Goal: Task Accomplishment & Management: Use online tool/utility

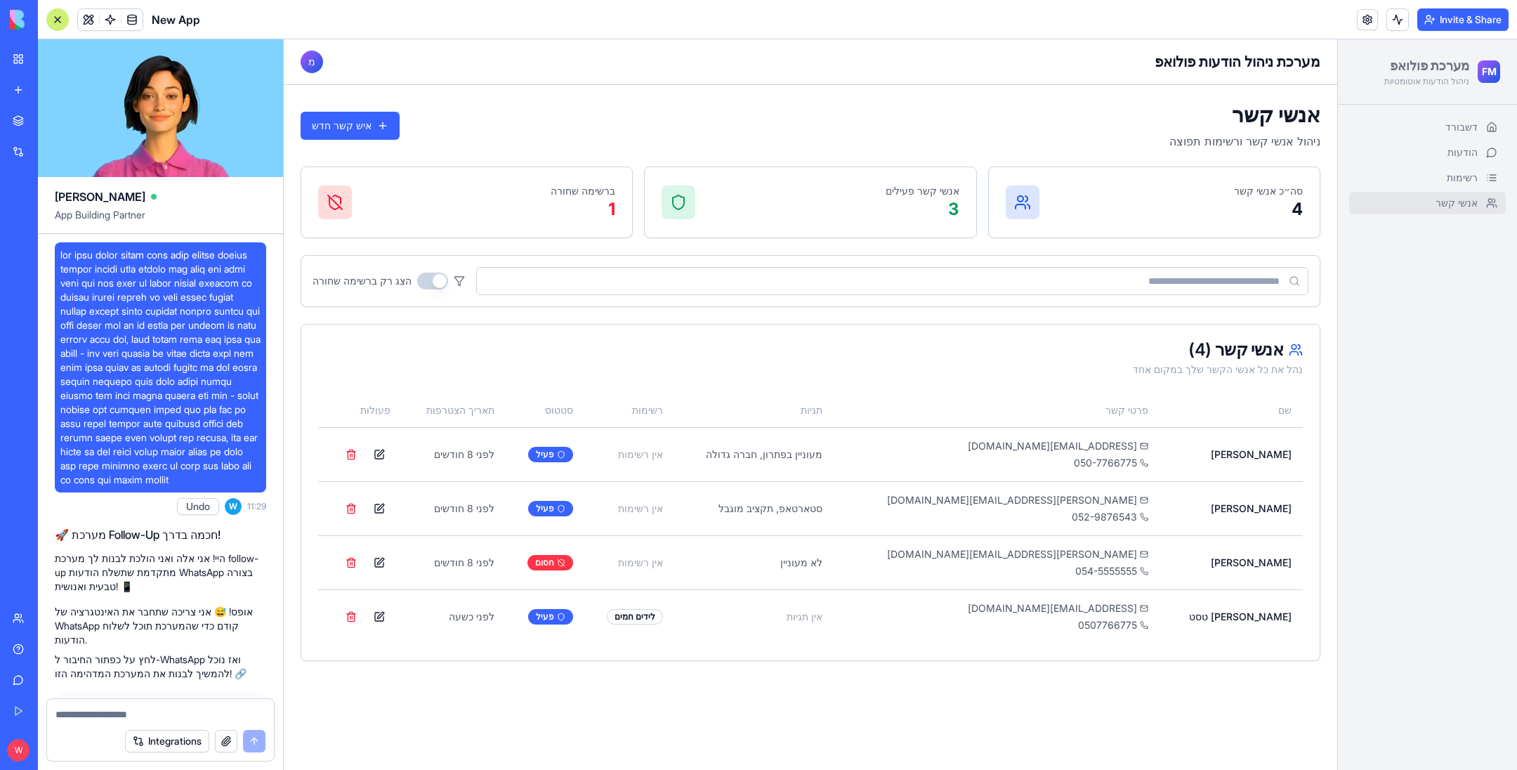
scroll to position [2667, 0]
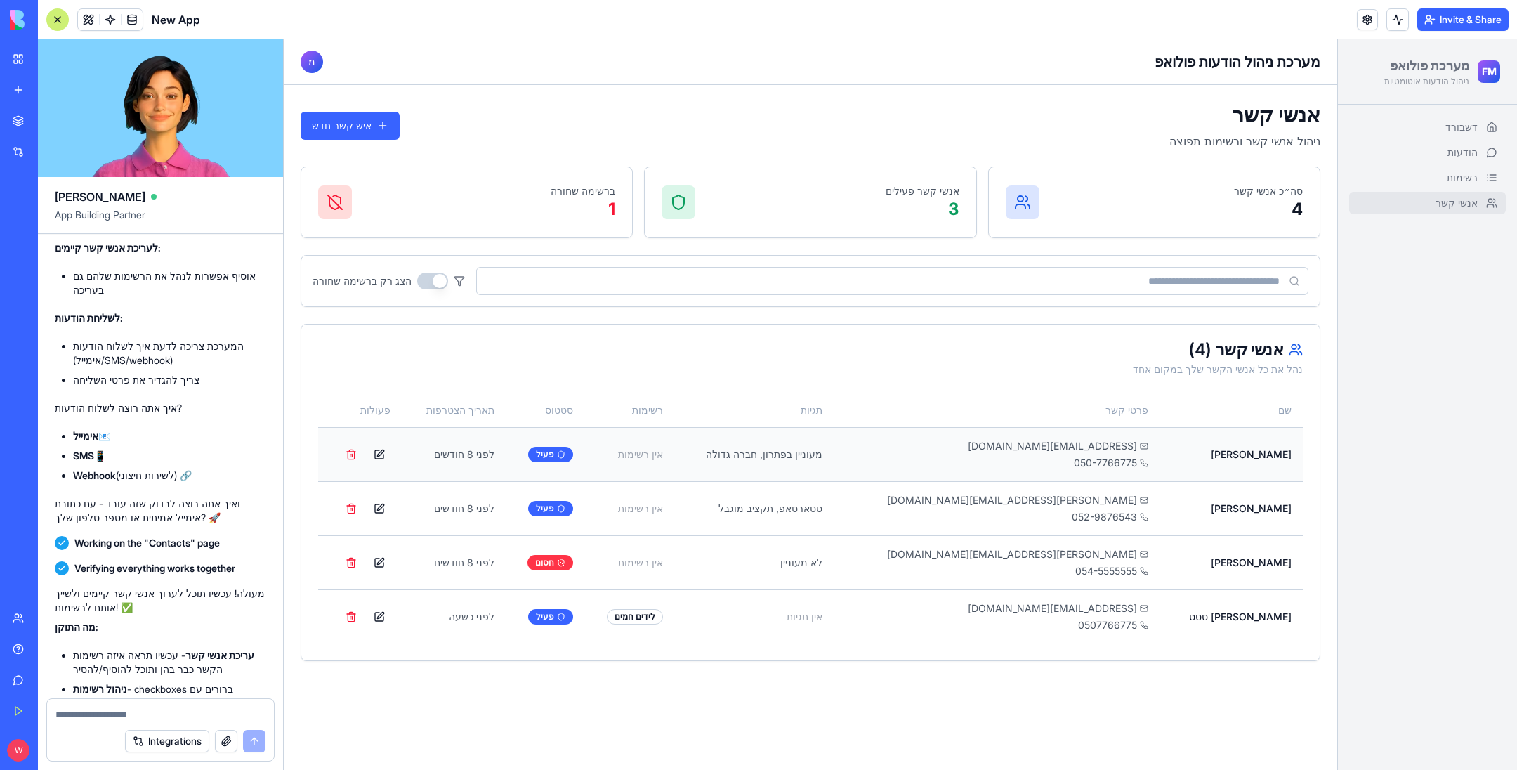
click at [1229, 466] on td "[PERSON_NAME]" at bounding box center [1230, 454] width 143 height 54
click at [390, 459] on button at bounding box center [379, 454] width 22 height 22
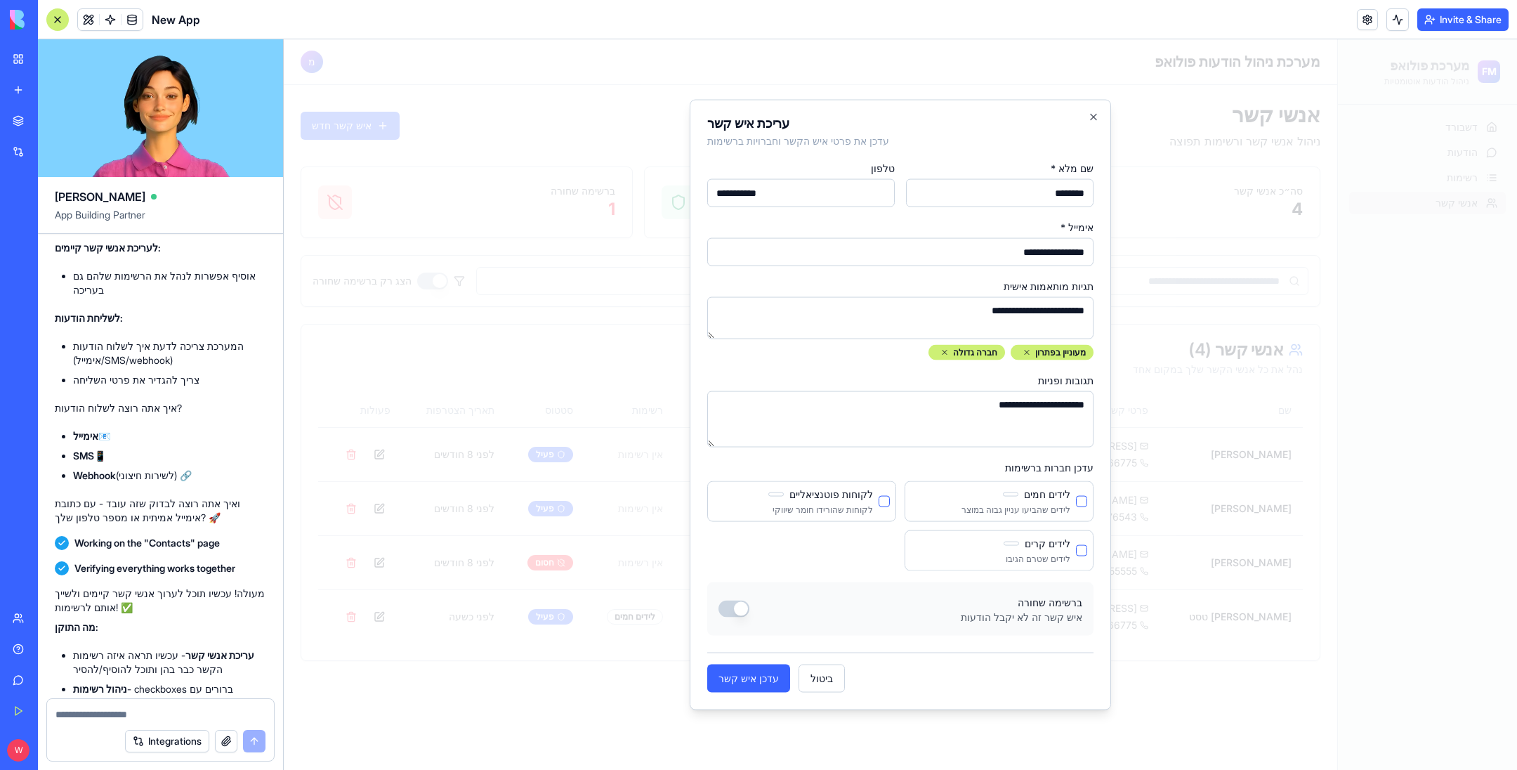
click at [1093, 126] on div "**********" at bounding box center [900, 405] width 421 height 610
click at [1093, 118] on icon "button" at bounding box center [1093, 117] width 6 height 6
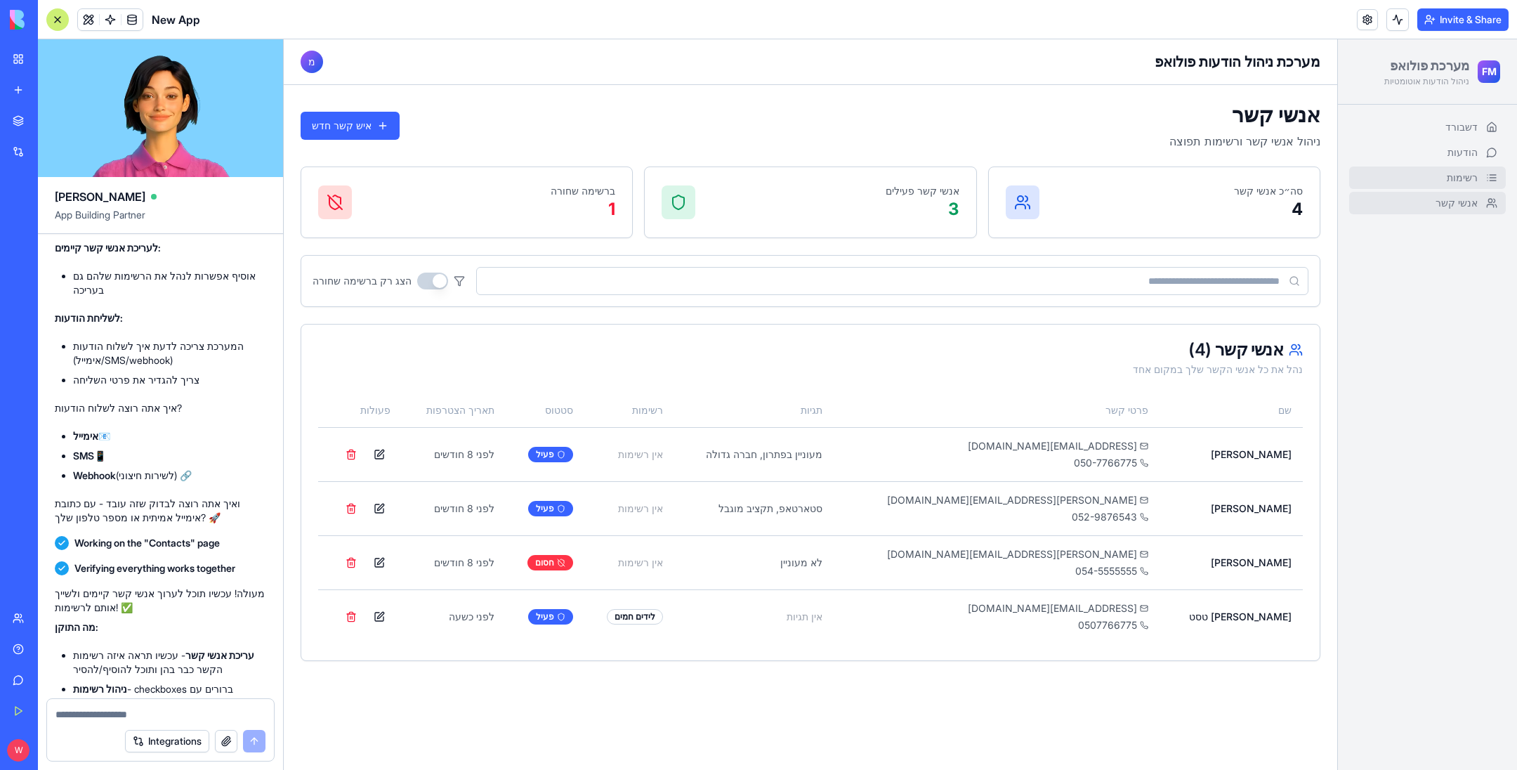
click at [1461, 178] on span "רשימות" at bounding box center [1461, 178] width 31 height 14
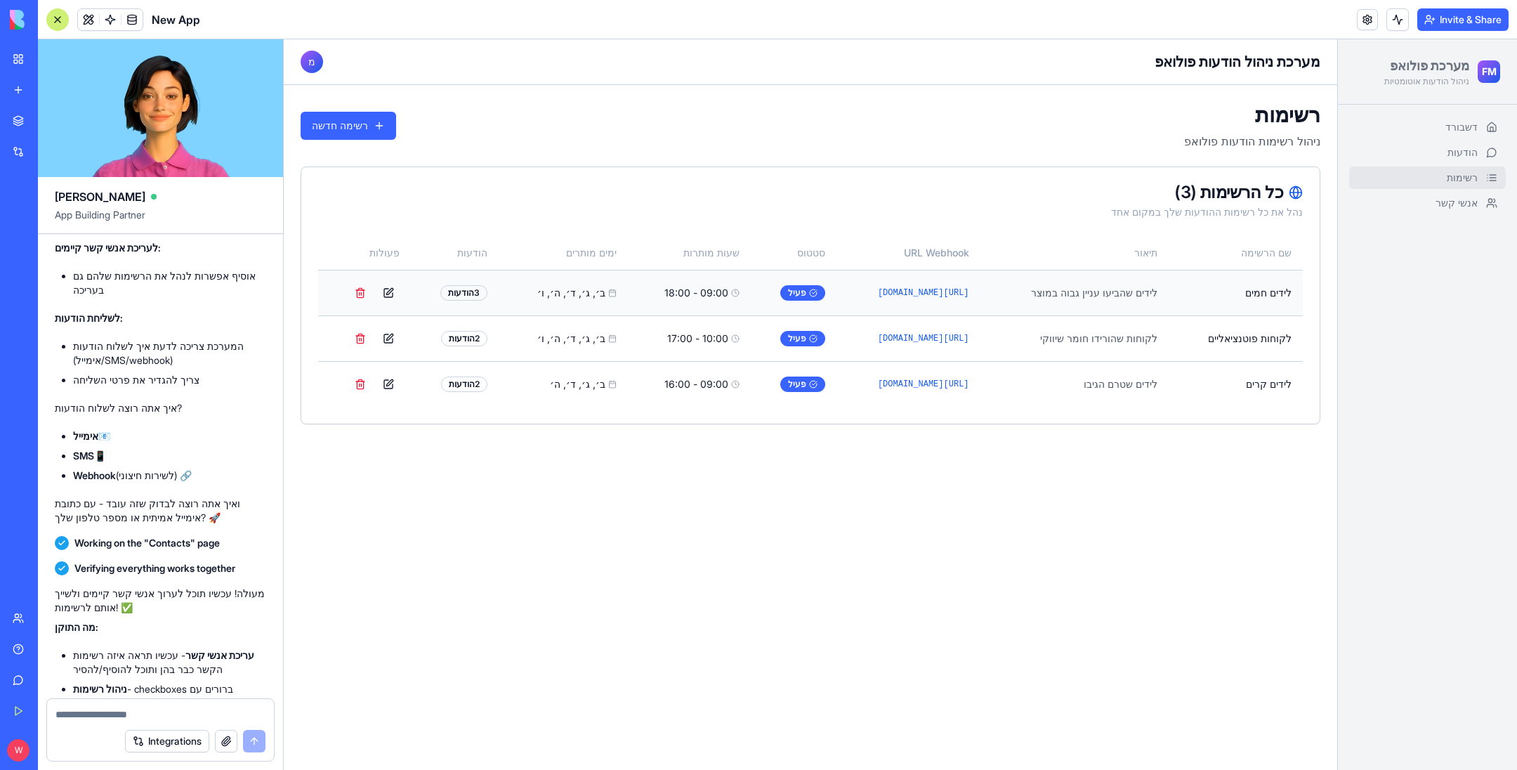
click at [389, 296] on button at bounding box center [388, 293] width 22 height 22
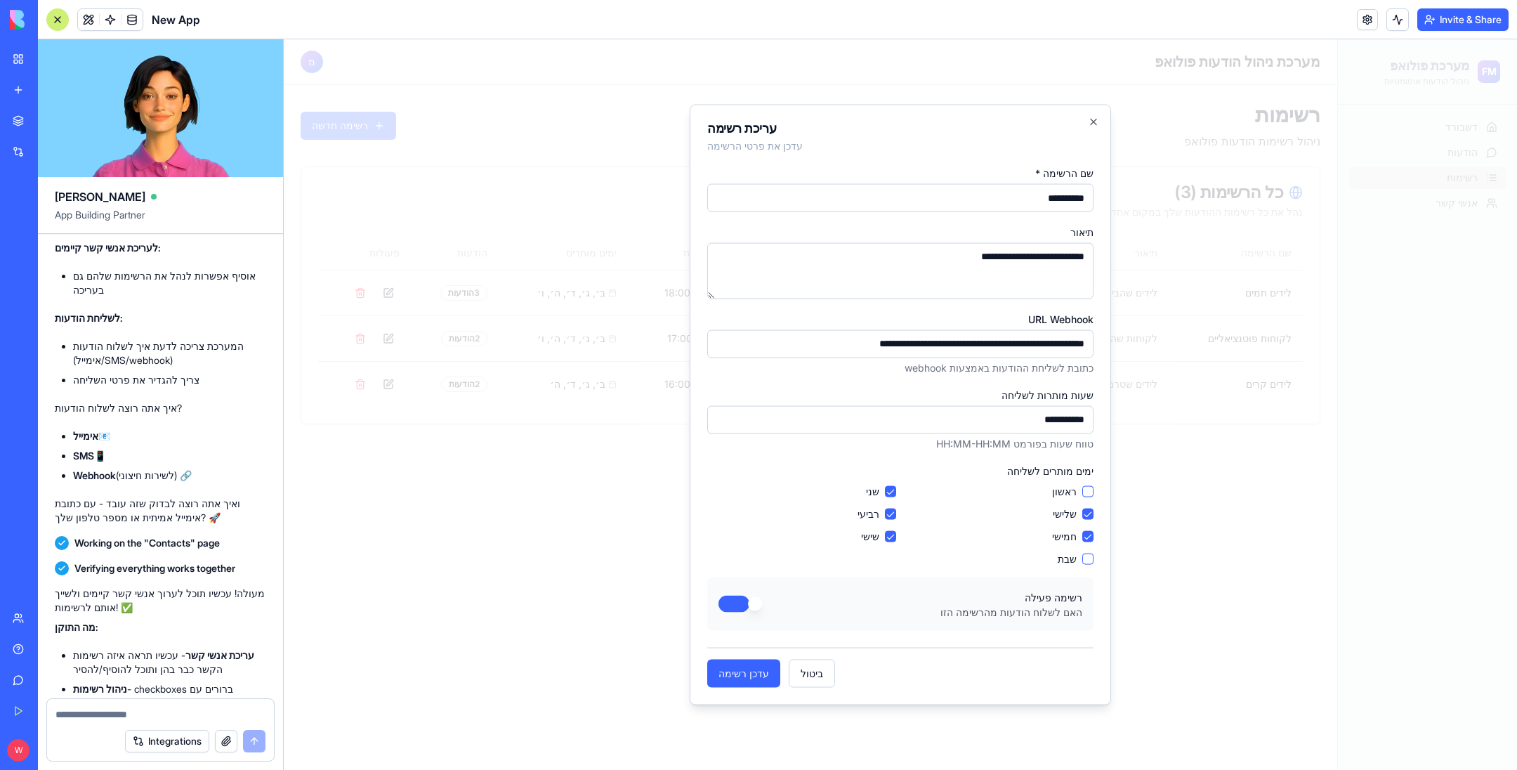
click at [1090, 495] on button "ראשון" at bounding box center [1087, 490] width 11 height 11
click at [748, 672] on button "עדכן רשימה" at bounding box center [743, 673] width 73 height 28
type input "**********"
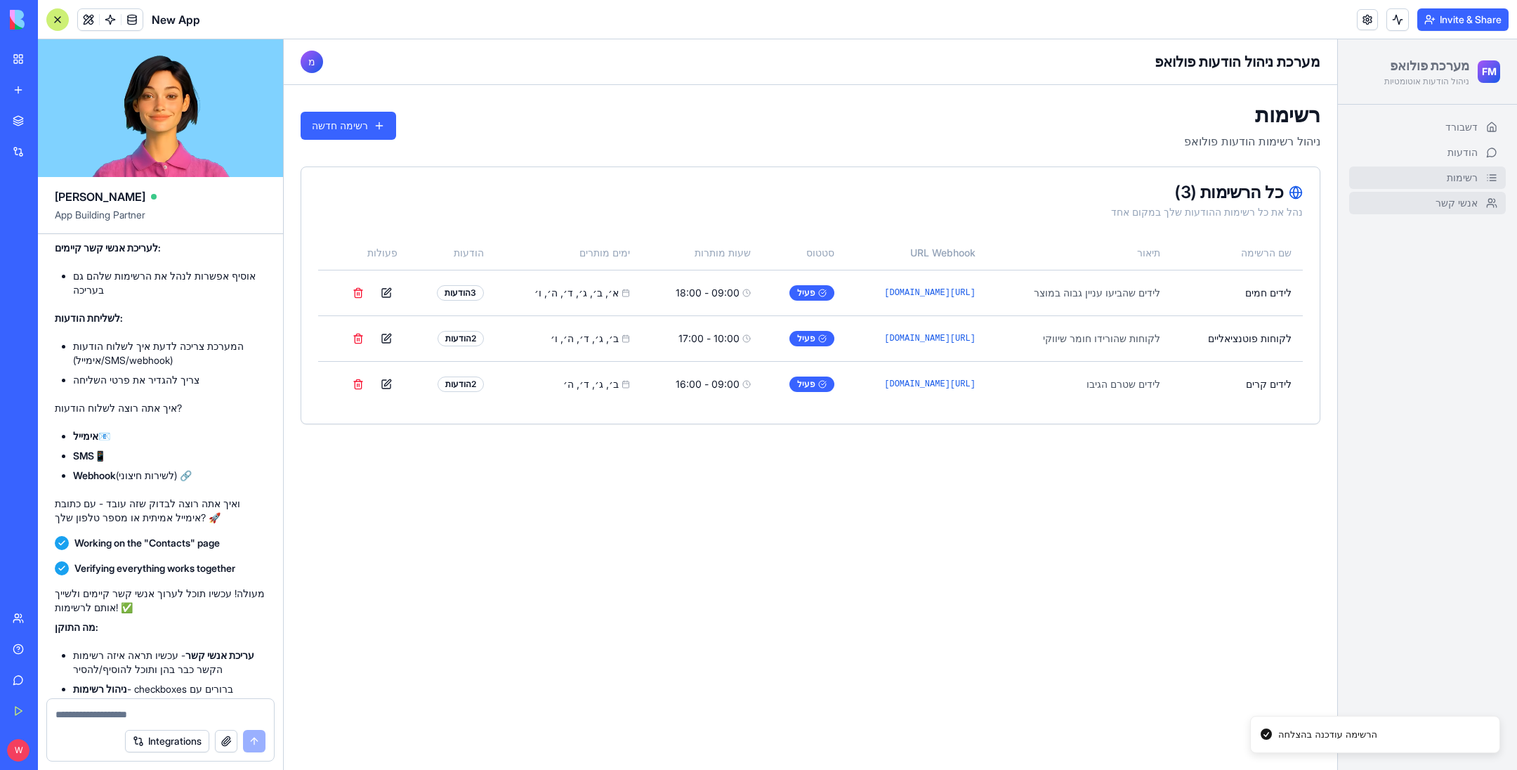
click at [1444, 192] on link "אנשי קשר" at bounding box center [1427, 203] width 157 height 22
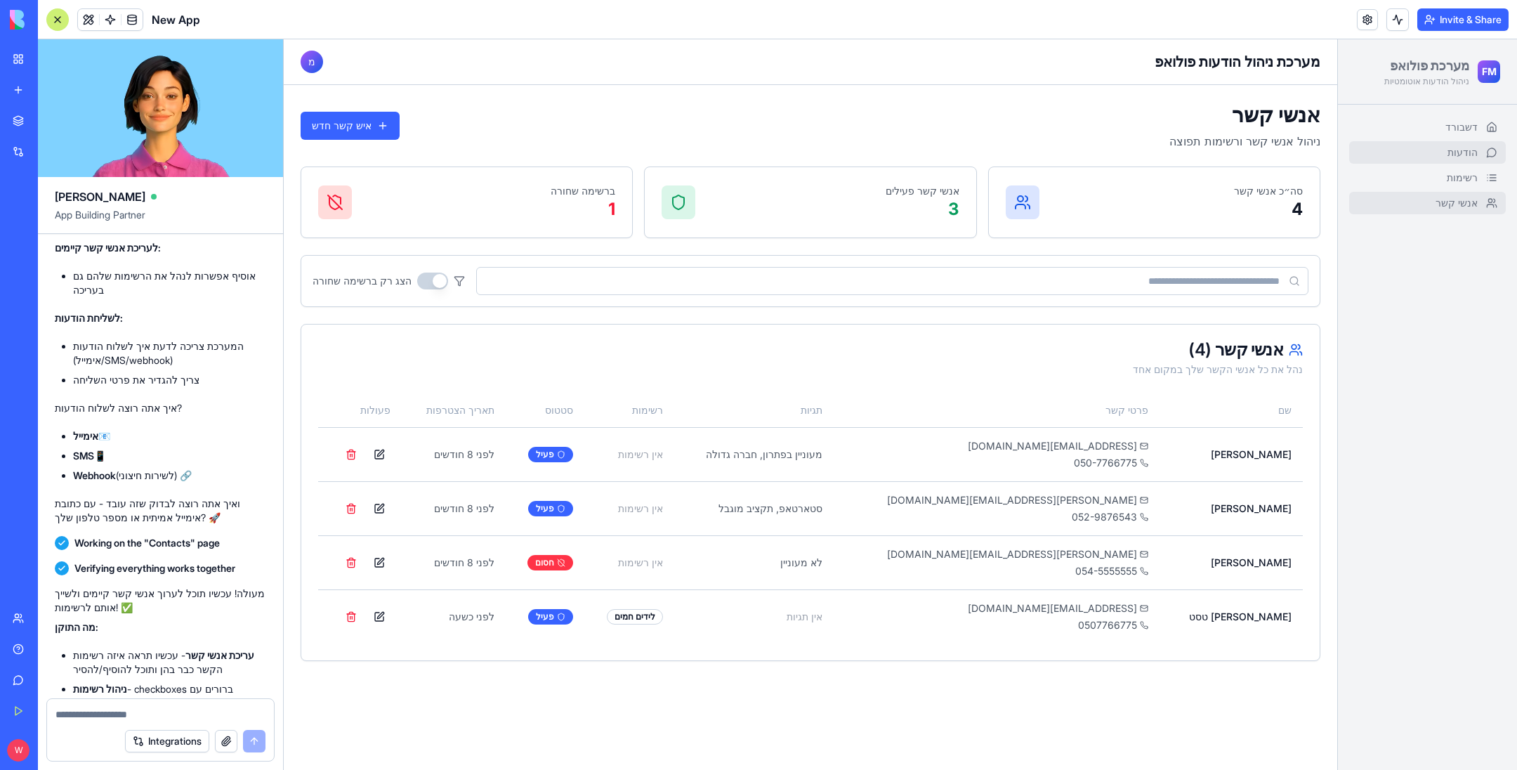
click at [1446, 145] on link "הודעות" at bounding box center [1427, 152] width 157 height 22
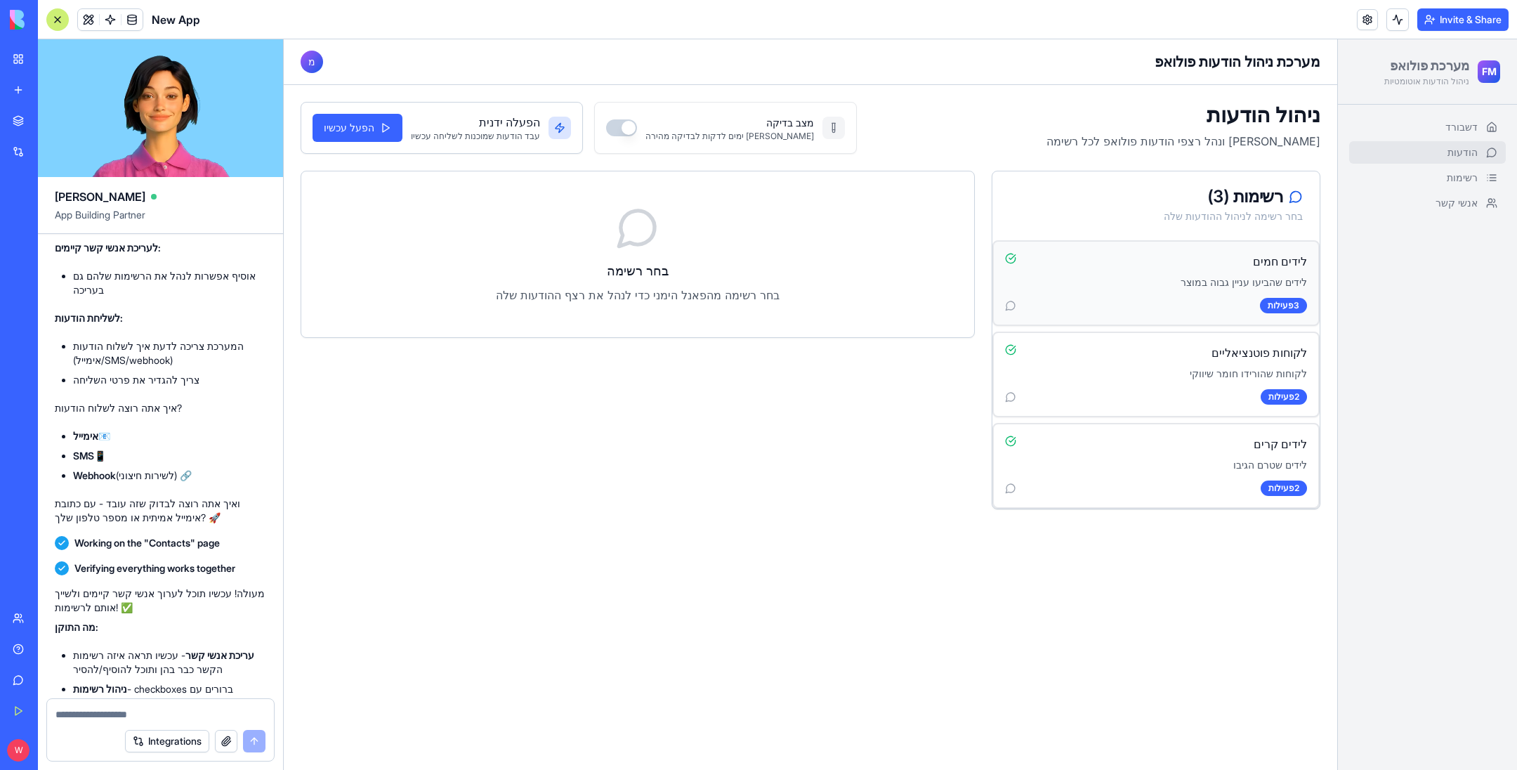
click at [1218, 293] on div "לידים חמים לידים שהביעו עניין גבוה במוצר 3 פעילות" at bounding box center [1156, 283] width 324 height 83
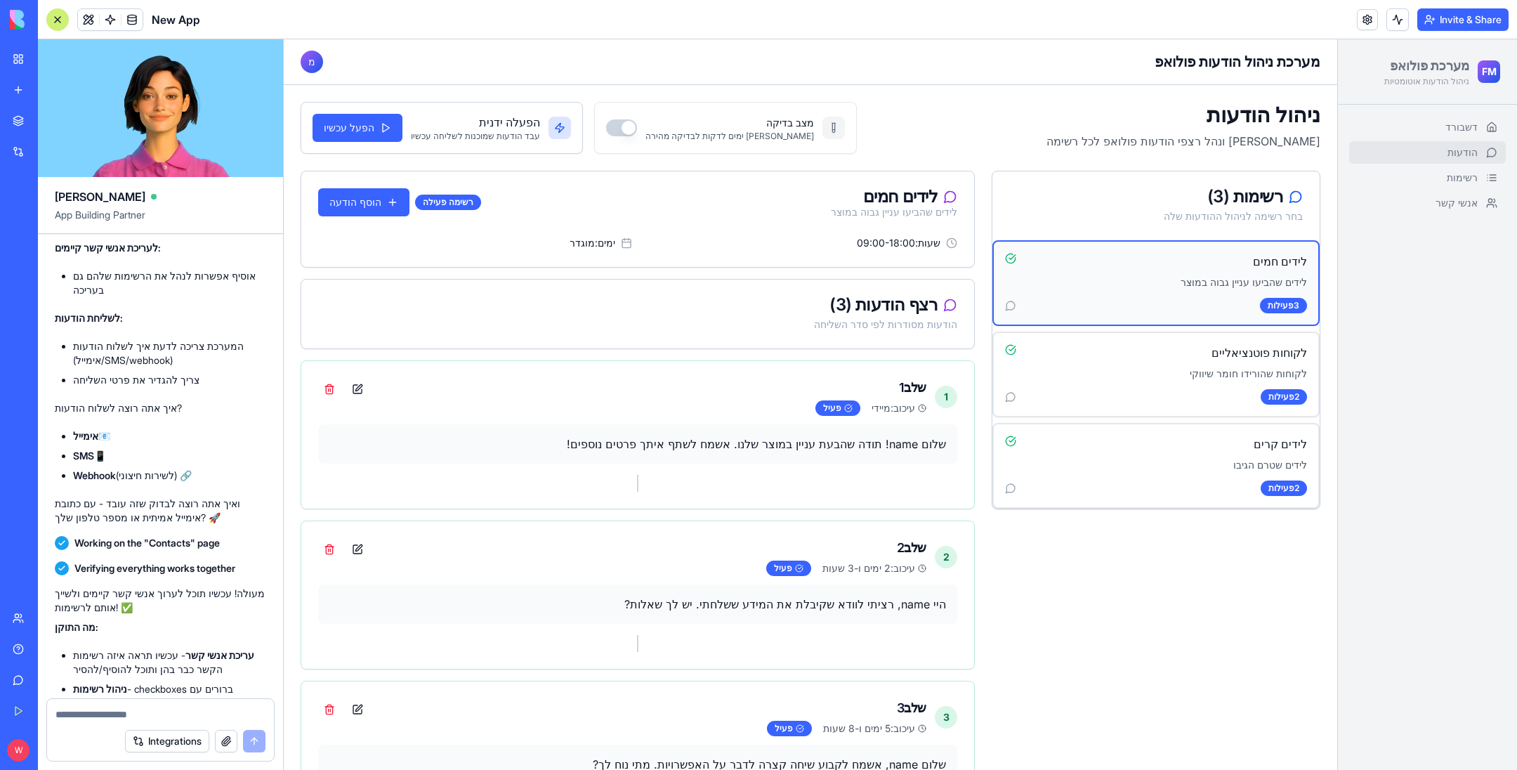
click at [1005, 300] on icon at bounding box center [1010, 305] width 11 height 11
click at [353, 202] on button "הוסף הודעה" at bounding box center [363, 202] width 91 height 28
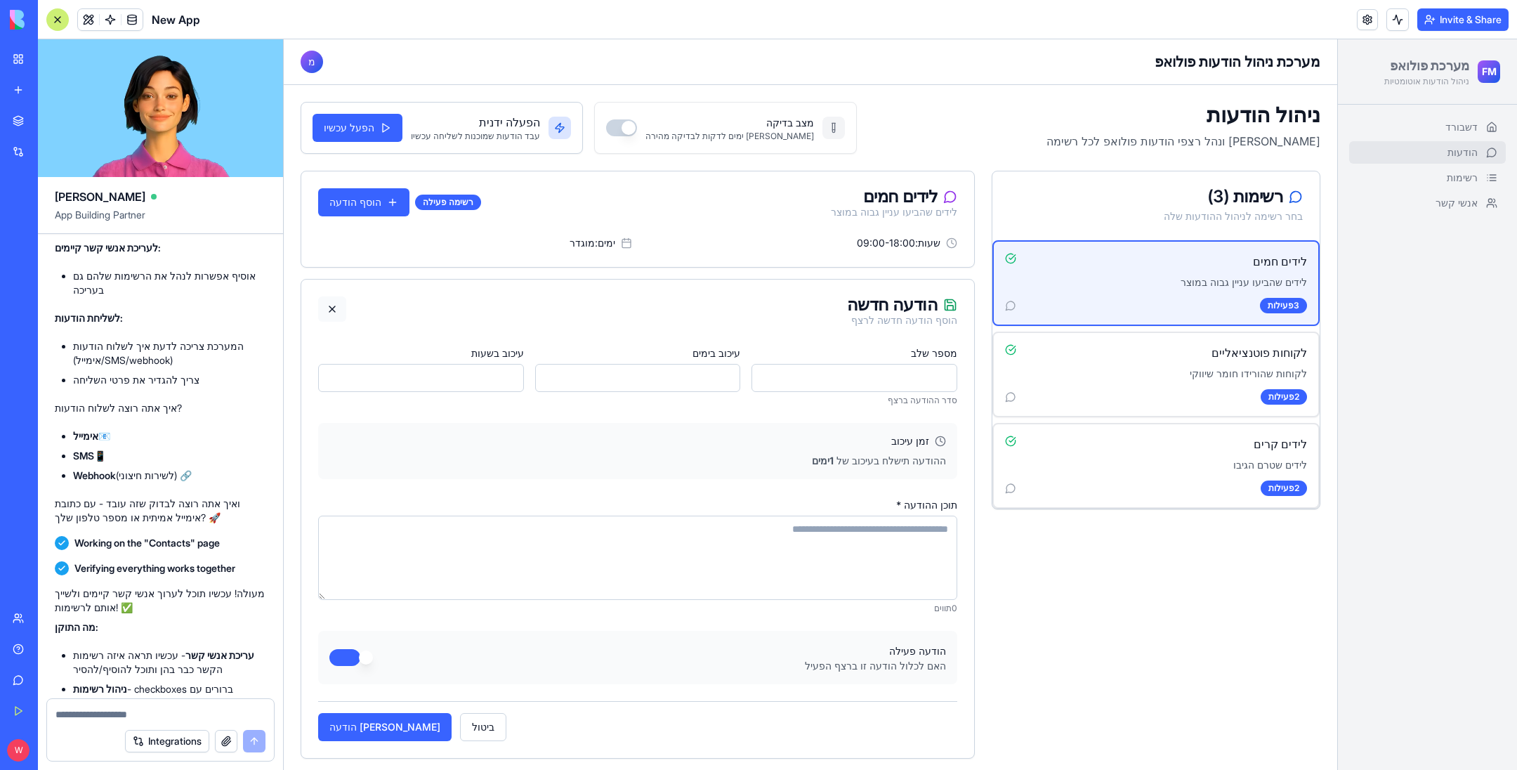
click at [335, 305] on button at bounding box center [332, 308] width 28 height 25
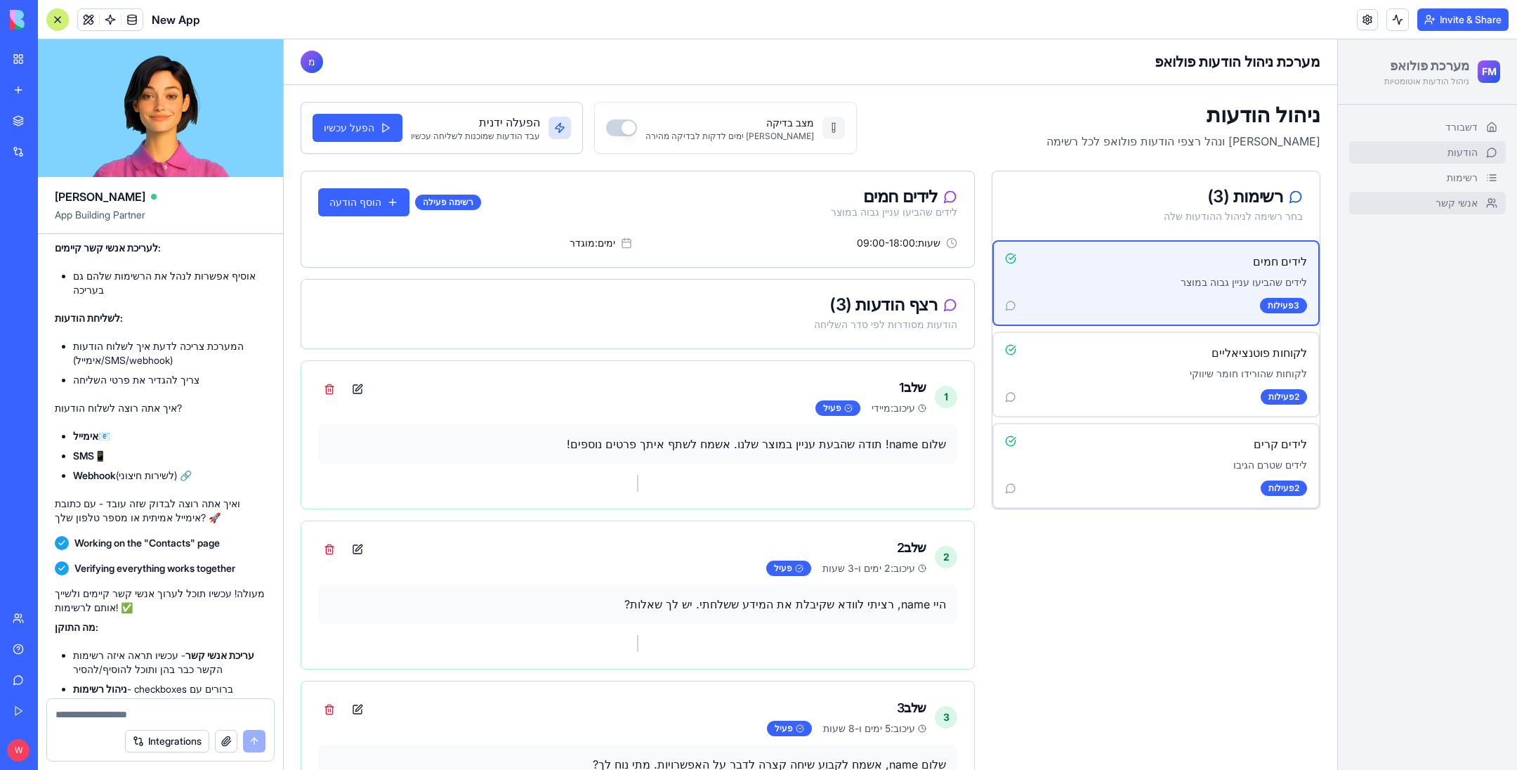
click at [1446, 200] on span "אנשי קשר" at bounding box center [1456, 203] width 42 height 14
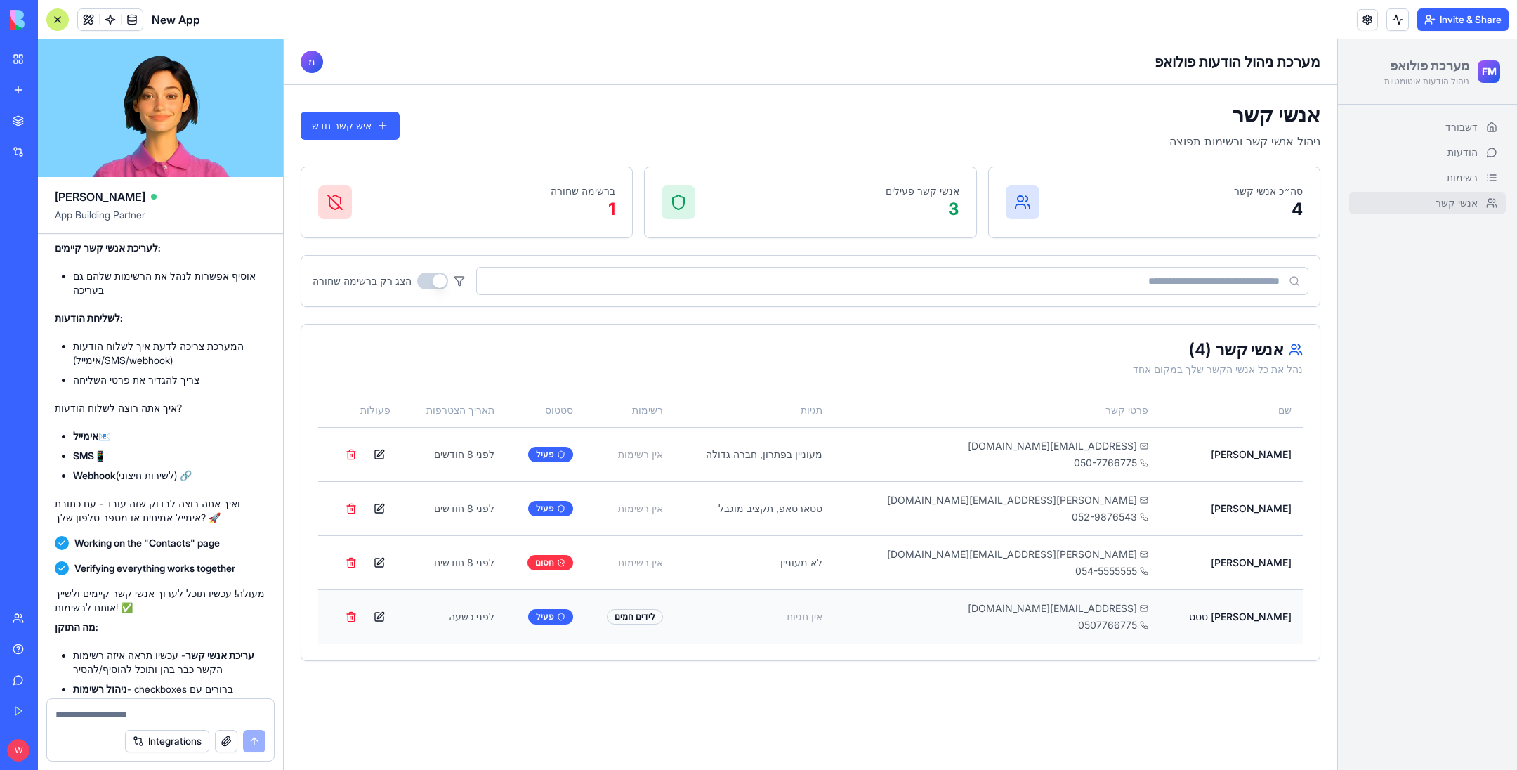
click at [390, 616] on button at bounding box center [379, 616] width 22 height 22
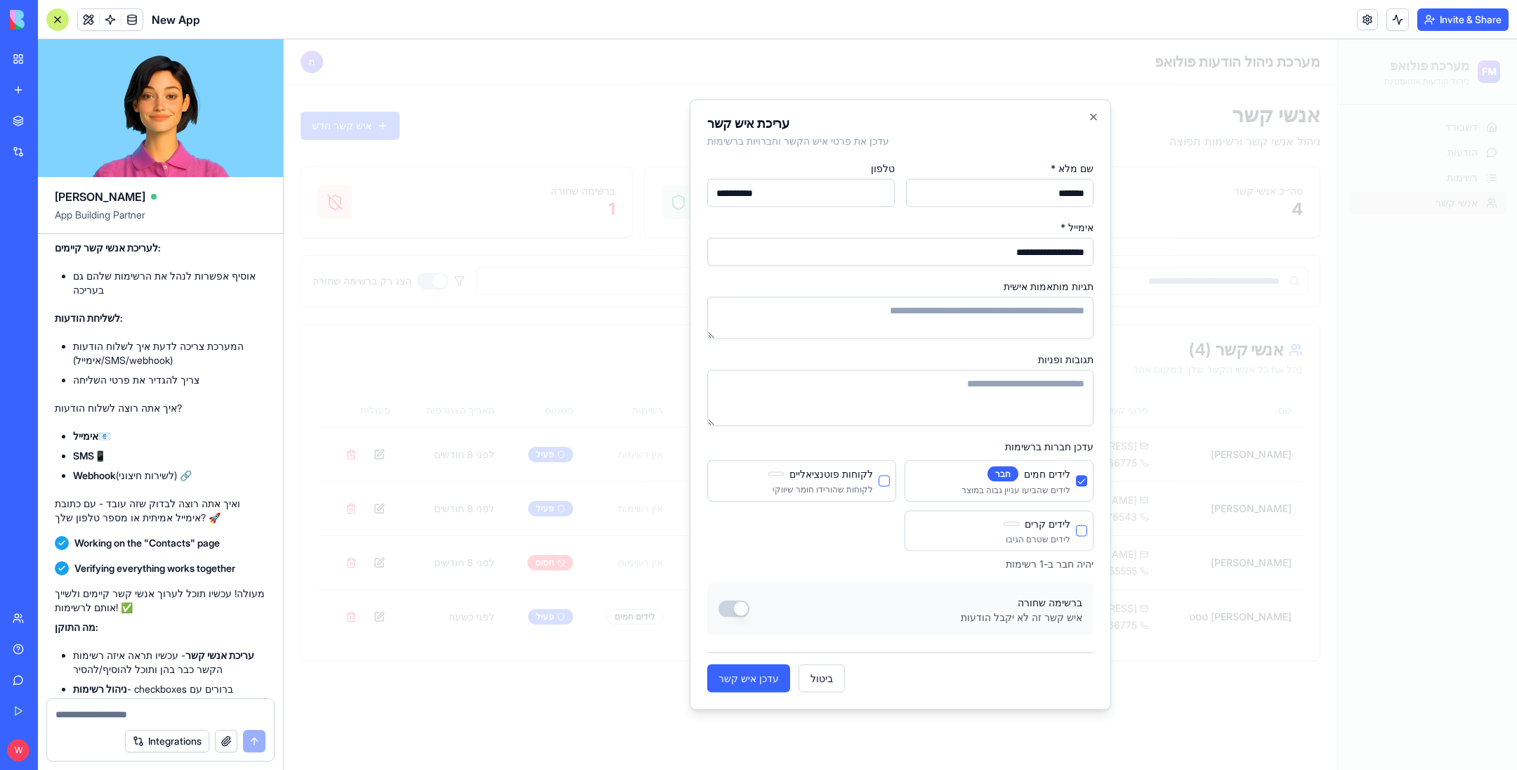
click at [1076, 484] on button "לידים חמים" at bounding box center [1081, 480] width 11 height 11
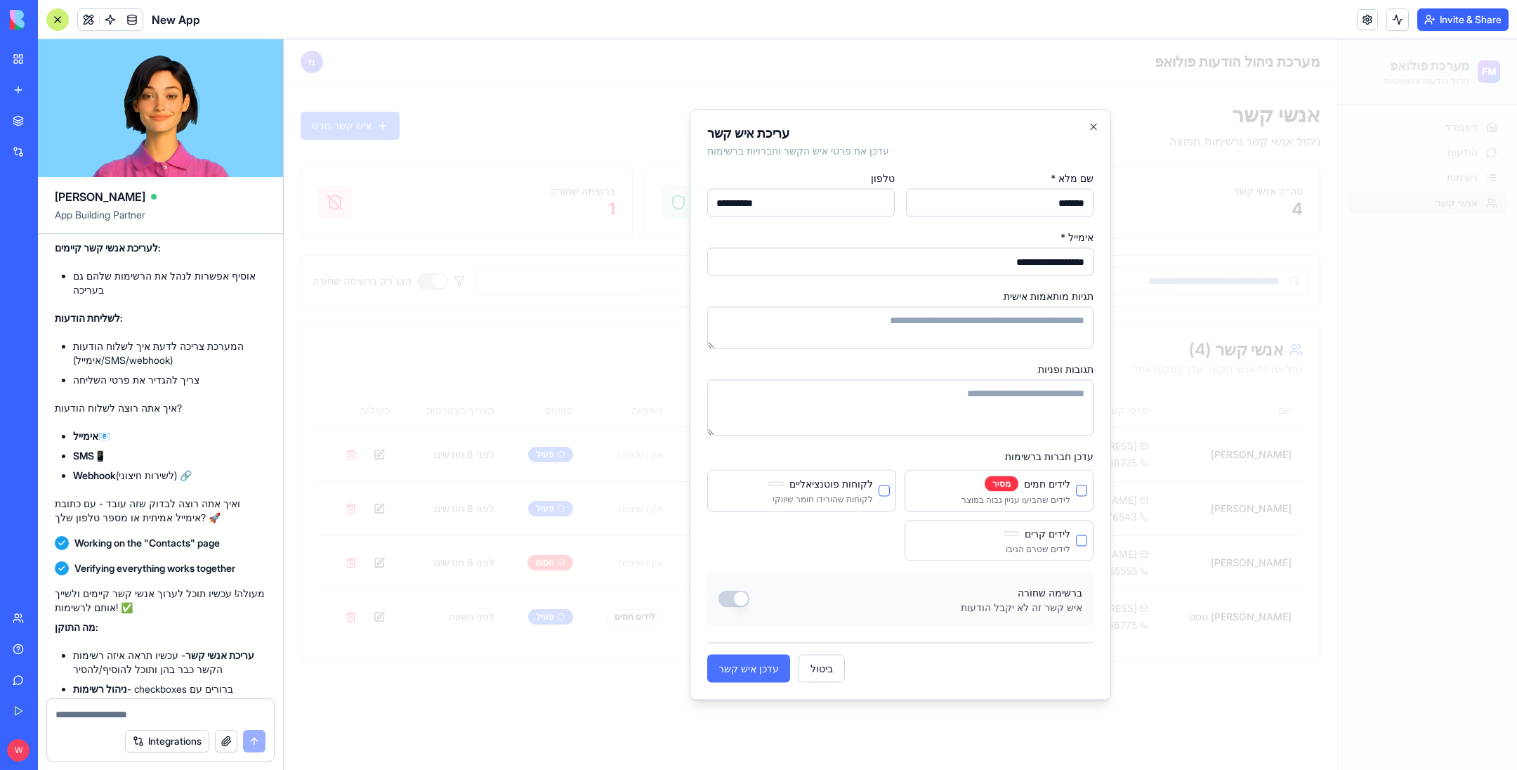
click at [748, 669] on button "עדכן איש קשר" at bounding box center [748, 668] width 83 height 28
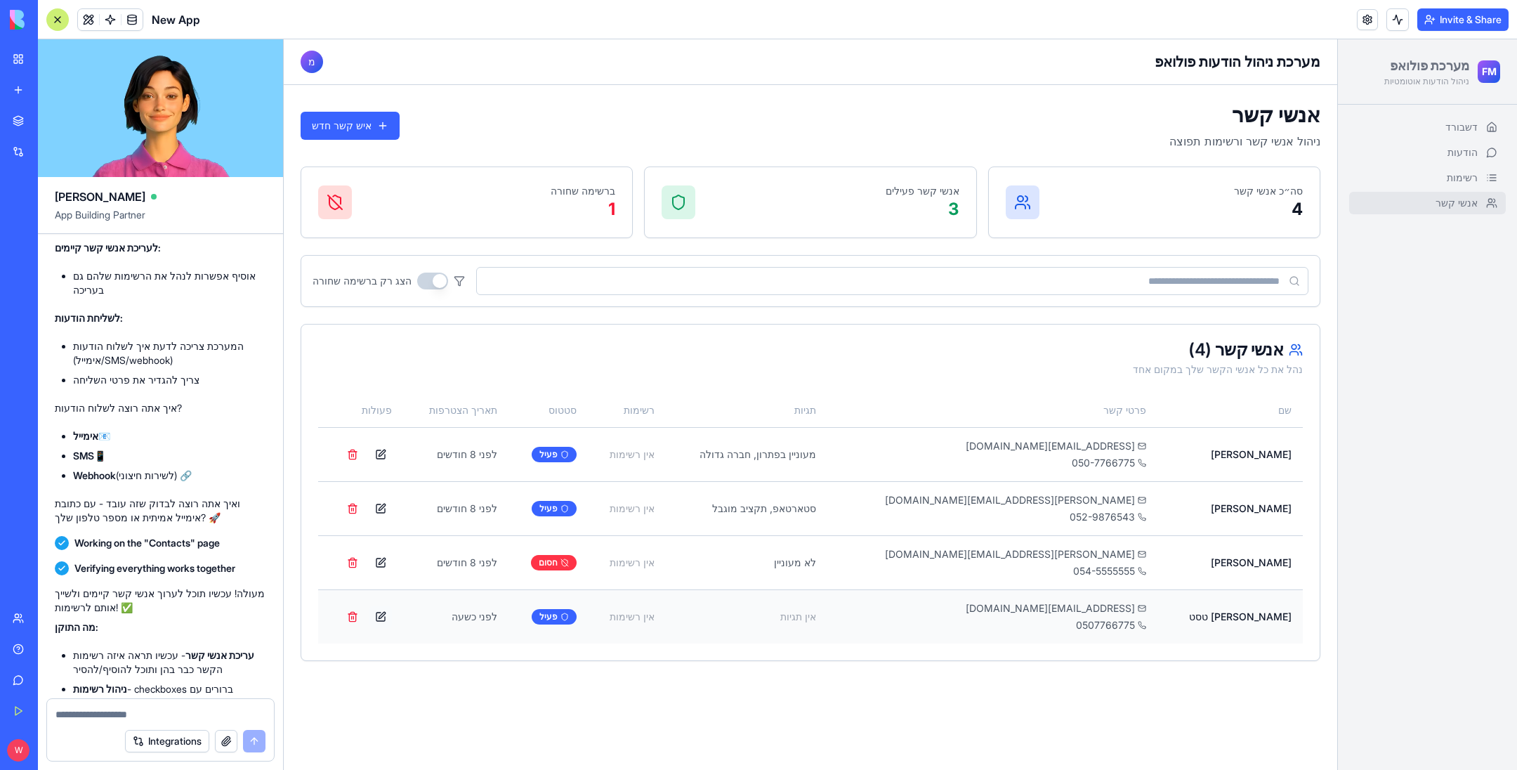
click at [392, 614] on button at bounding box center [380, 616] width 22 height 22
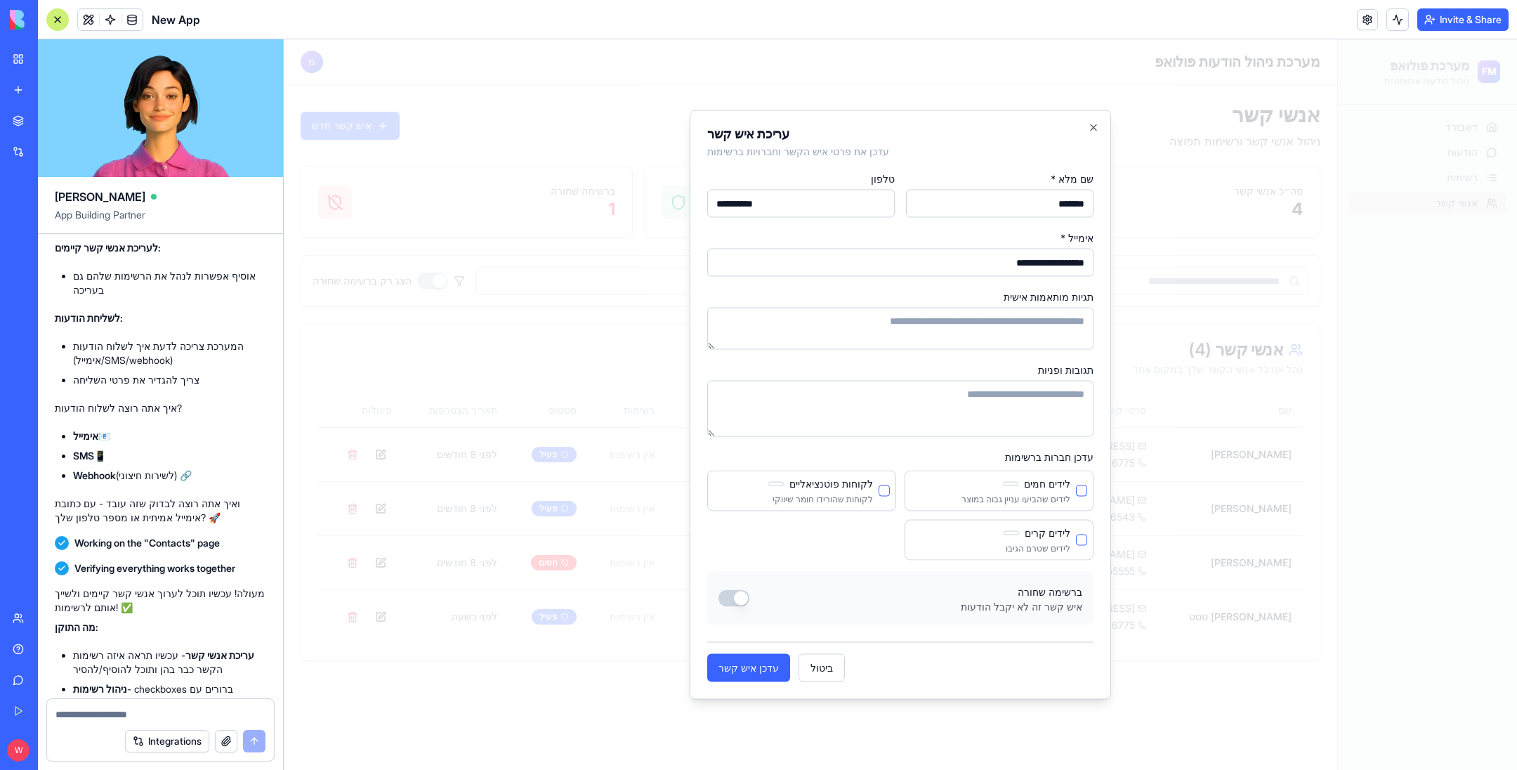
click at [1078, 489] on button "לידים חמים" at bounding box center [1081, 490] width 11 height 11
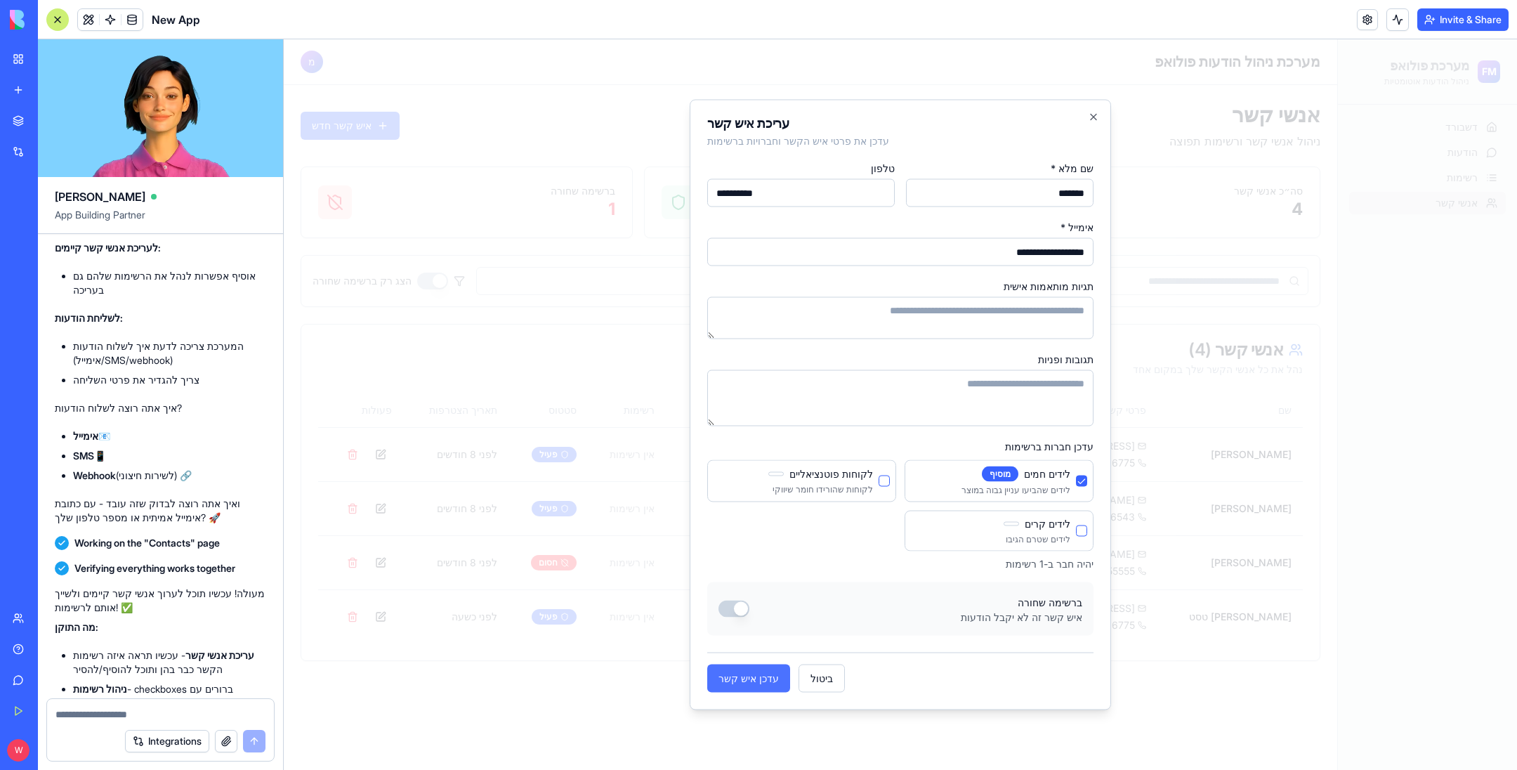
click at [752, 679] on button "עדכן איש קשר" at bounding box center [748, 678] width 83 height 28
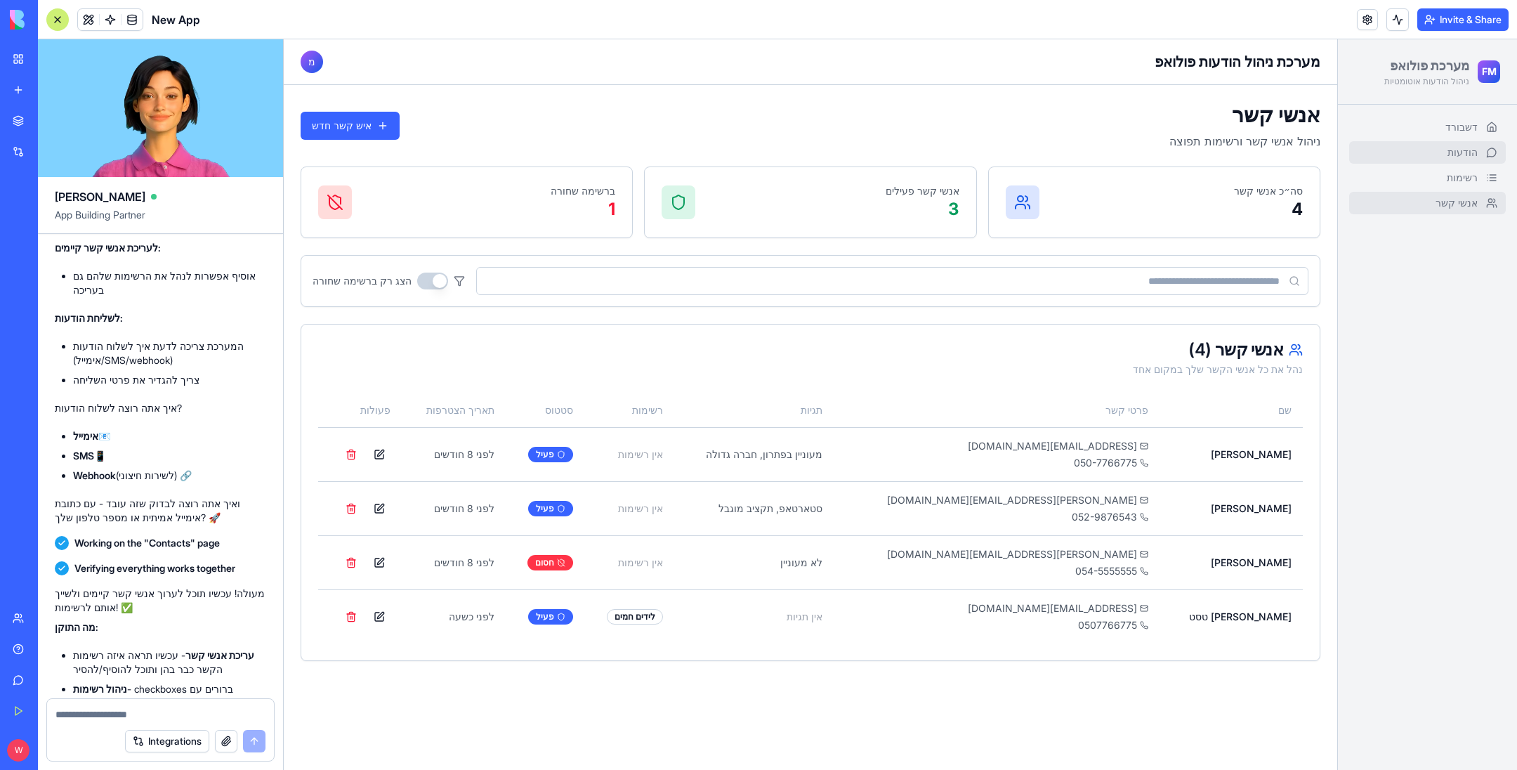
click at [1418, 145] on link "הודעות" at bounding box center [1427, 152] width 157 height 22
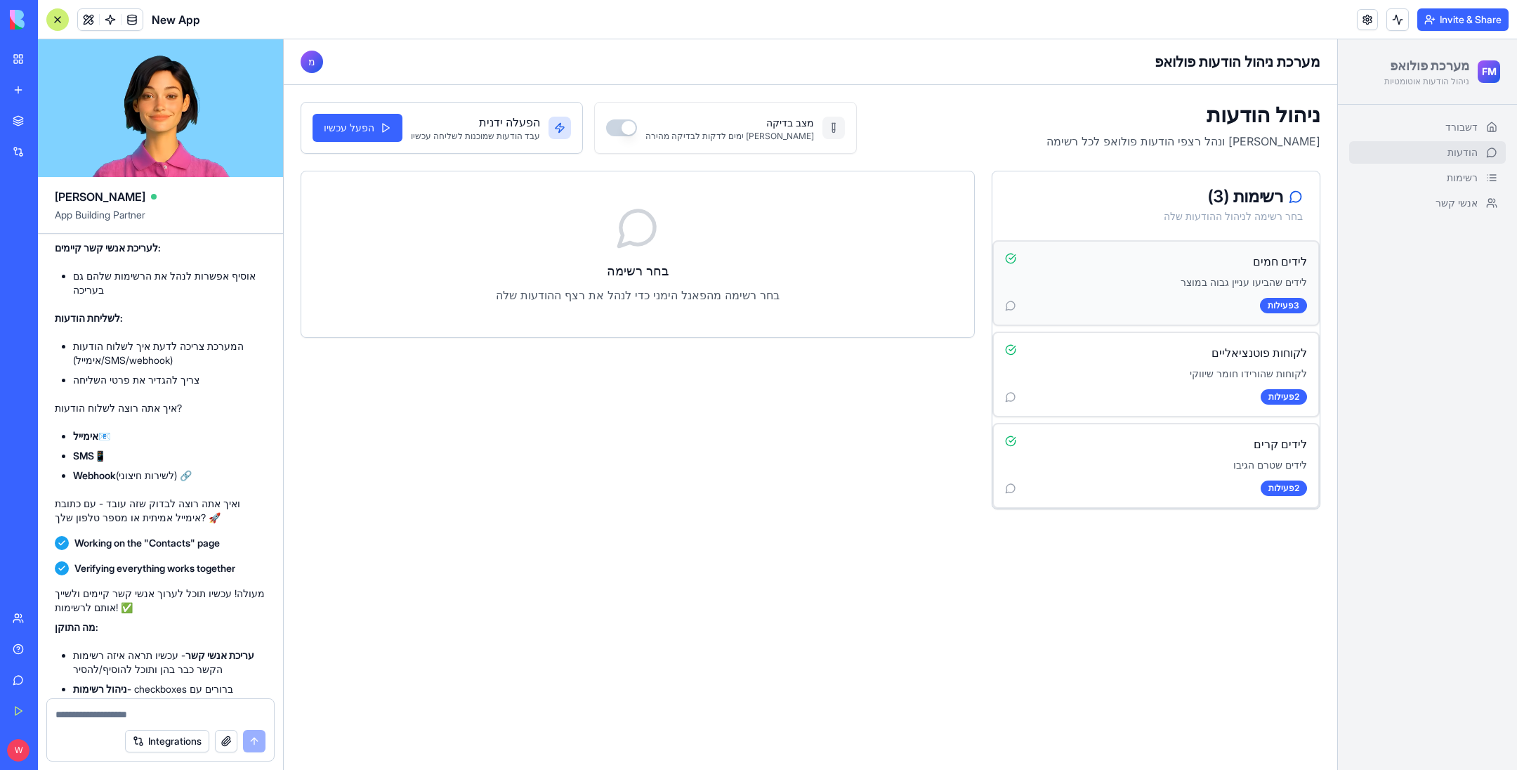
click at [1093, 253] on div "לידים חמים" at bounding box center [1156, 261] width 302 height 17
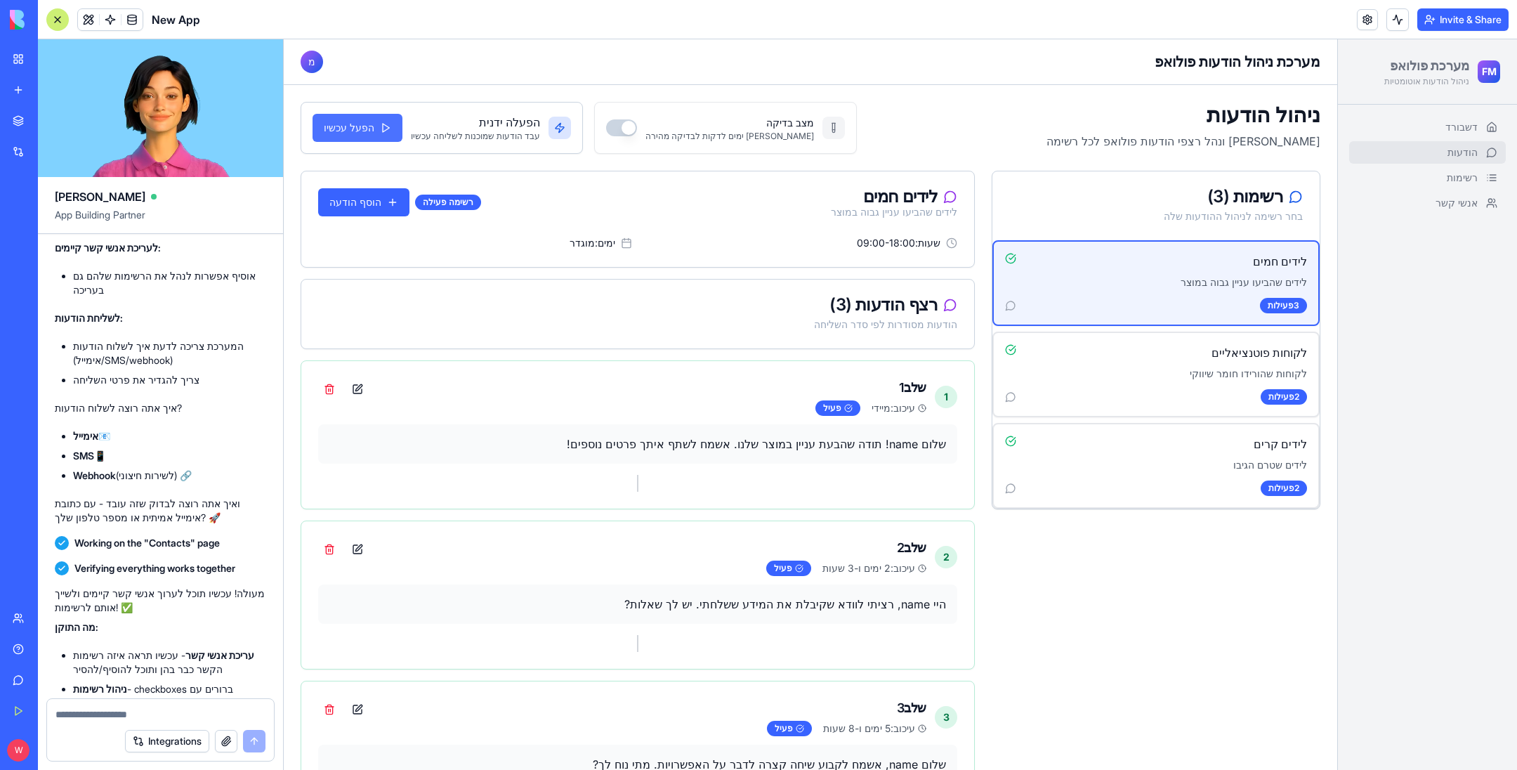
click at [368, 126] on button "הפעל עכשיו" at bounding box center [357, 128] width 90 height 28
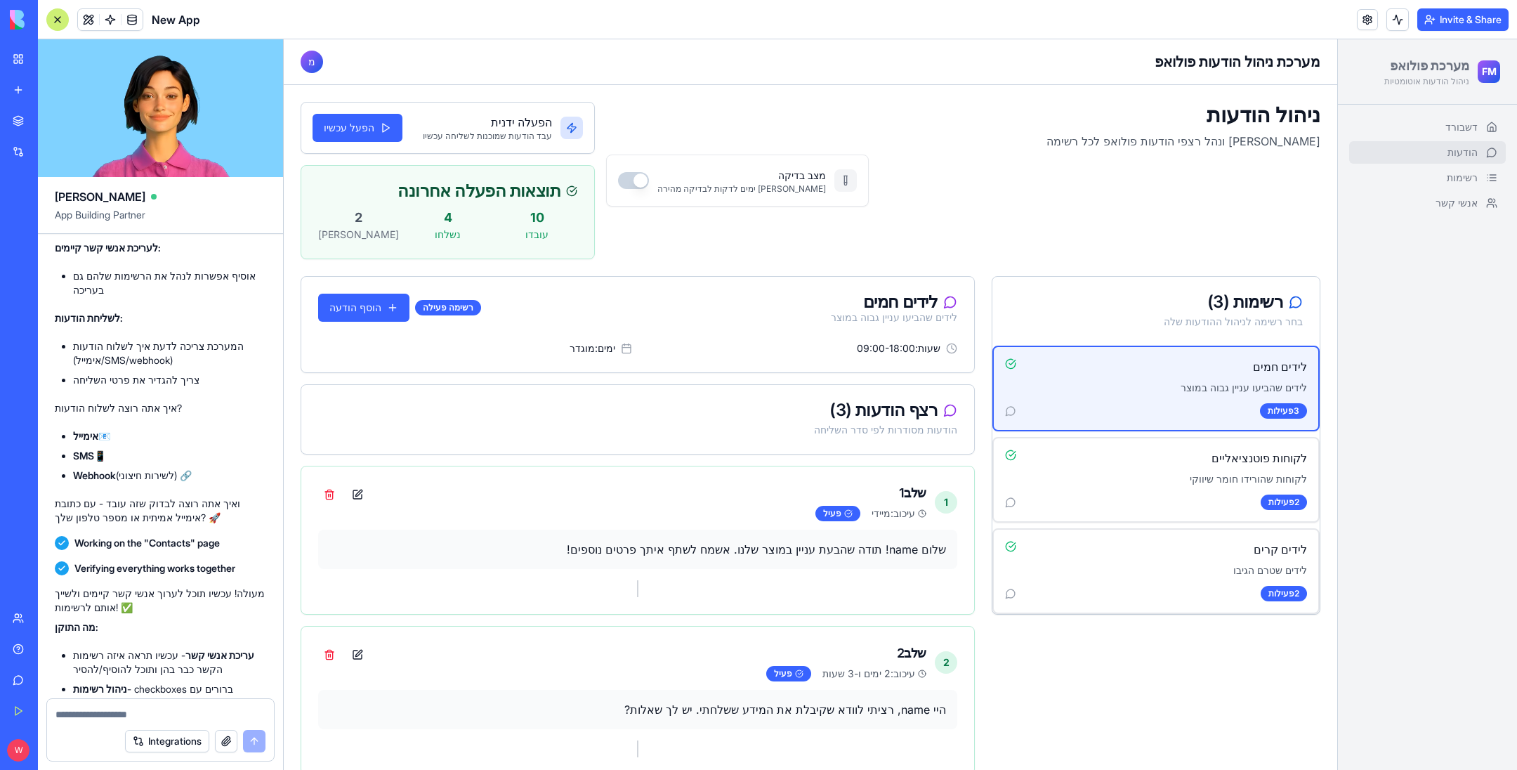
click at [618, 172] on button "מצב בדיקה" at bounding box center [633, 180] width 31 height 17
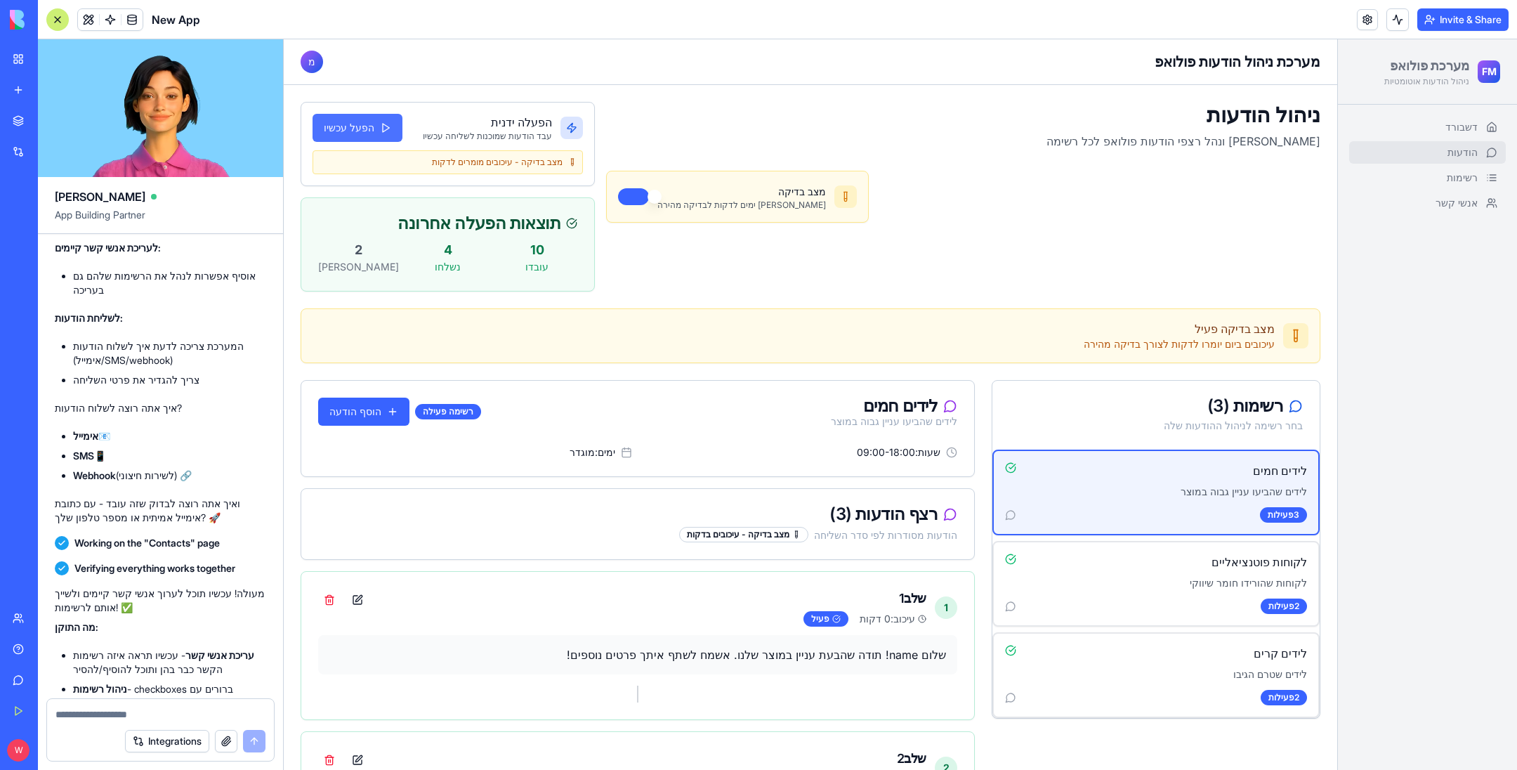
click at [359, 119] on button "הפעל עכשיו" at bounding box center [357, 128] width 90 height 28
click at [1447, 157] on span "הודעות" at bounding box center [1462, 152] width 30 height 14
click at [1435, 203] on span "אנשי קשר" at bounding box center [1456, 203] width 42 height 14
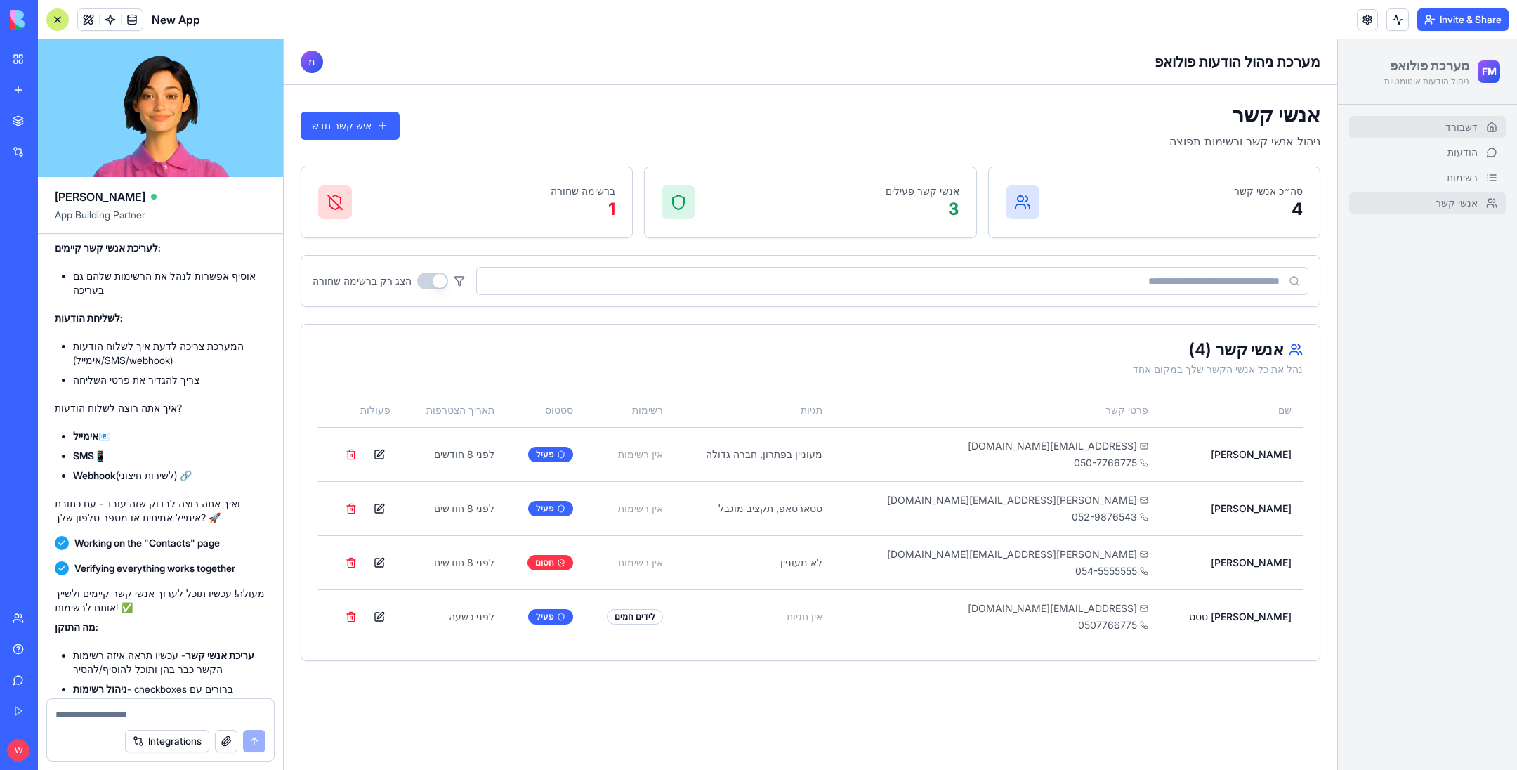
click at [1437, 121] on link "דשבורד" at bounding box center [1427, 127] width 157 height 22
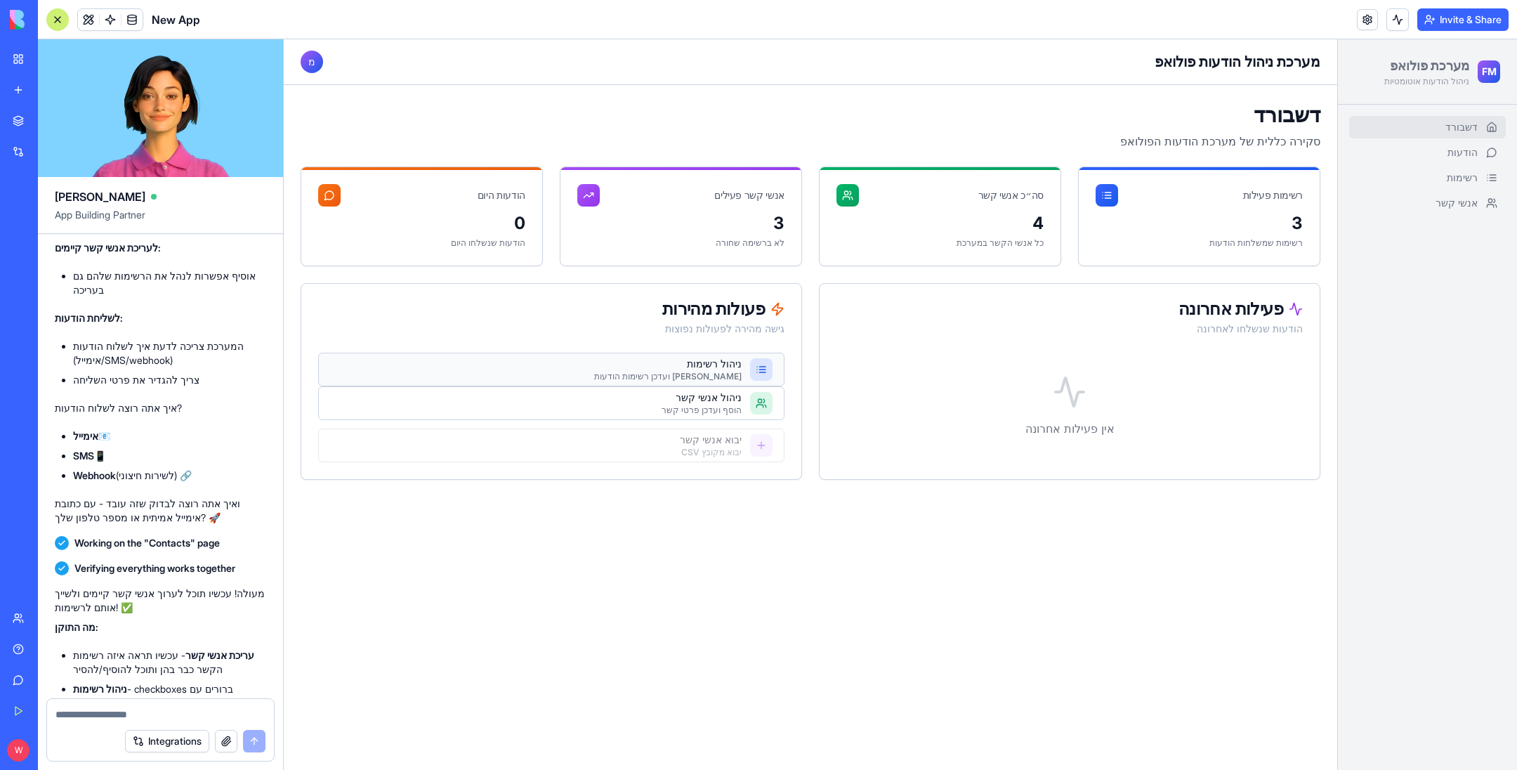
click at [712, 371] on div "[PERSON_NAME] ועדכן רשימות הודעות" at bounding box center [667, 376] width 147 height 11
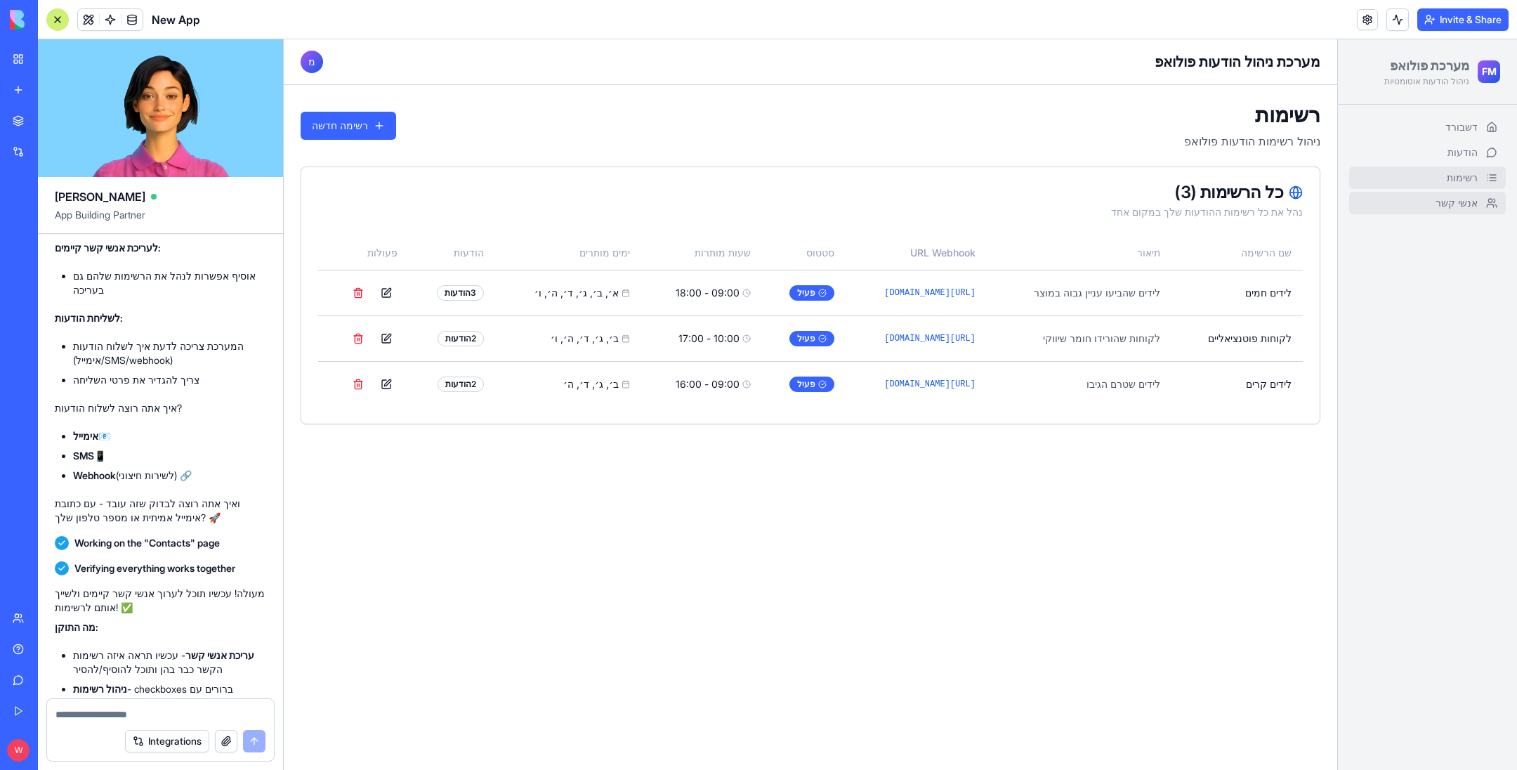
click at [1423, 194] on link "אנשי קשר" at bounding box center [1427, 203] width 157 height 22
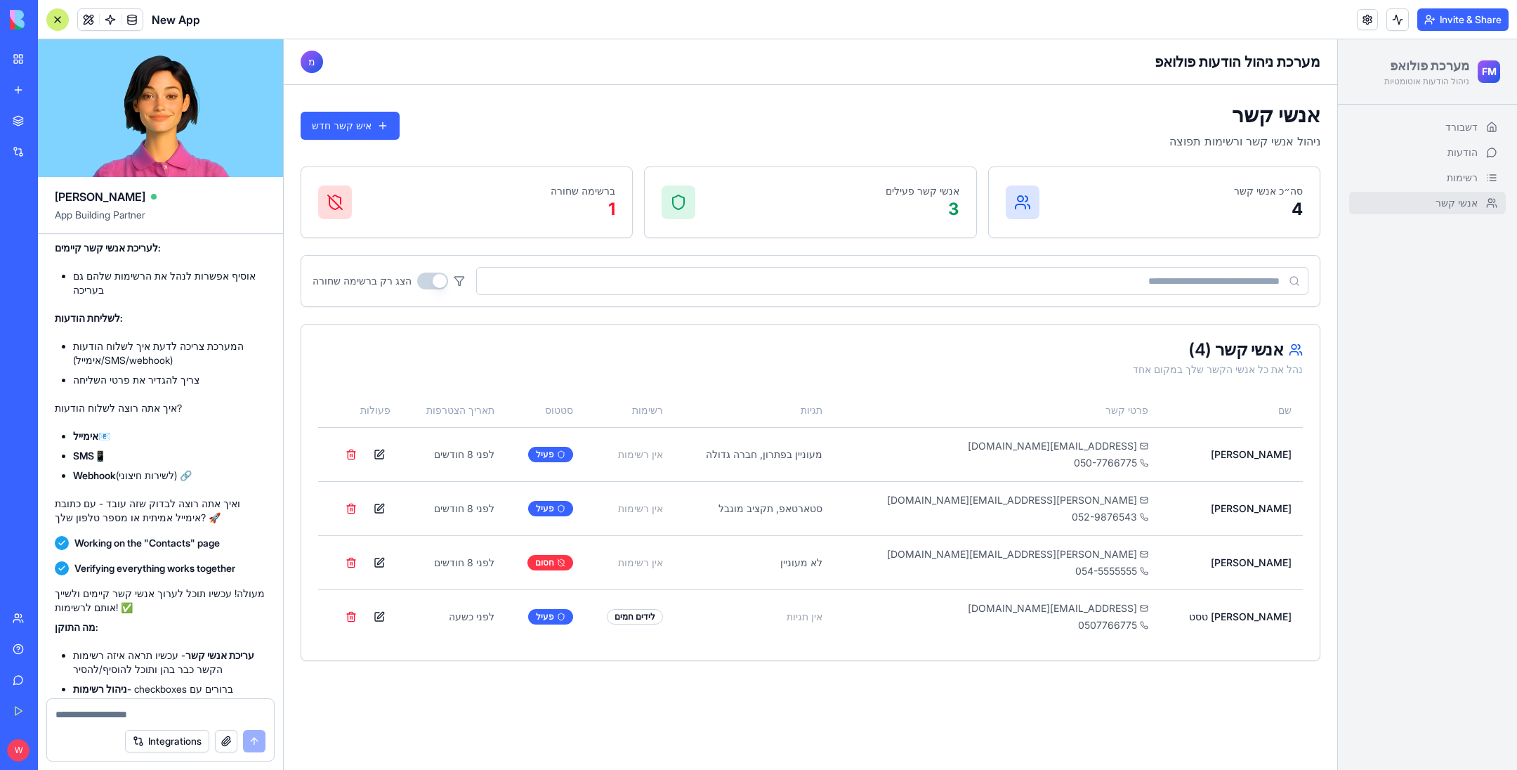
click at [208, 713] on textarea at bounding box center [160, 714] width 210 height 14
type textarea "**********"
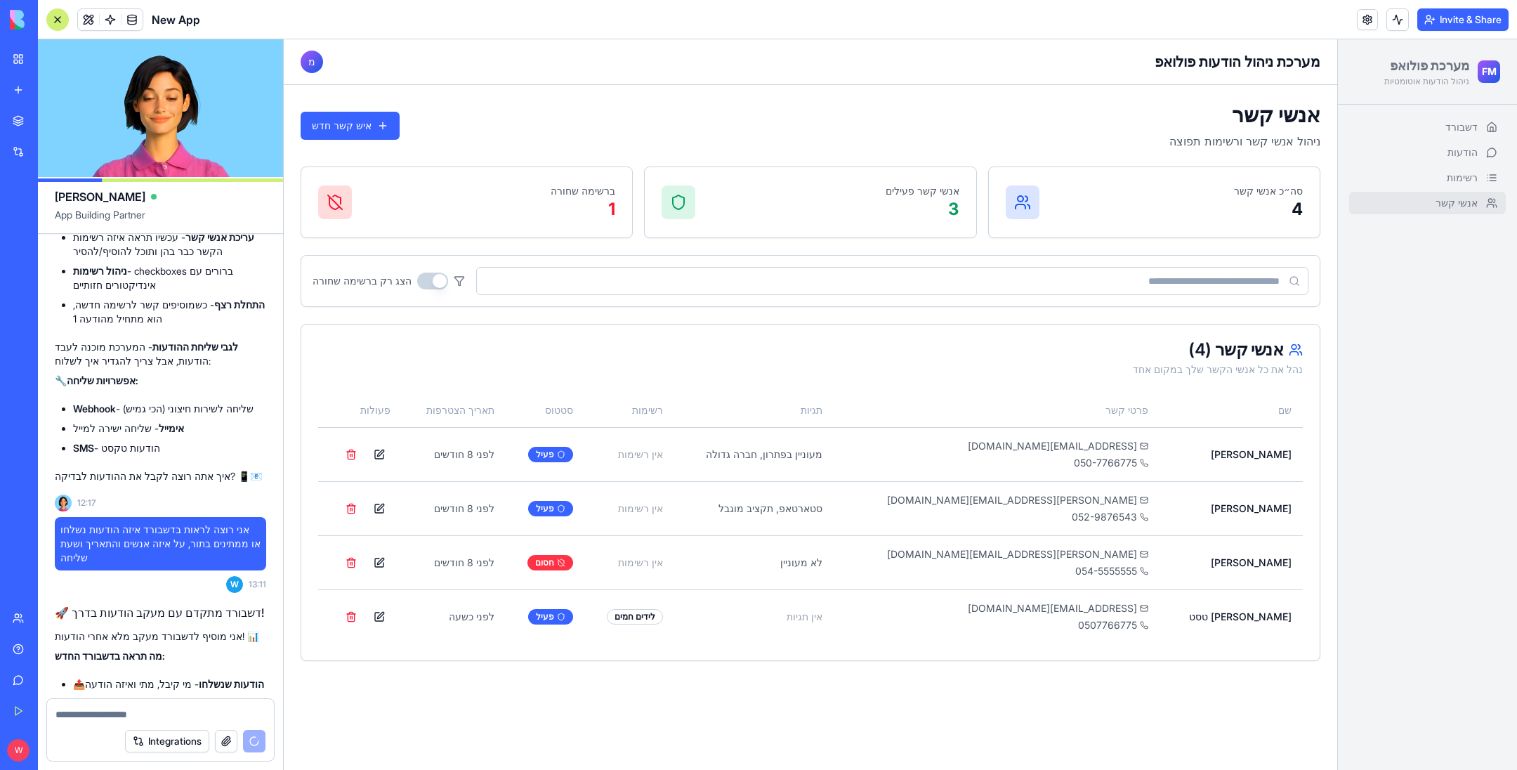
scroll to position [3489, 0]
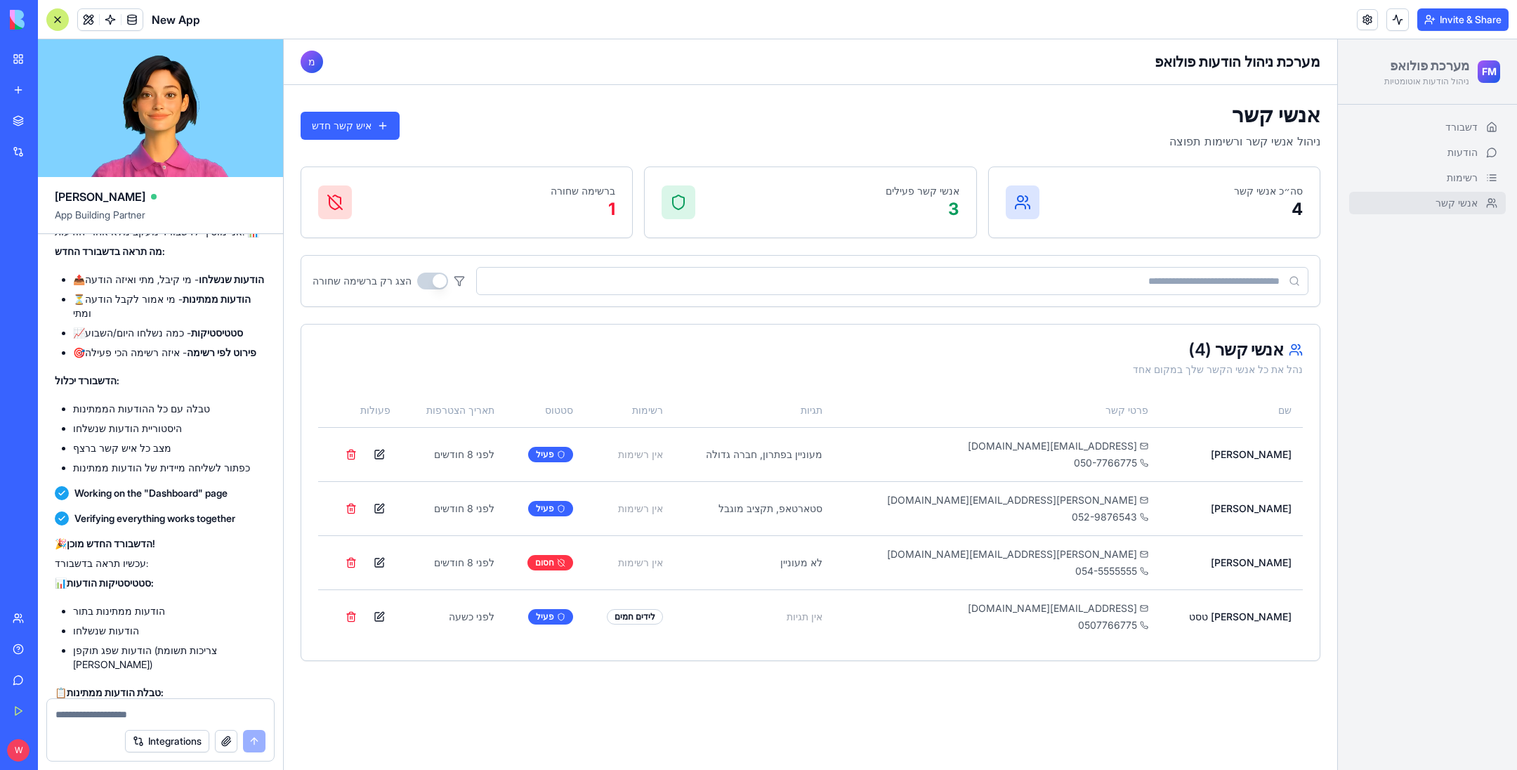
click at [461, 187] on div "ברשימה שחורה 1" at bounding box center [466, 202] width 297 height 37
click at [1459, 178] on span "רשימות" at bounding box center [1461, 178] width 31 height 14
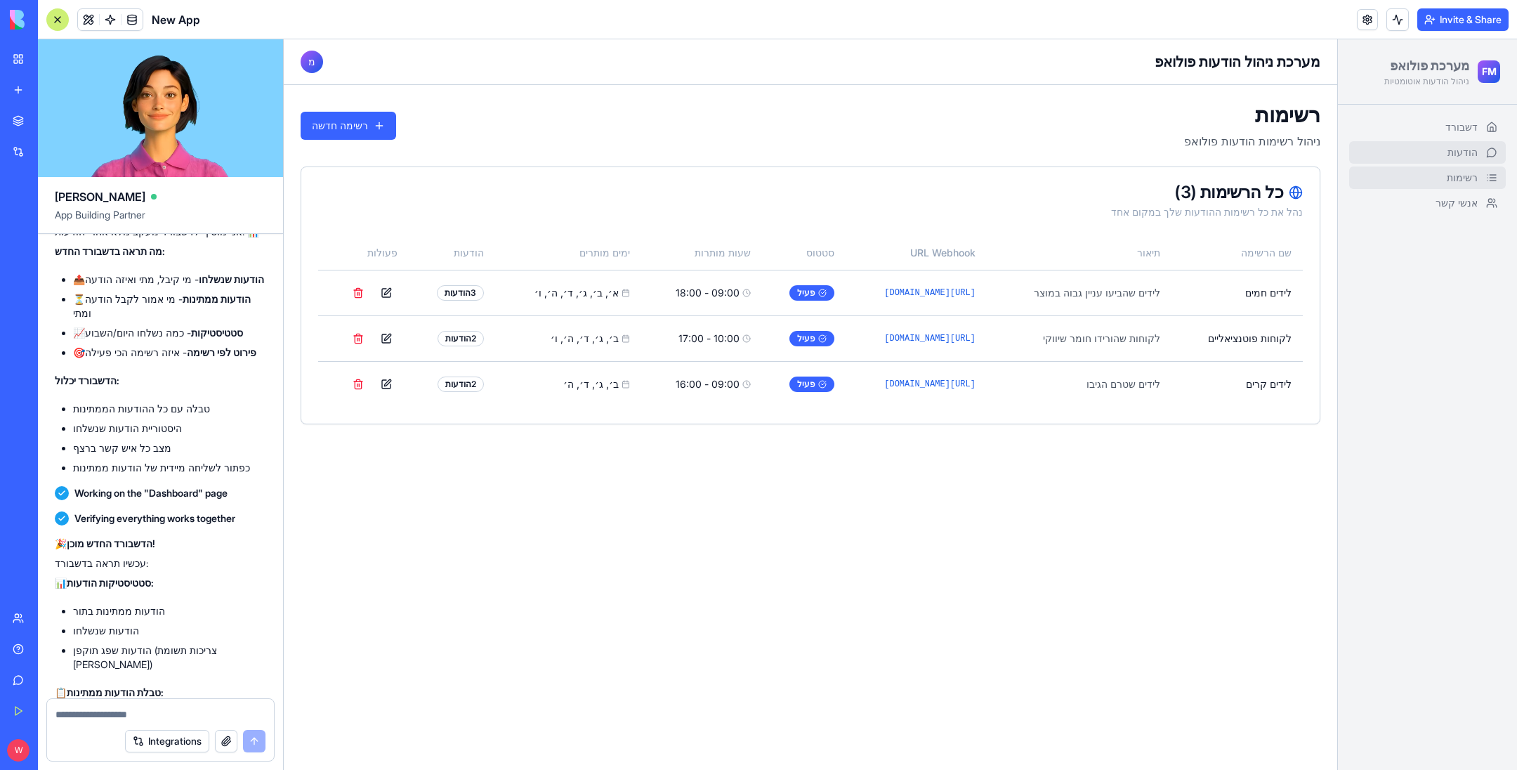
click at [1462, 151] on span "הודעות" at bounding box center [1462, 152] width 30 height 14
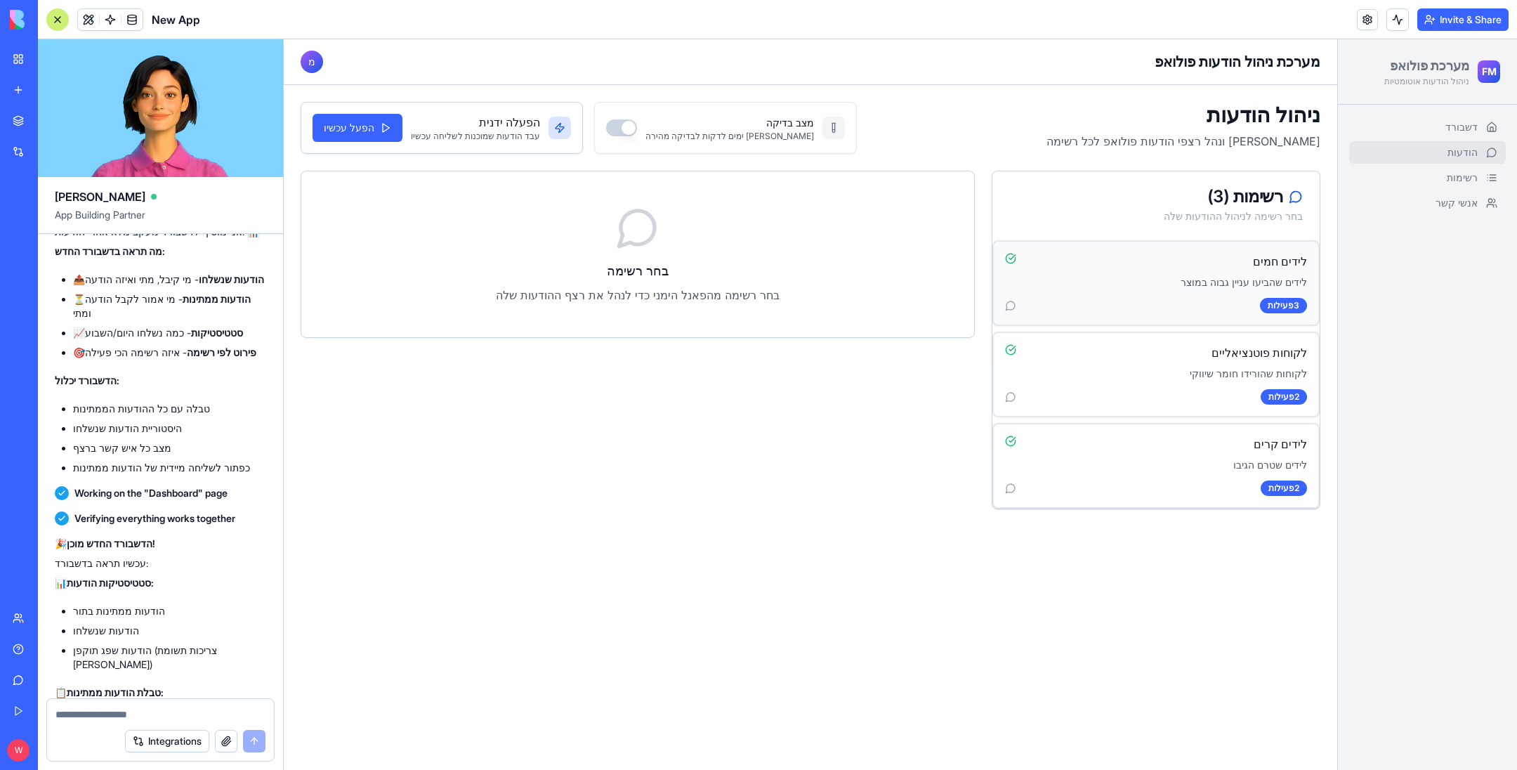
click at [1175, 266] on div "לידים חמים" at bounding box center [1156, 261] width 302 height 17
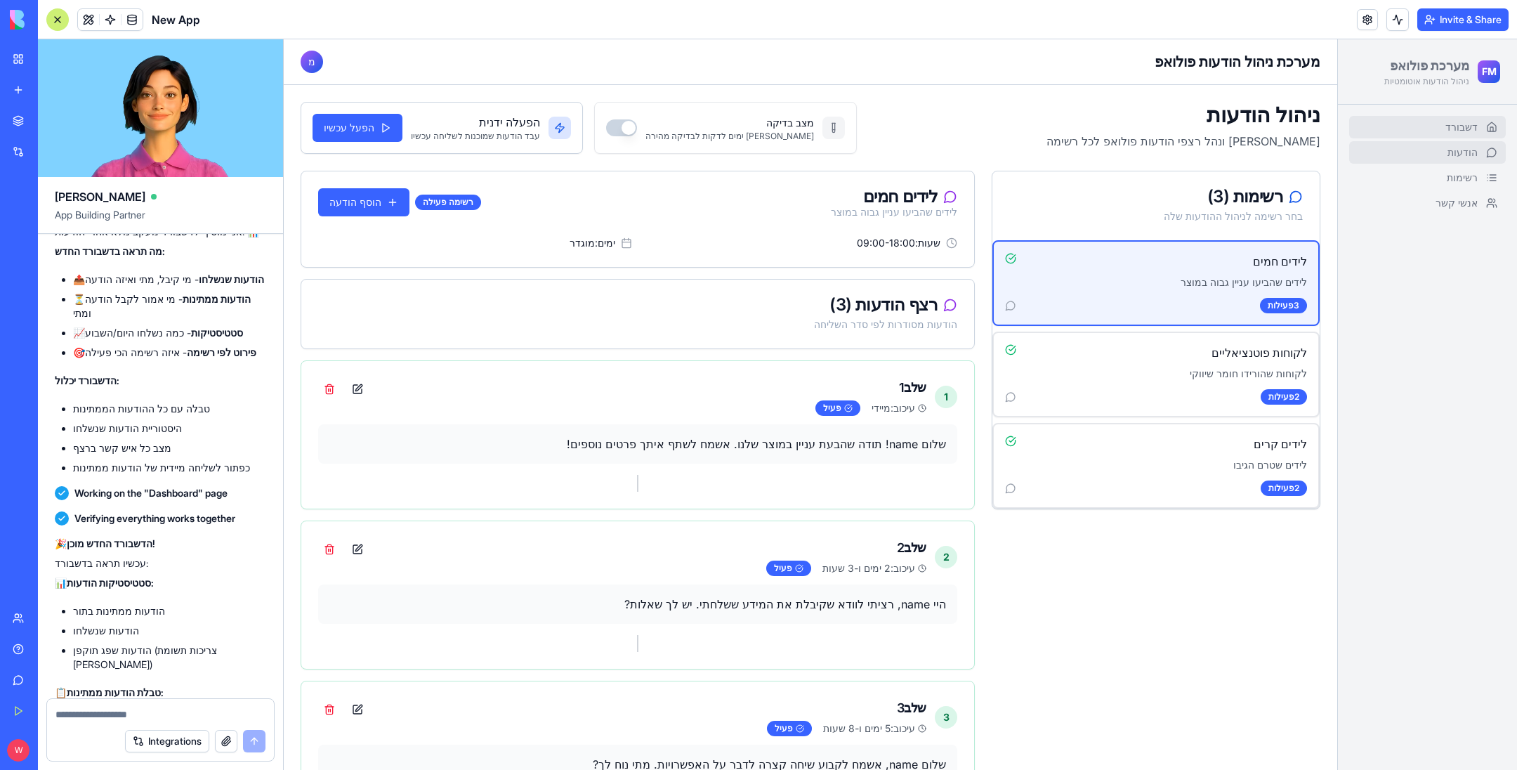
click at [1406, 117] on link "דשבורד" at bounding box center [1427, 127] width 157 height 22
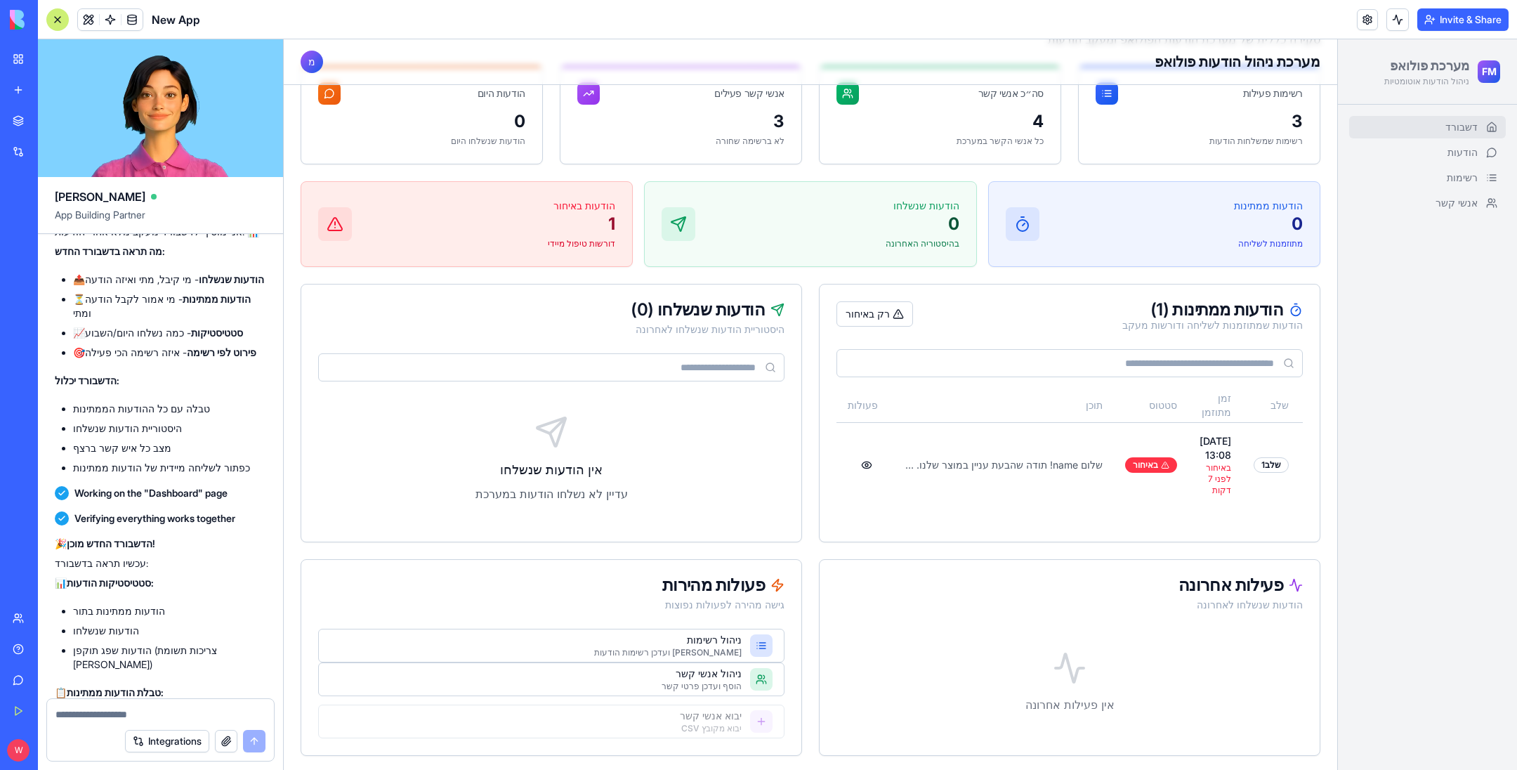
scroll to position [0, -195]
click at [855, 454] on button at bounding box center [866, 465] width 22 height 22
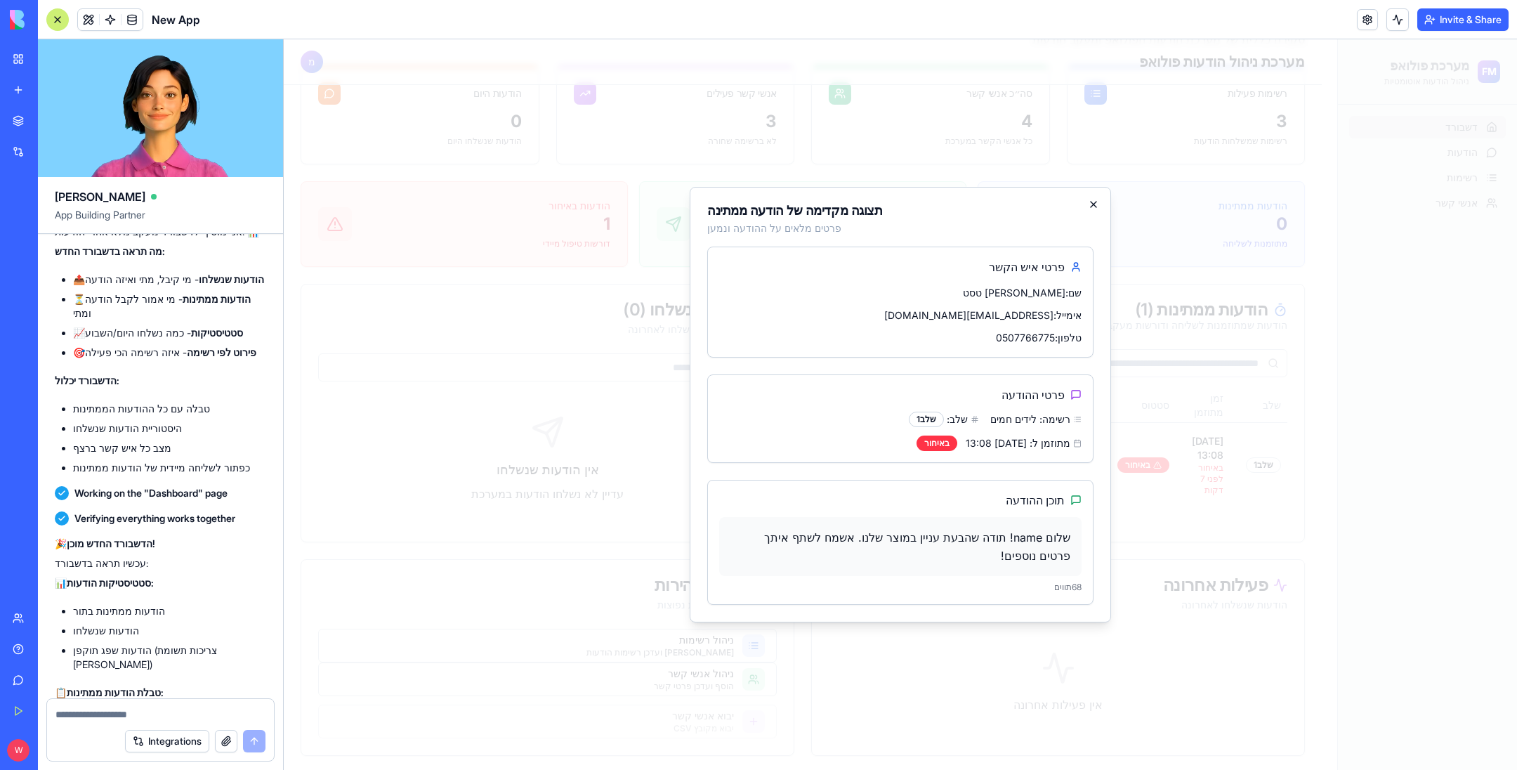
click at [1092, 210] on icon "button" at bounding box center [1093, 204] width 11 height 11
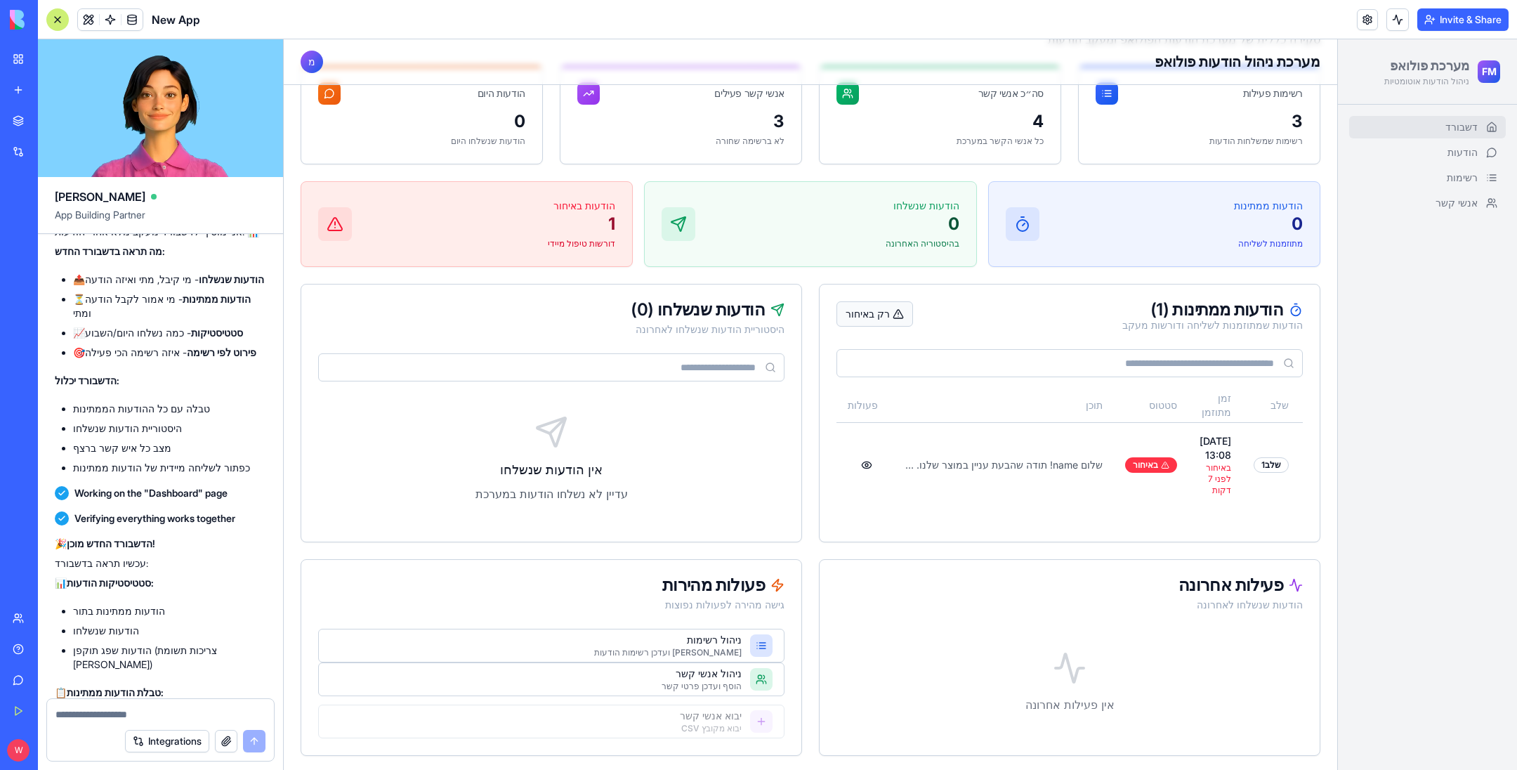
click at [876, 315] on button "רק באיחור" at bounding box center [874, 313] width 77 height 25
click at [873, 315] on button "הצג הכל" at bounding box center [869, 313] width 67 height 25
click at [1441, 144] on link "הודעות" at bounding box center [1427, 152] width 157 height 22
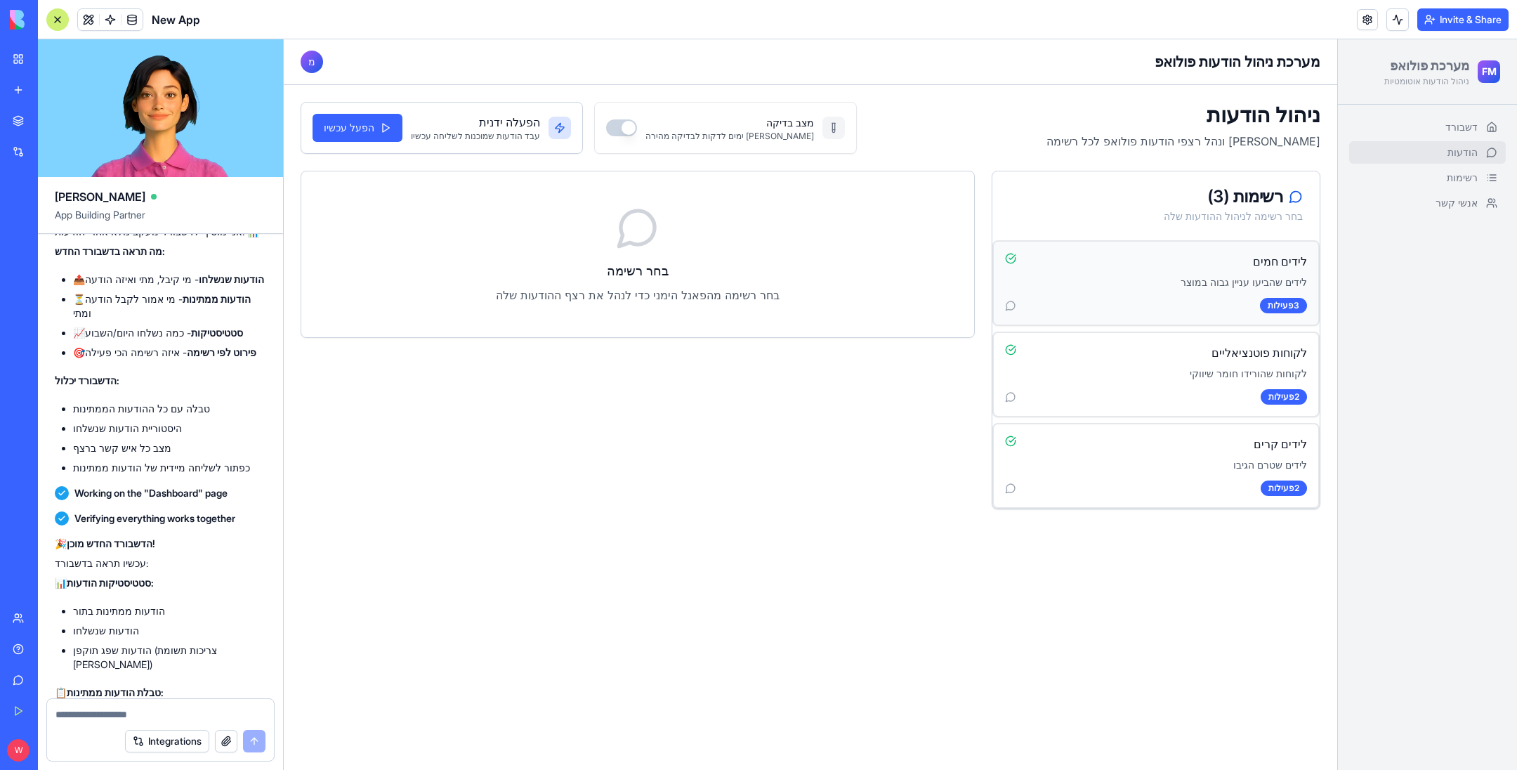
click at [1171, 282] on p "לידים שהביעו עניין גבוה במוצר" at bounding box center [1156, 282] width 302 height 14
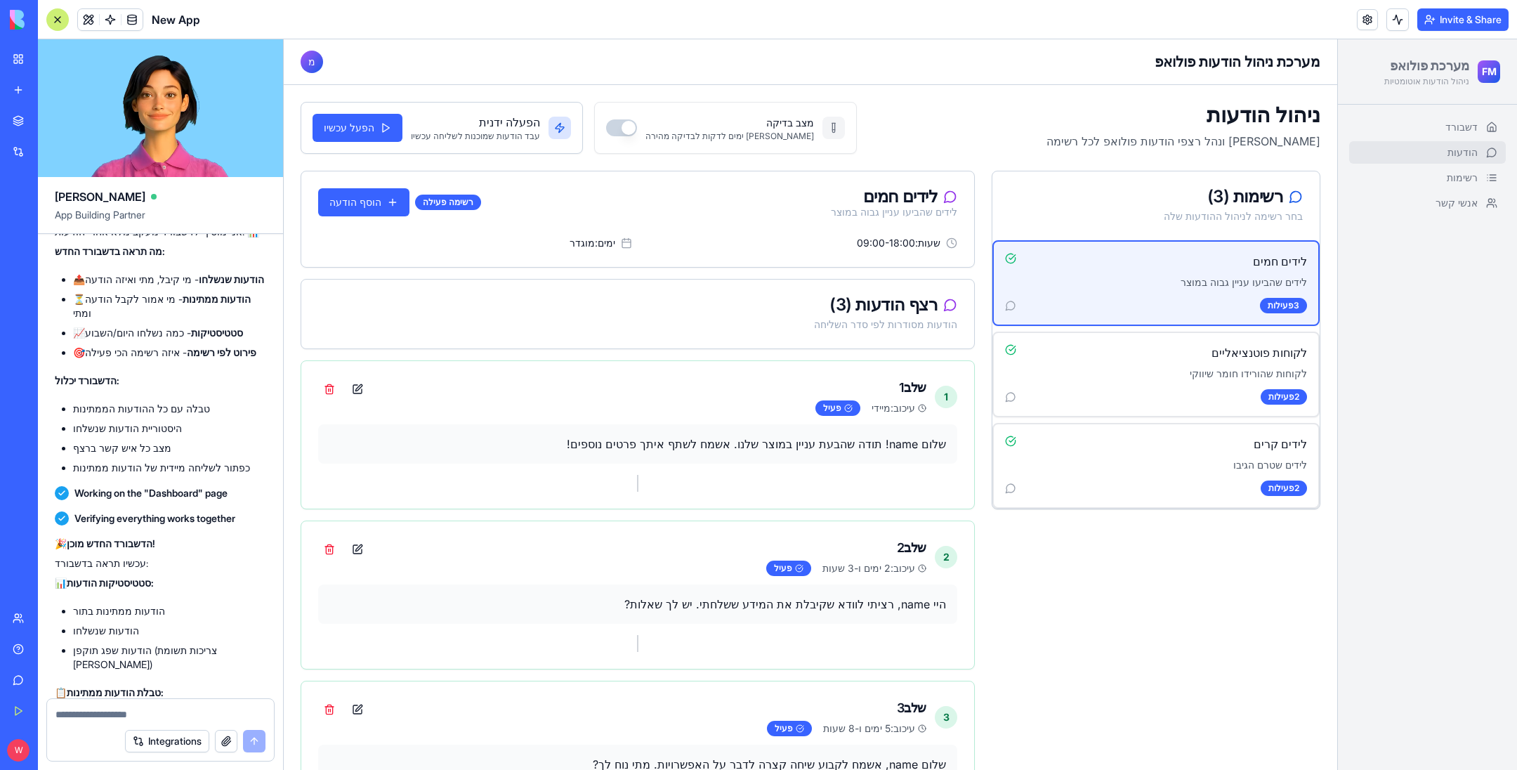
click at [606, 126] on button "מצב בדיקה" at bounding box center [621, 127] width 31 height 17
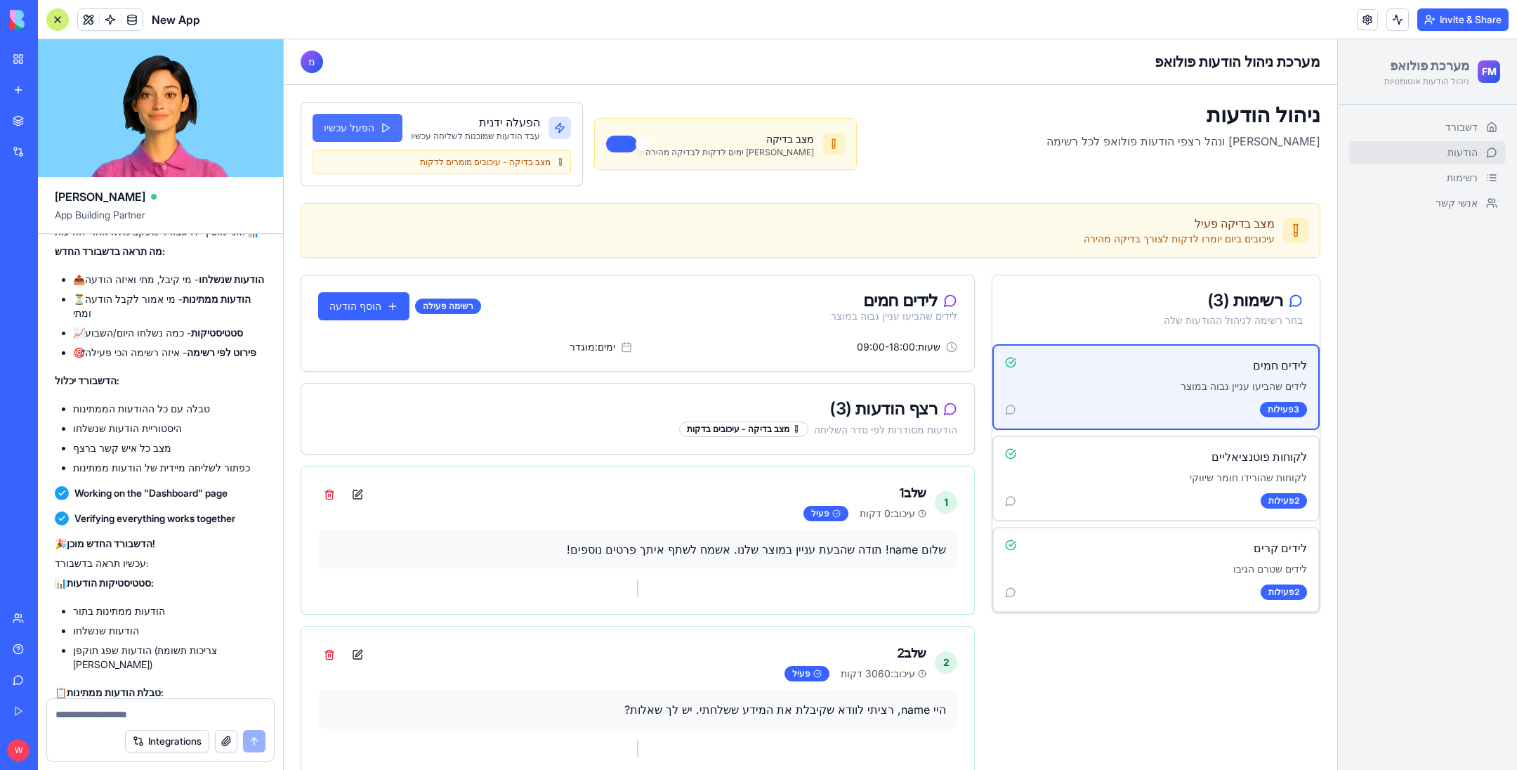
click at [361, 132] on button "הפעל עכשיו" at bounding box center [357, 128] width 90 height 28
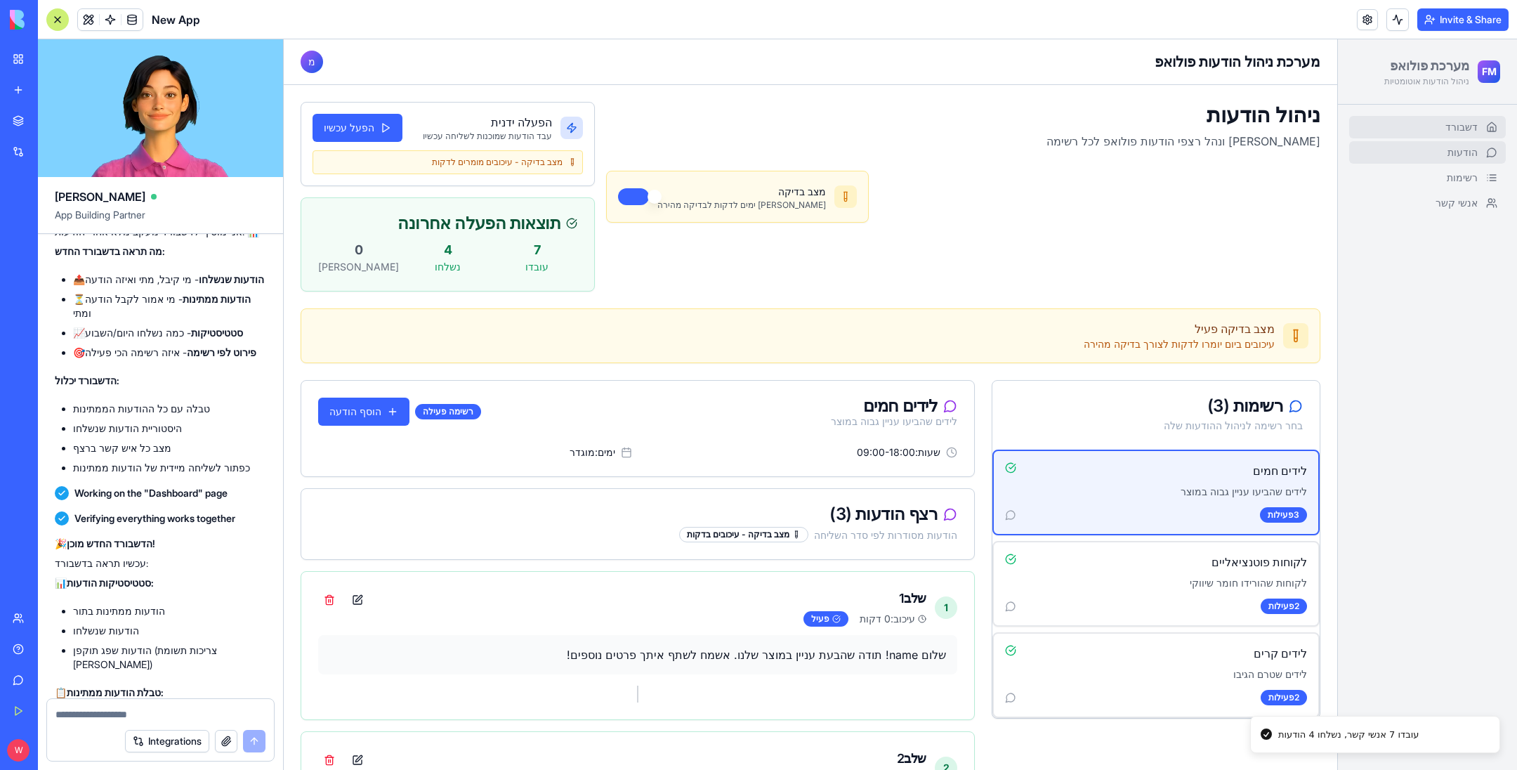
click at [1424, 122] on link "דשבורד" at bounding box center [1427, 127] width 157 height 22
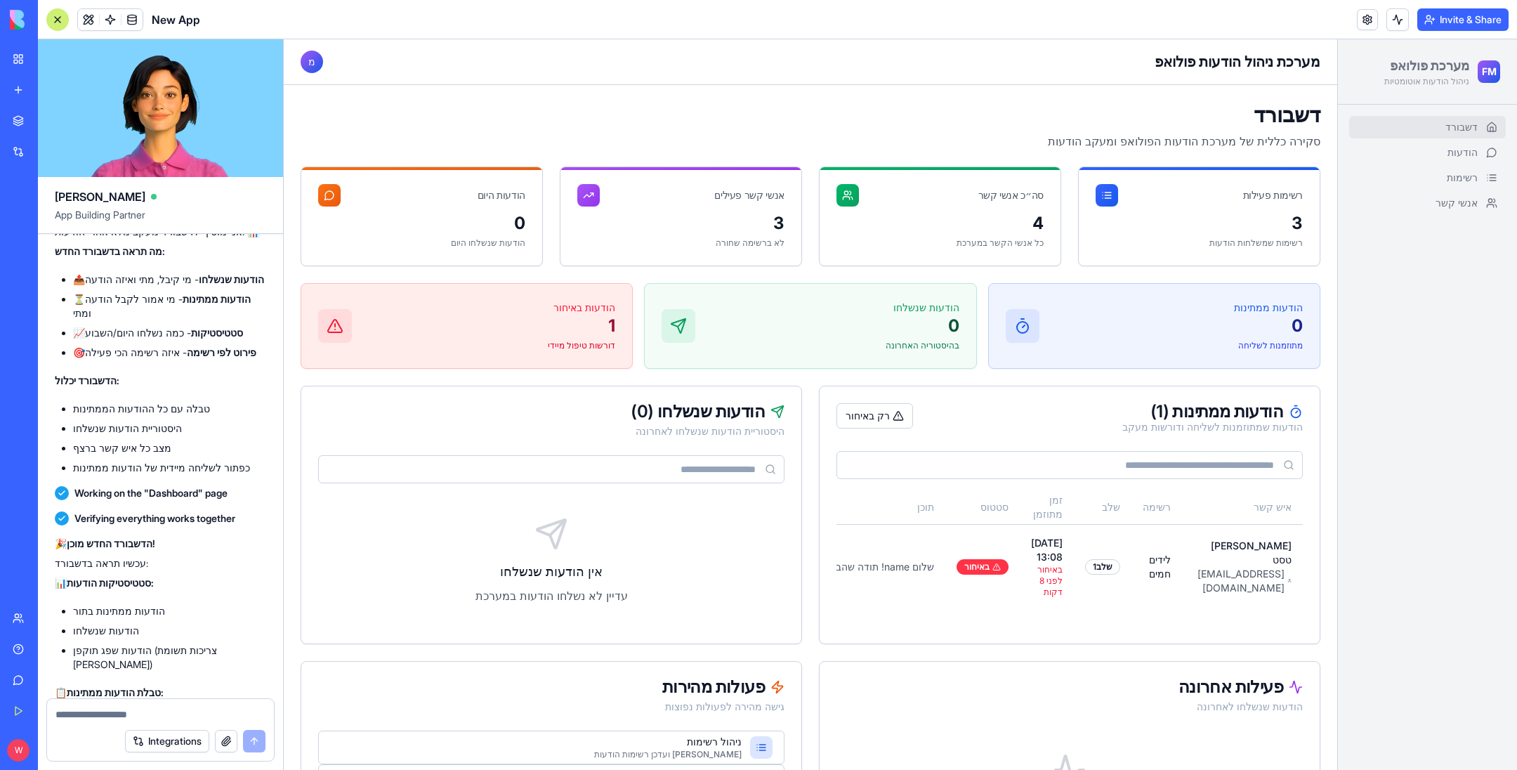
click at [319, 67] on div "מ" at bounding box center [312, 62] width 22 height 22
click at [312, 61] on span "מ" at bounding box center [311, 62] width 7 height 14
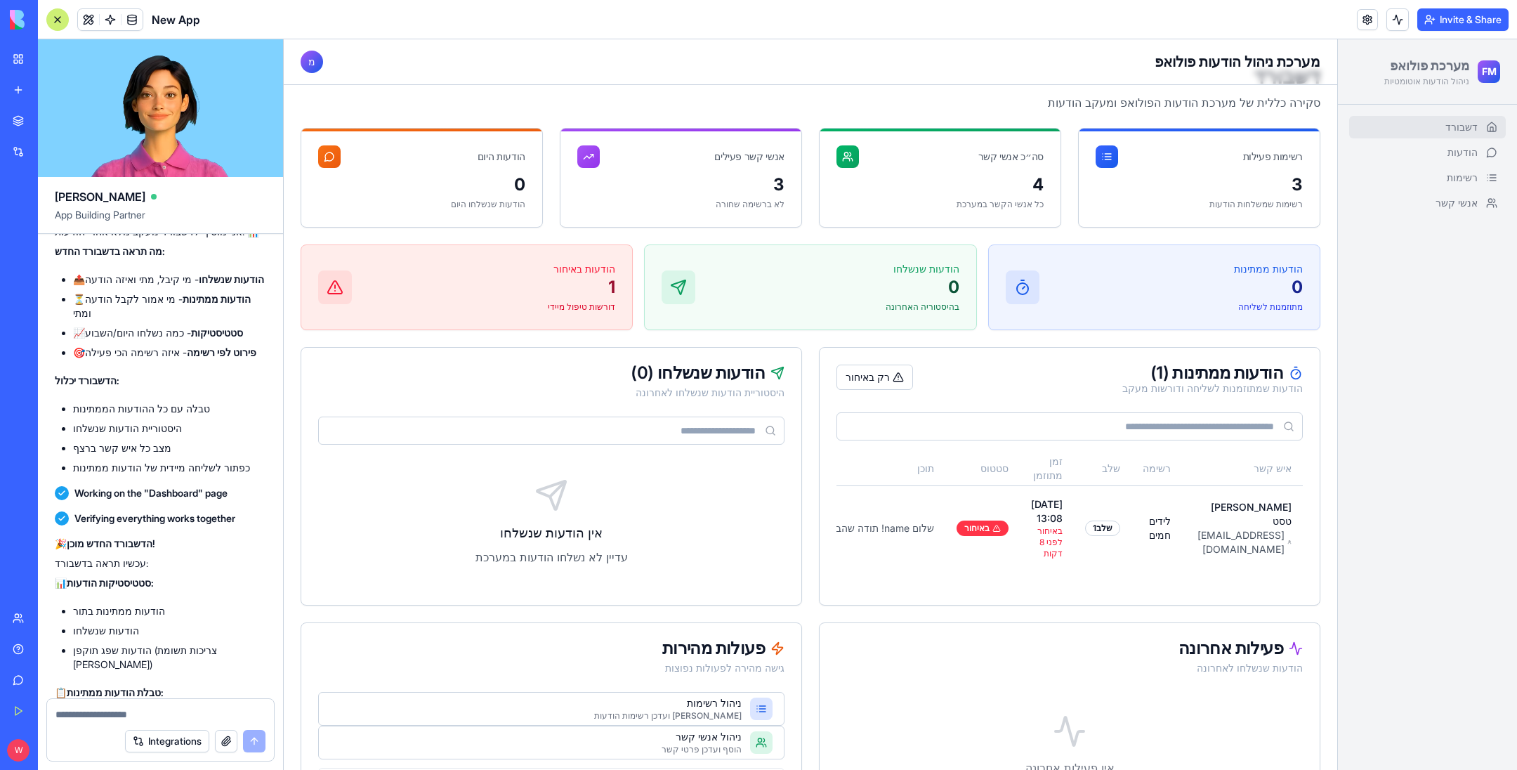
scroll to position [102, 0]
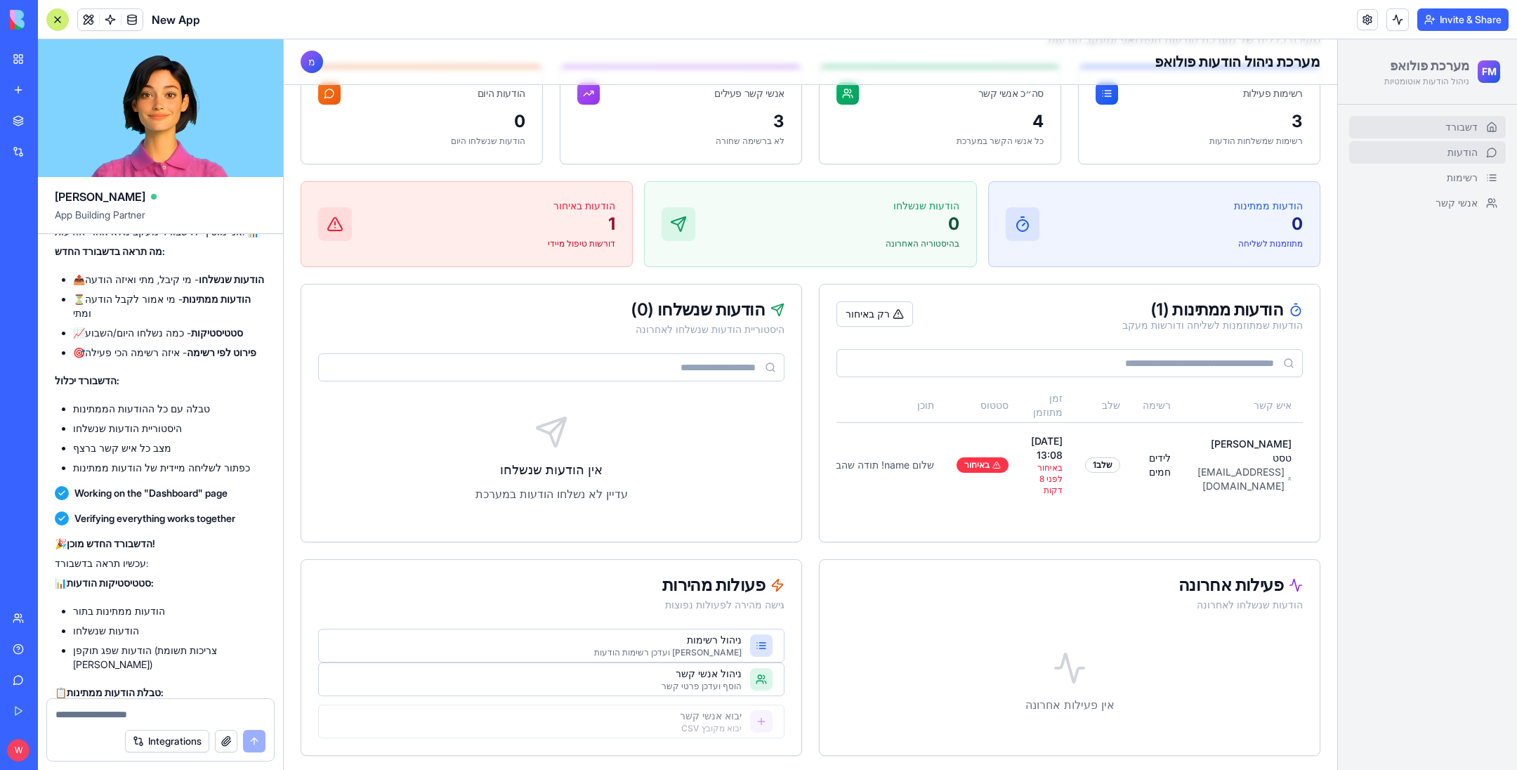
click at [1387, 151] on link "הודעות" at bounding box center [1427, 152] width 157 height 22
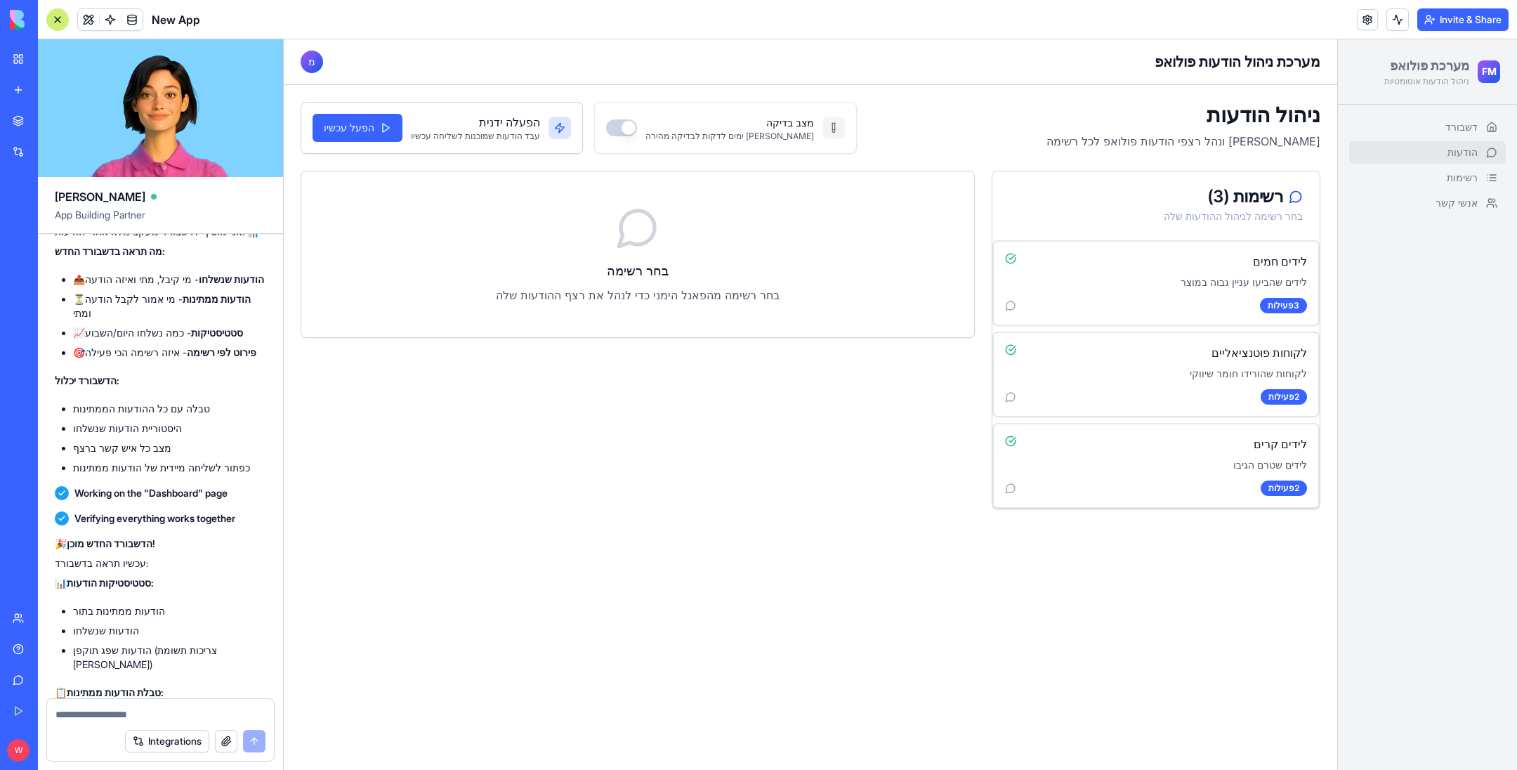
click at [114, 718] on textarea at bounding box center [160, 714] width 211 height 14
type textarea "**********"
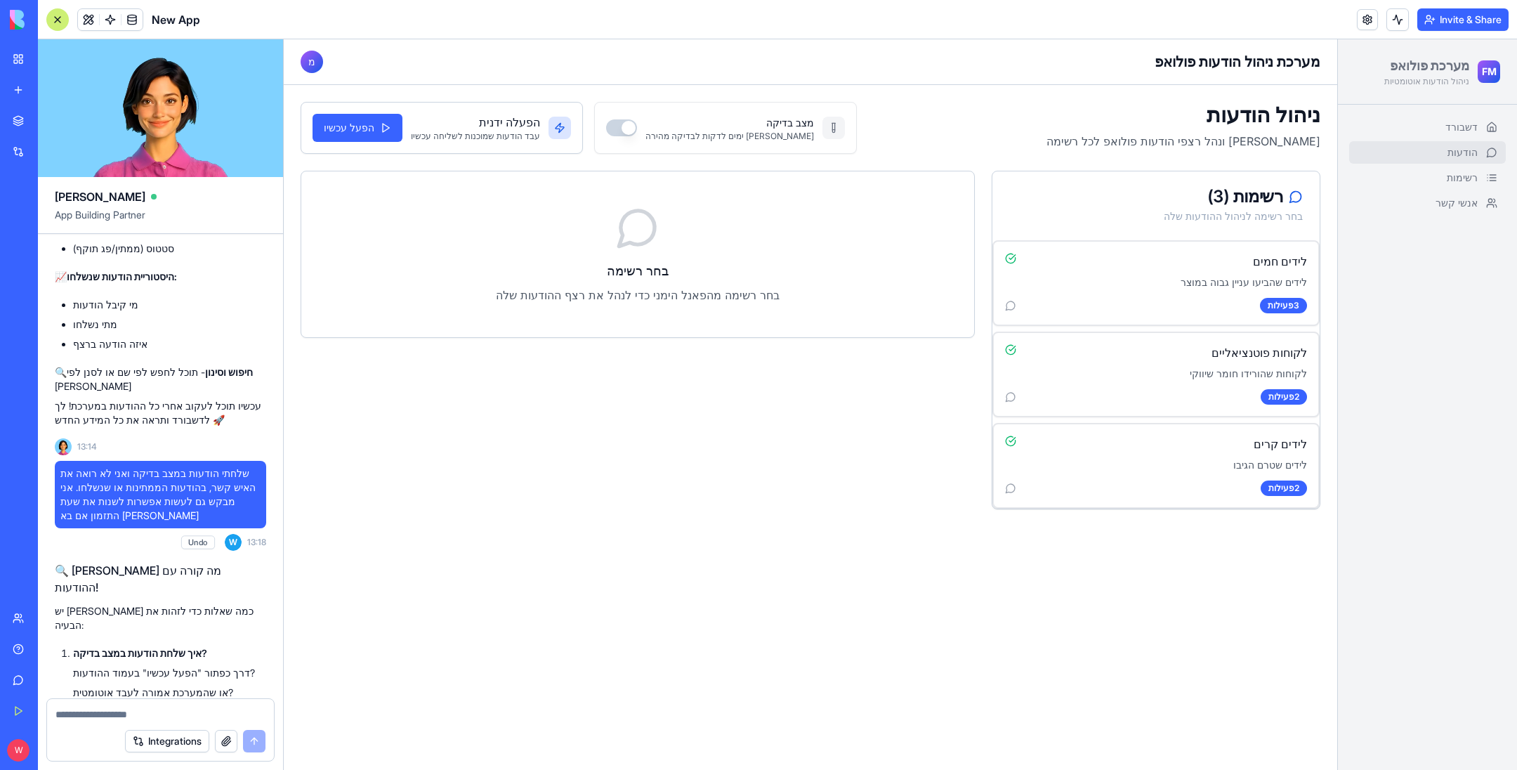
scroll to position [4388, 0]
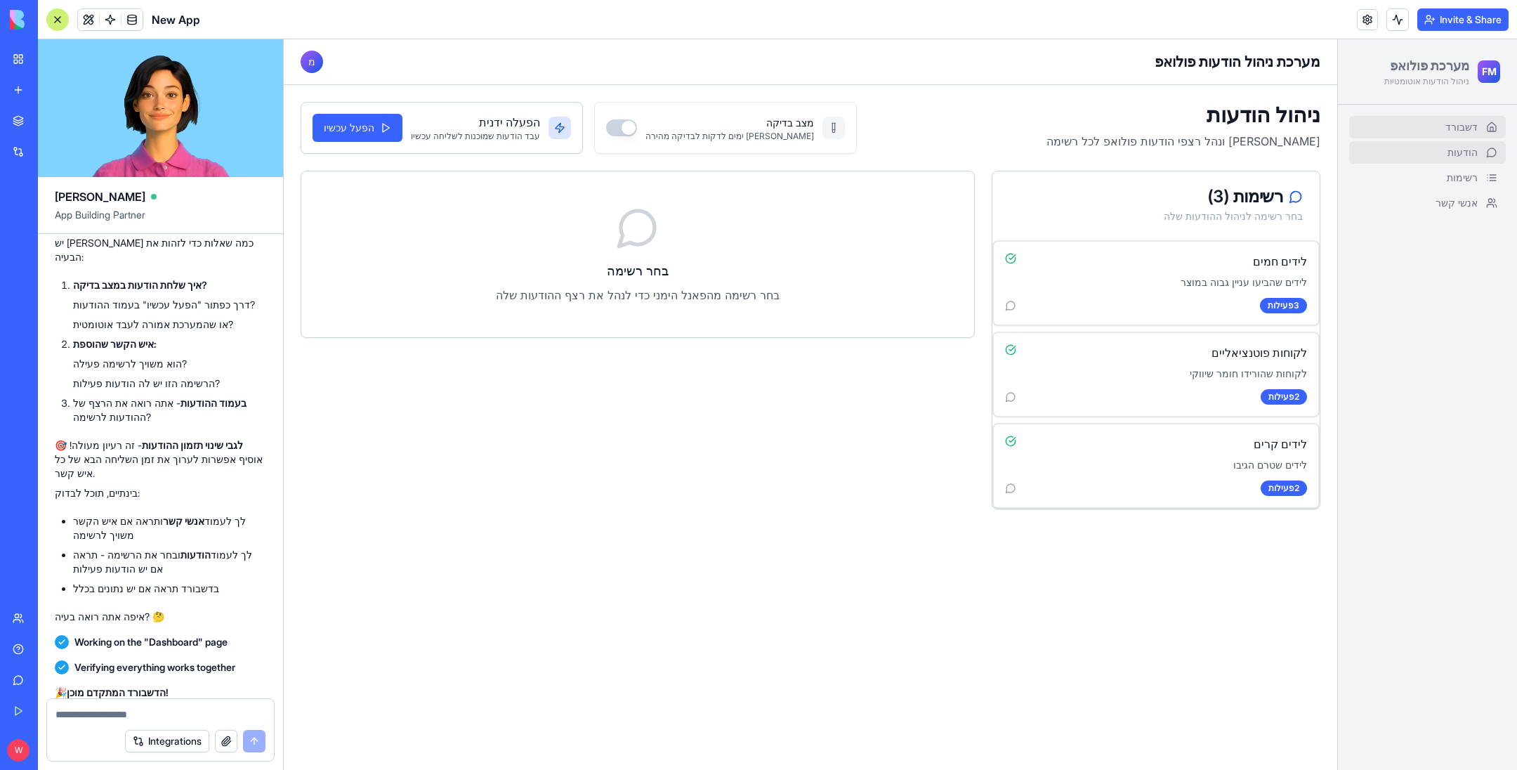
click at [1455, 120] on span "דשבורד" at bounding box center [1461, 127] width 32 height 14
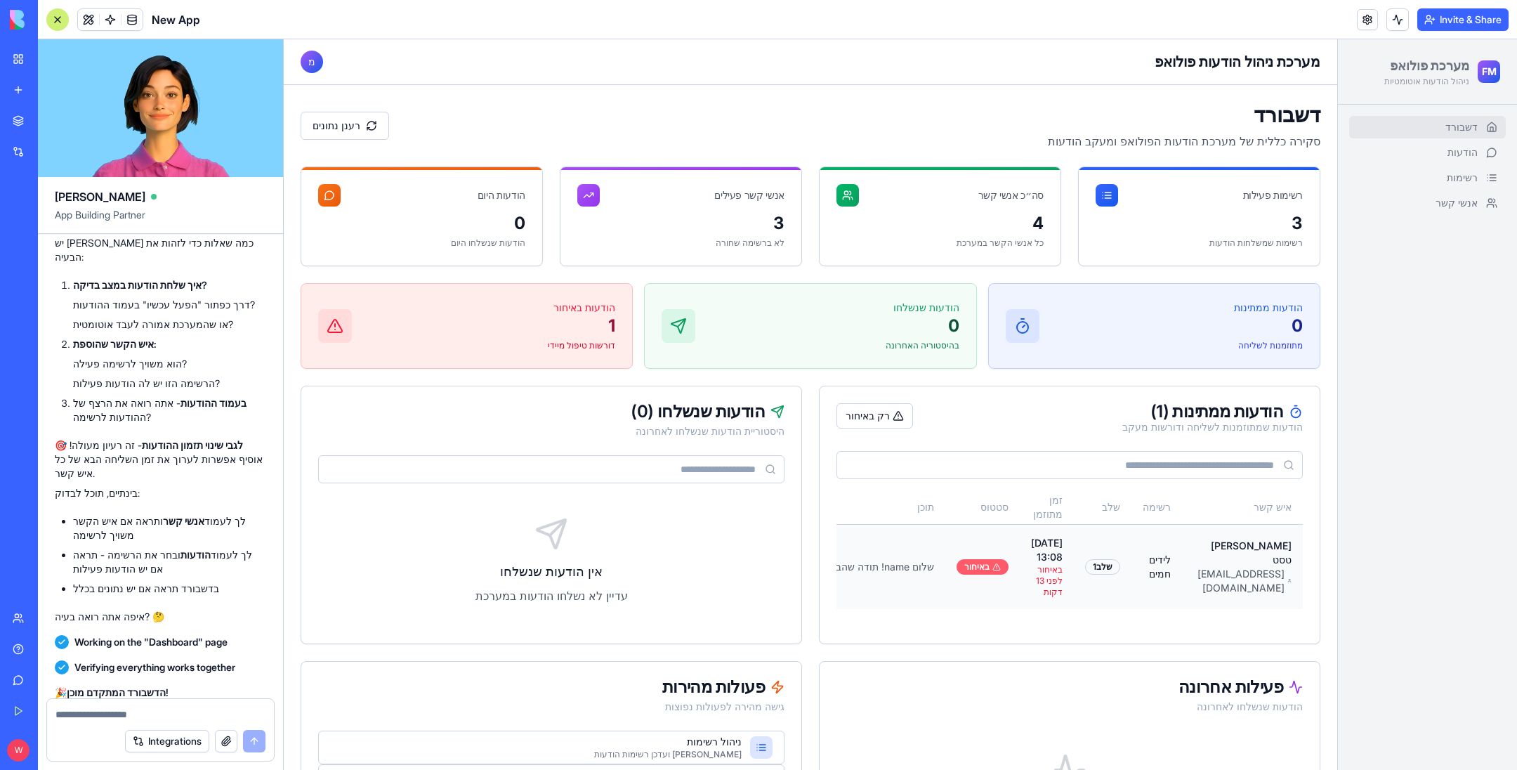
click at [992, 562] on icon at bounding box center [996, 566] width 8 height 8
click at [853, 560] on button at bounding box center [858, 566] width 22 height 22
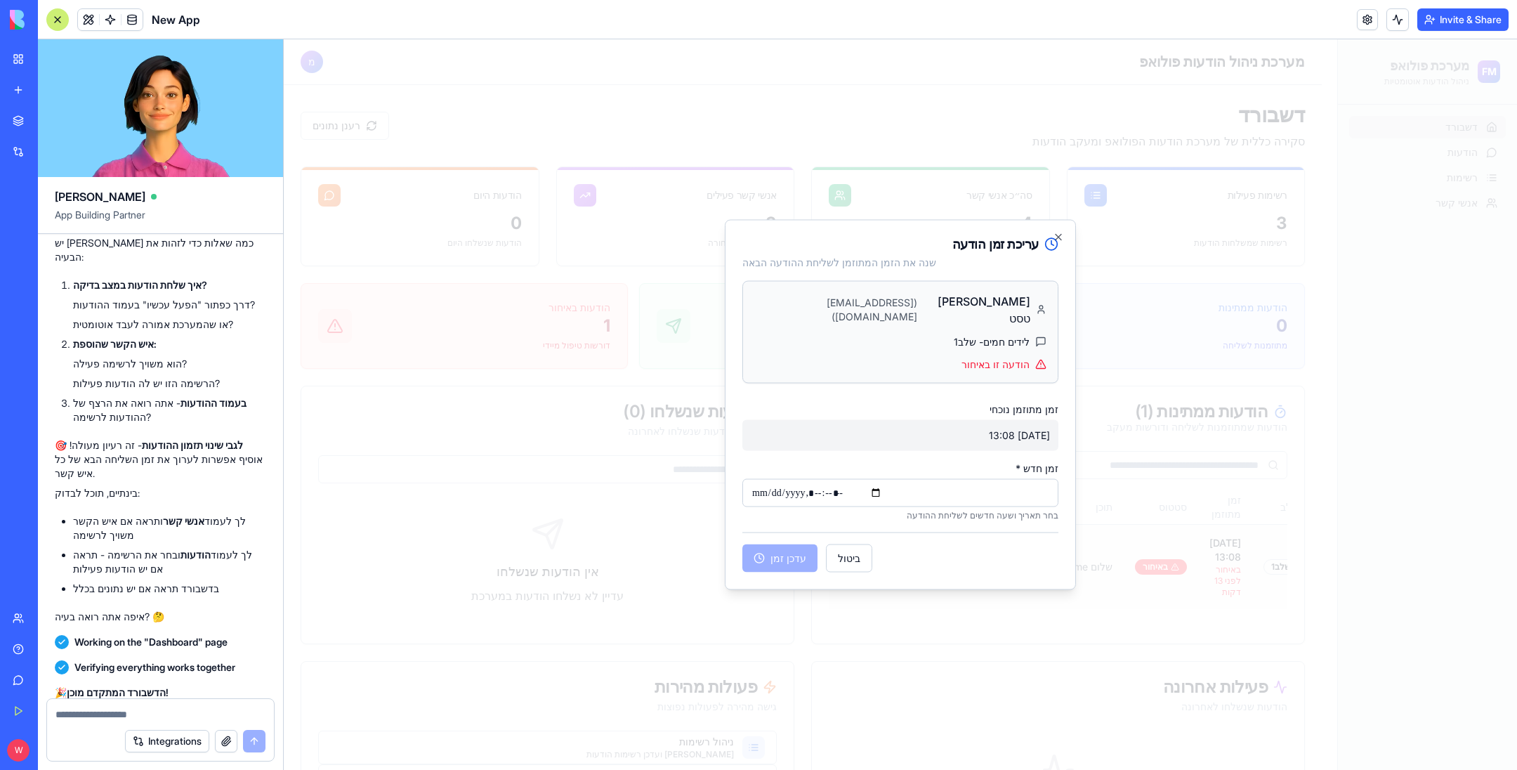
scroll to position [0, -219]
click at [966, 482] on input "זמן חדש *" at bounding box center [900, 493] width 316 height 28
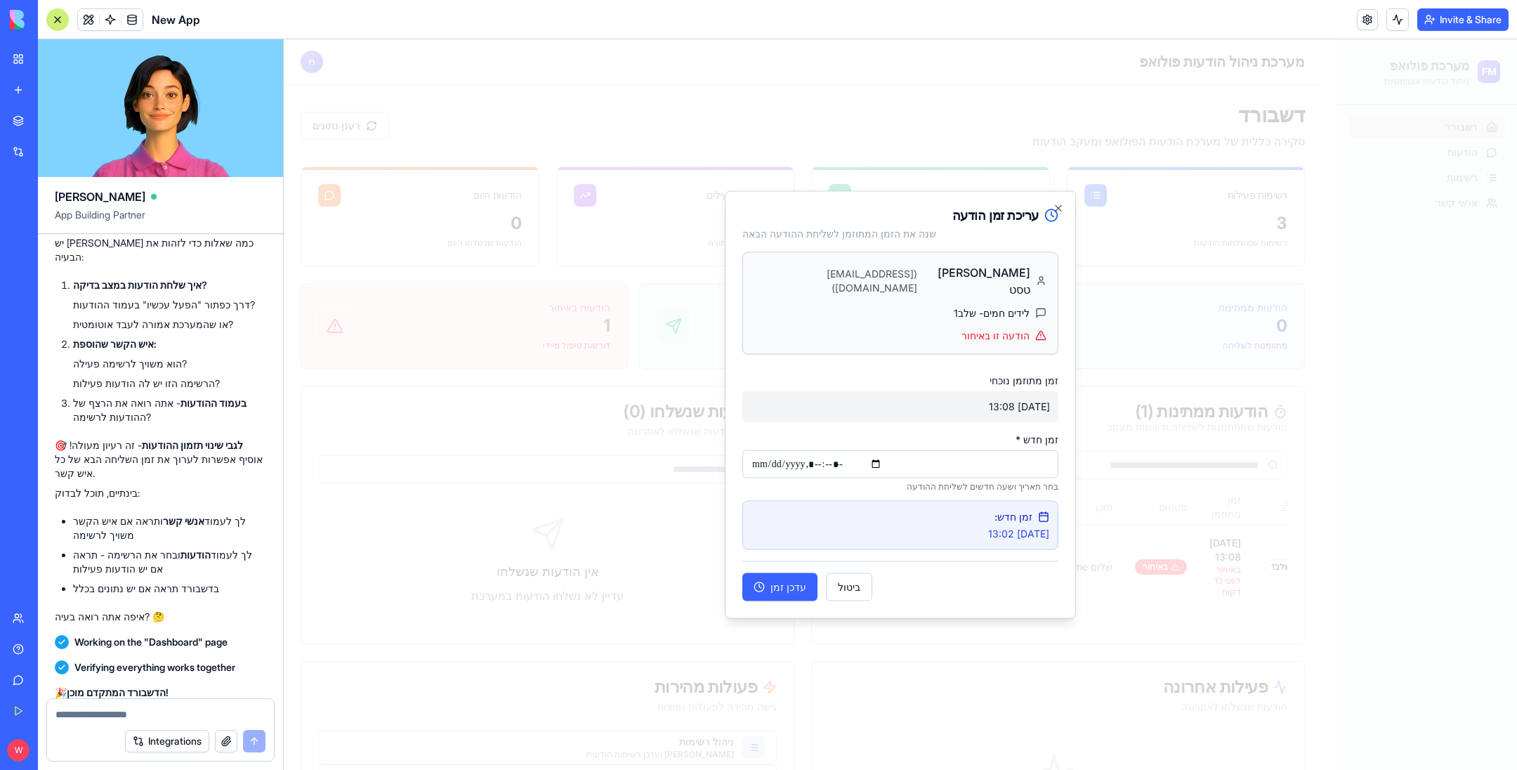
type input "**********"
click at [791, 573] on button "עדכן זמן" at bounding box center [779, 587] width 75 height 28
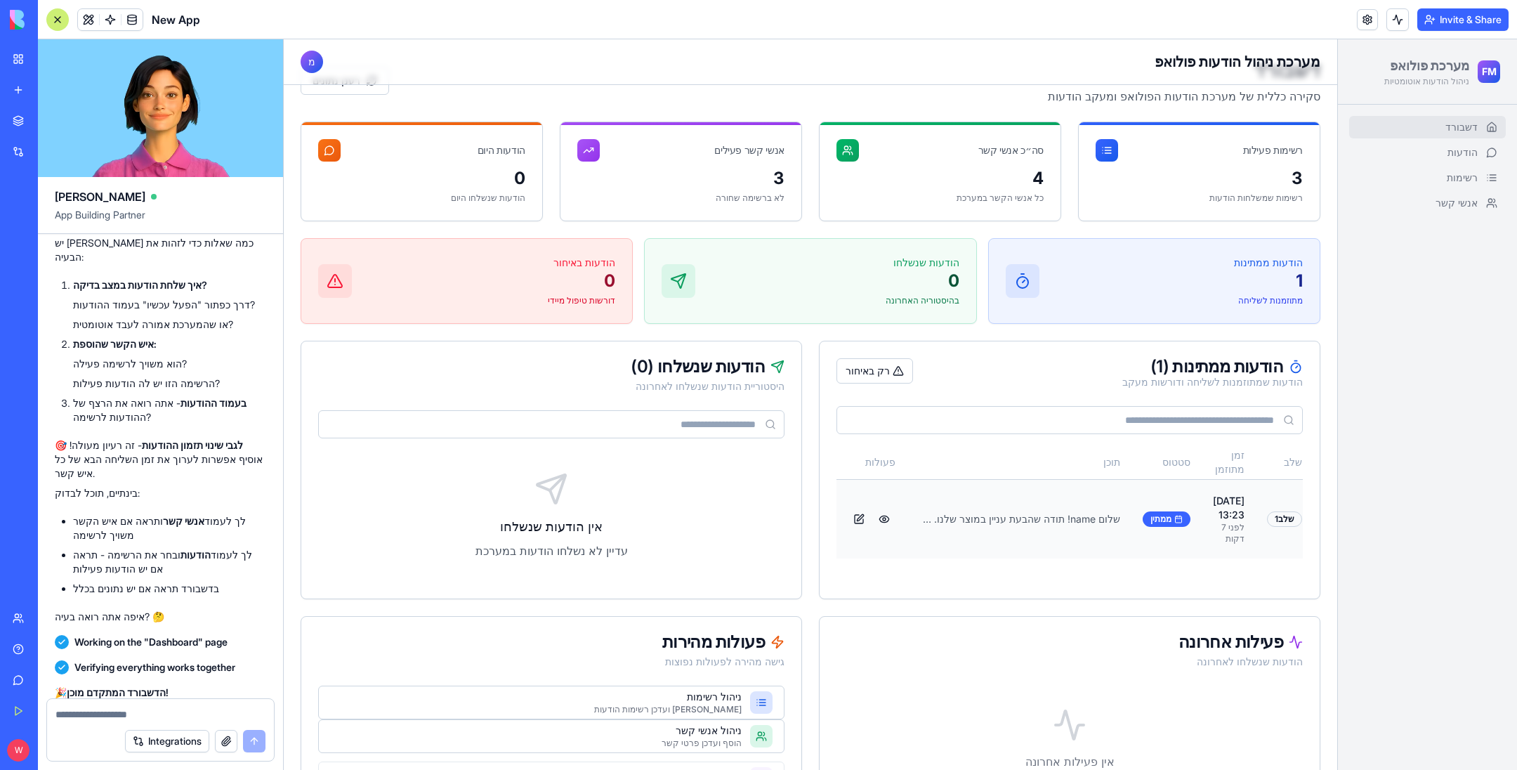
scroll to position [102, 0]
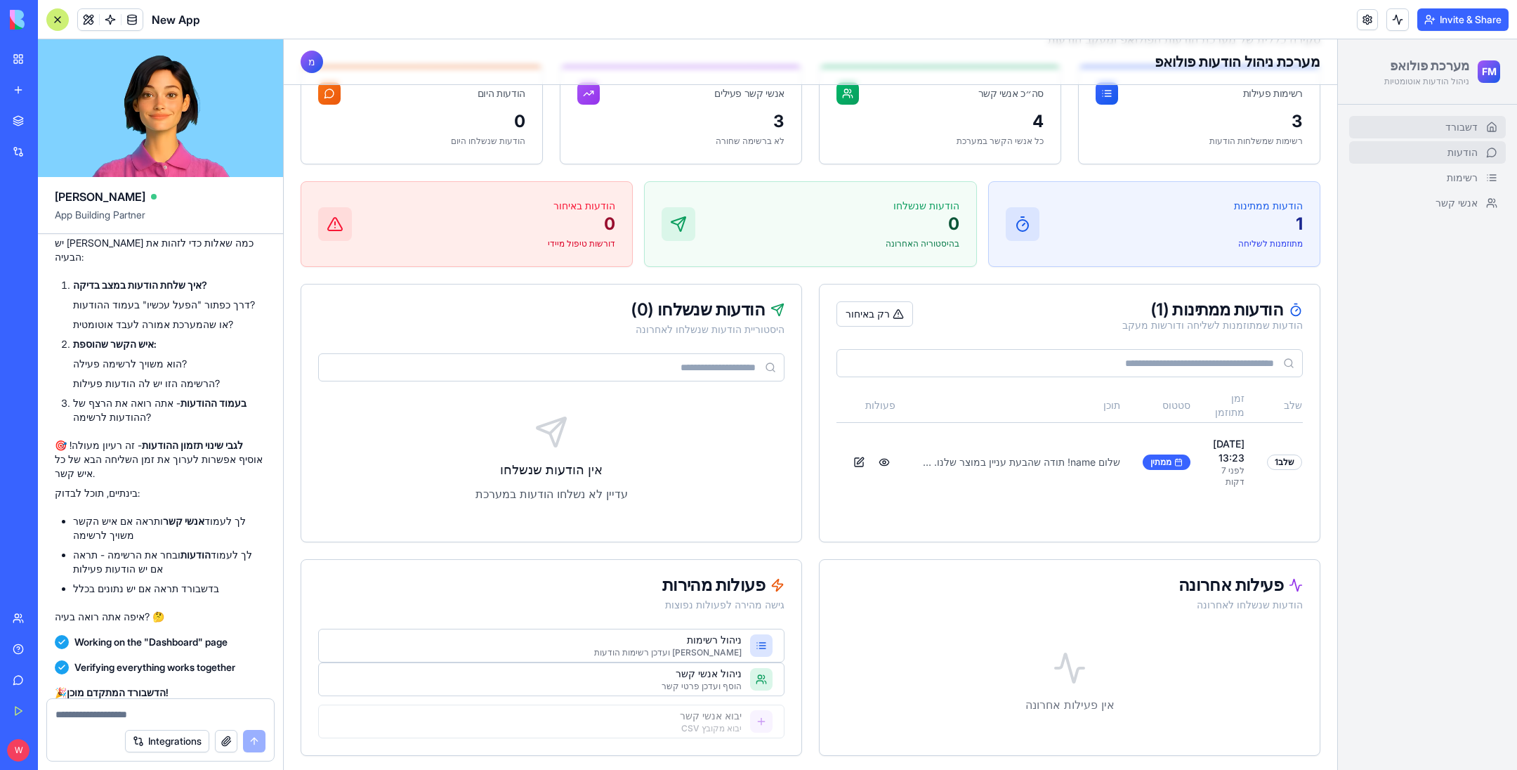
click at [1406, 154] on link "הודעות" at bounding box center [1427, 152] width 157 height 22
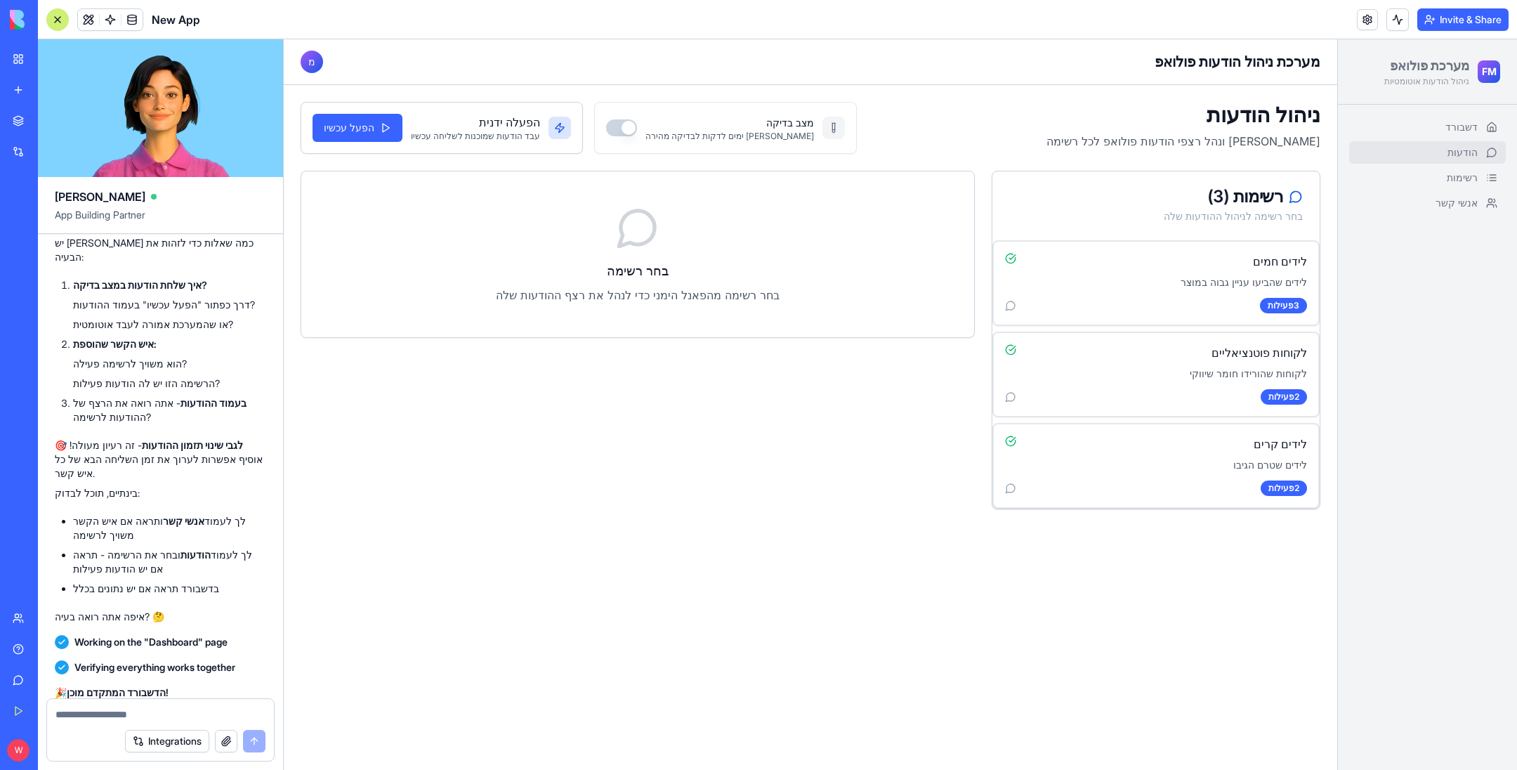
click at [1411, 132] on link "דשבורד" at bounding box center [1427, 127] width 157 height 22
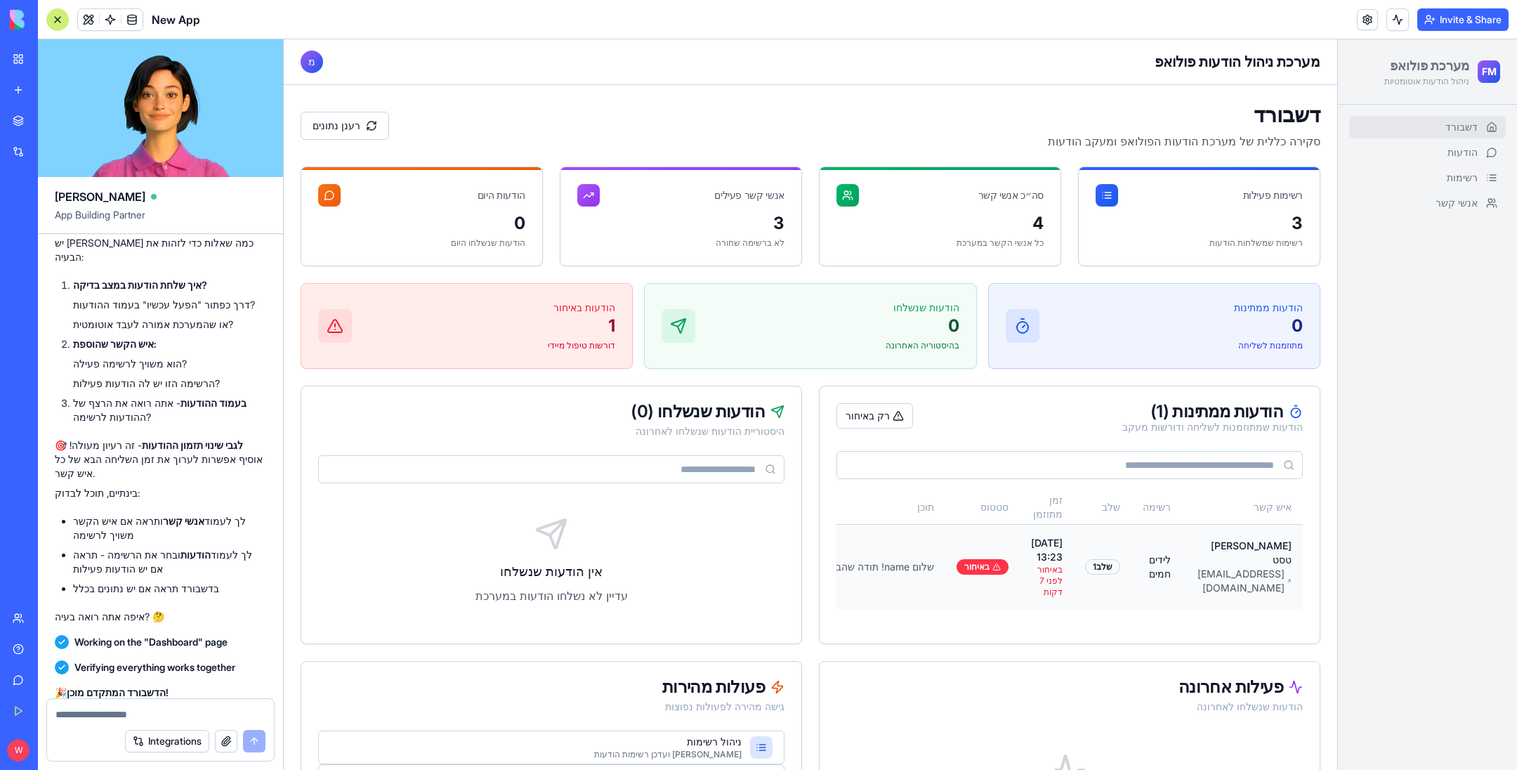
click at [956, 576] on td "באיחור" at bounding box center [982, 566] width 74 height 85
drag, startPoint x: 1012, startPoint y: 594, endPoint x: 911, endPoint y: 591, distance: 101.2
click at [911, 589] on tr "[PERSON_NAME] טסט [EMAIL_ADDRESS][DOMAIN_NAME] לידים חמים שלב 1 [DATE] 13:23 בא…" at bounding box center [976, 566] width 652 height 85
click at [876, 560] on button at bounding box center [884, 566] width 22 height 22
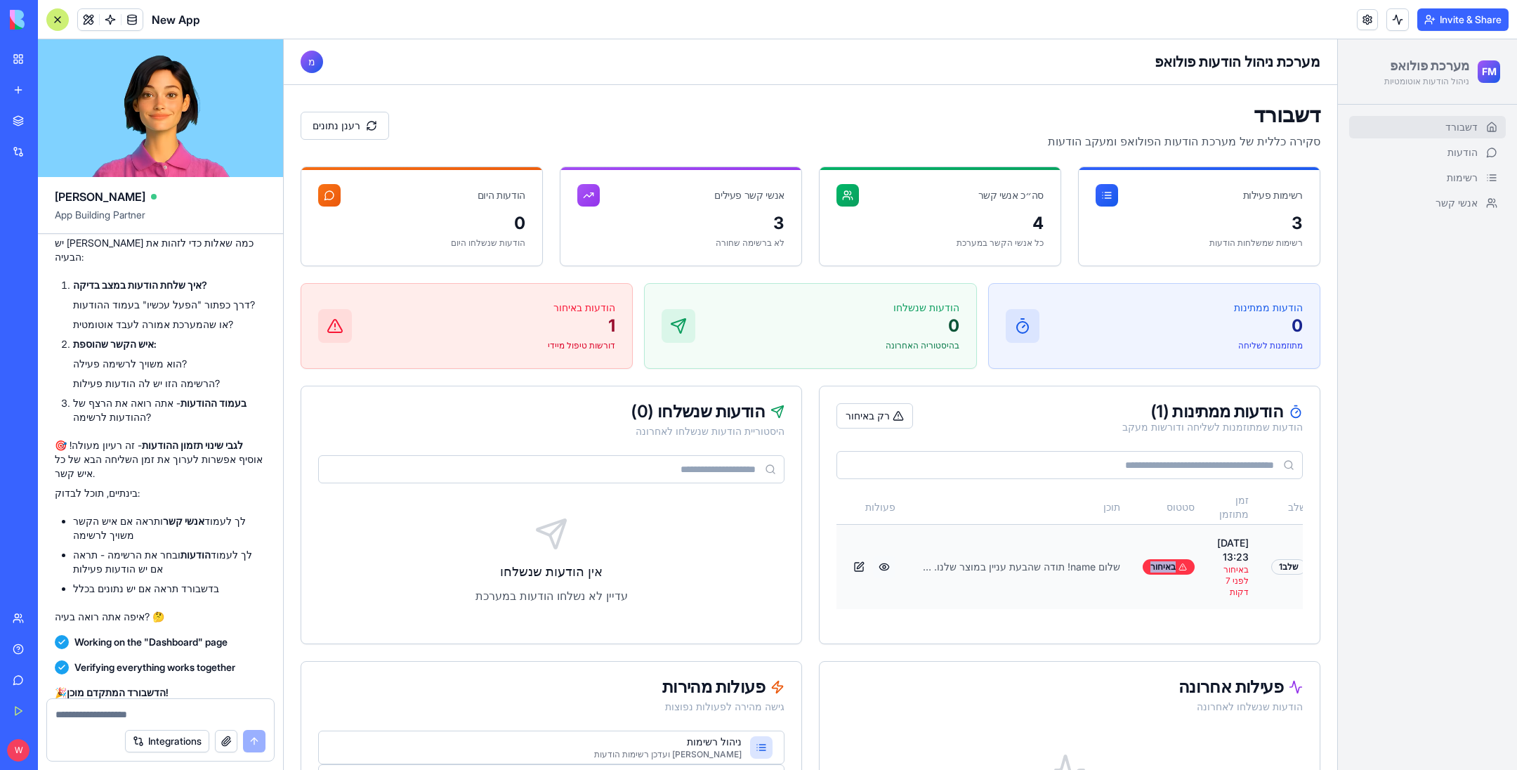
scroll to position [0, -219]
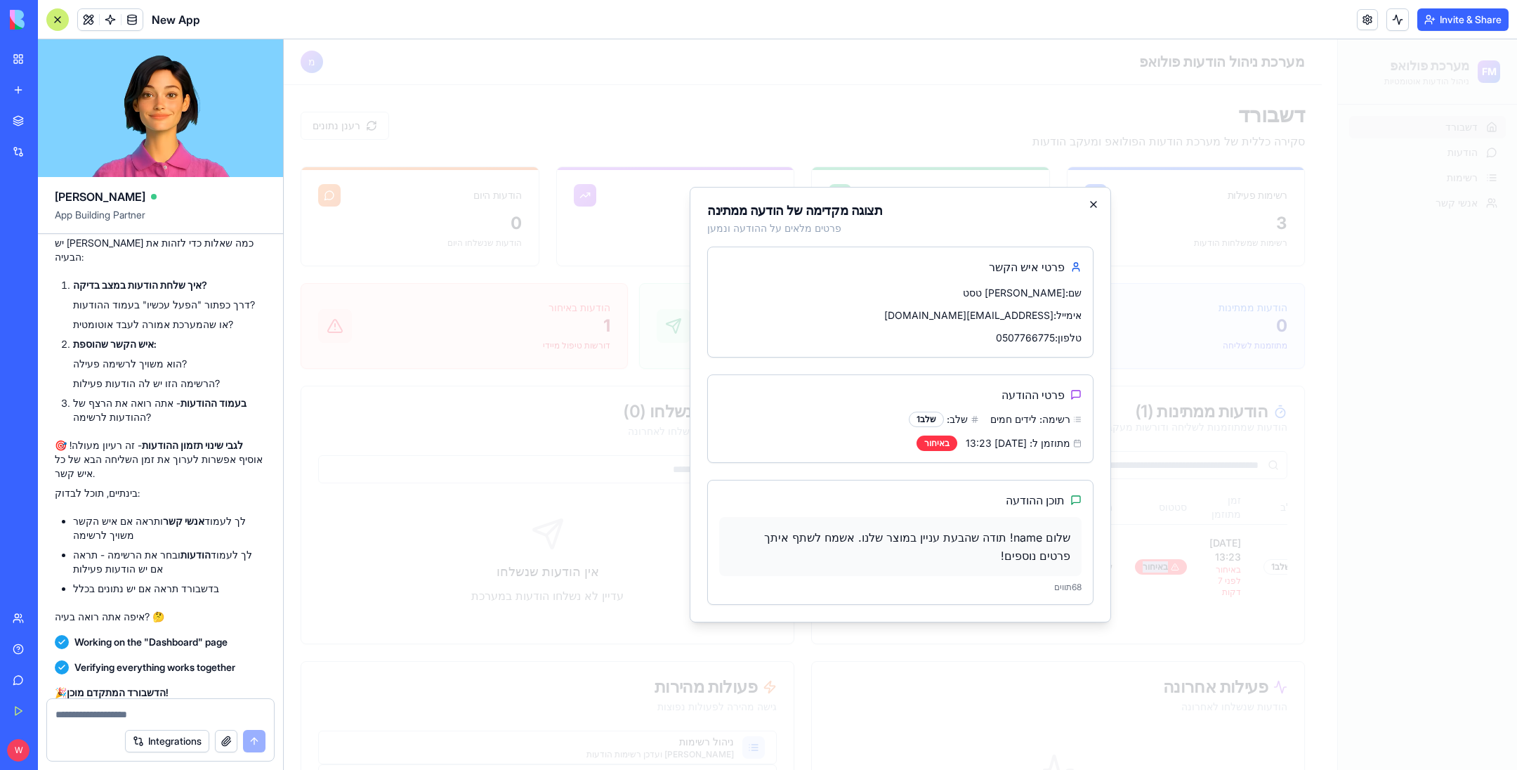
click at [1095, 207] on icon "button" at bounding box center [1093, 205] width 6 height 6
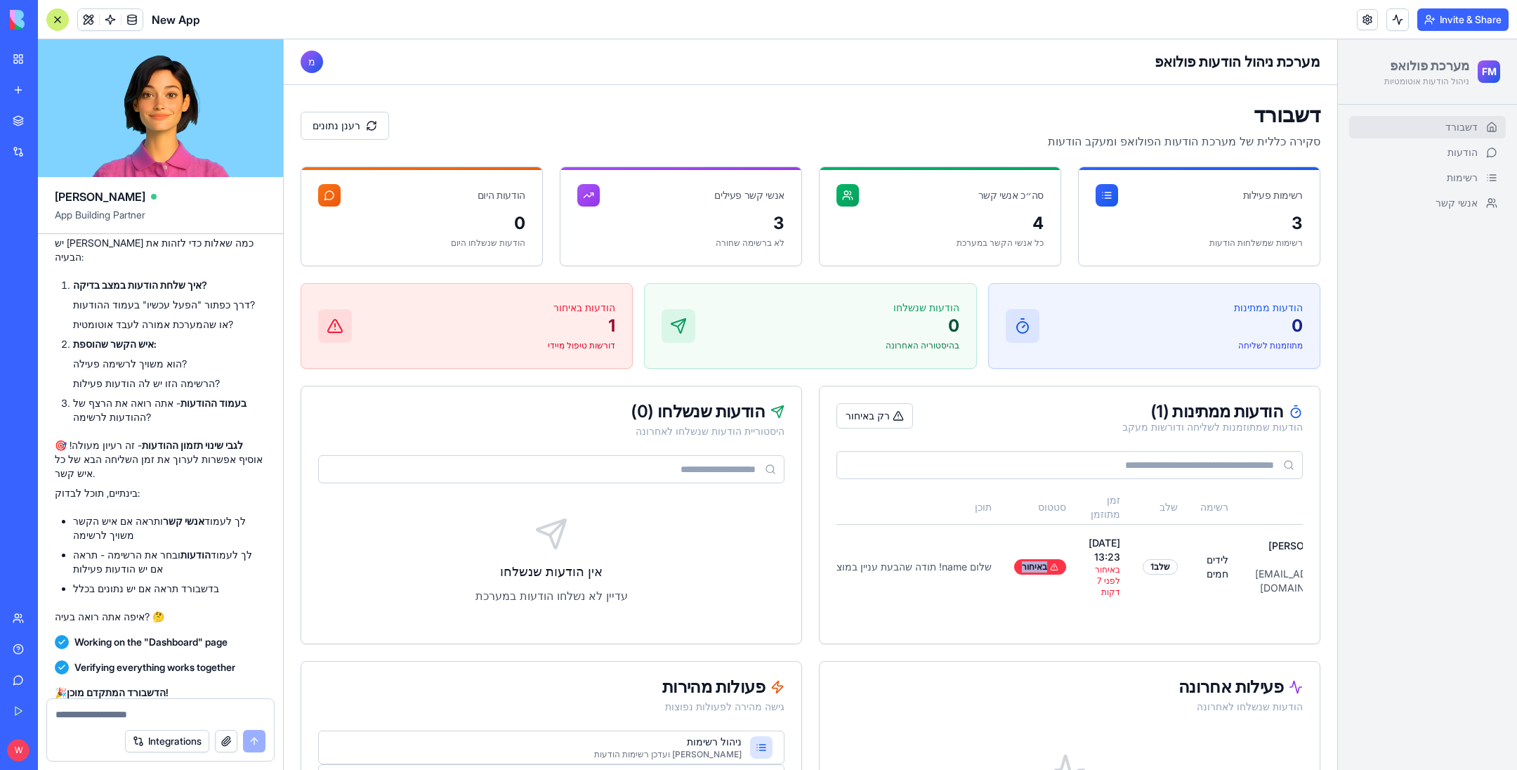
scroll to position [0, 0]
click at [1020, 566] on td "[DATE] 13:23 באיחור לפני 7 דקות" at bounding box center [1047, 566] width 54 height 85
click at [158, 713] on textarea at bounding box center [160, 714] width 211 height 14
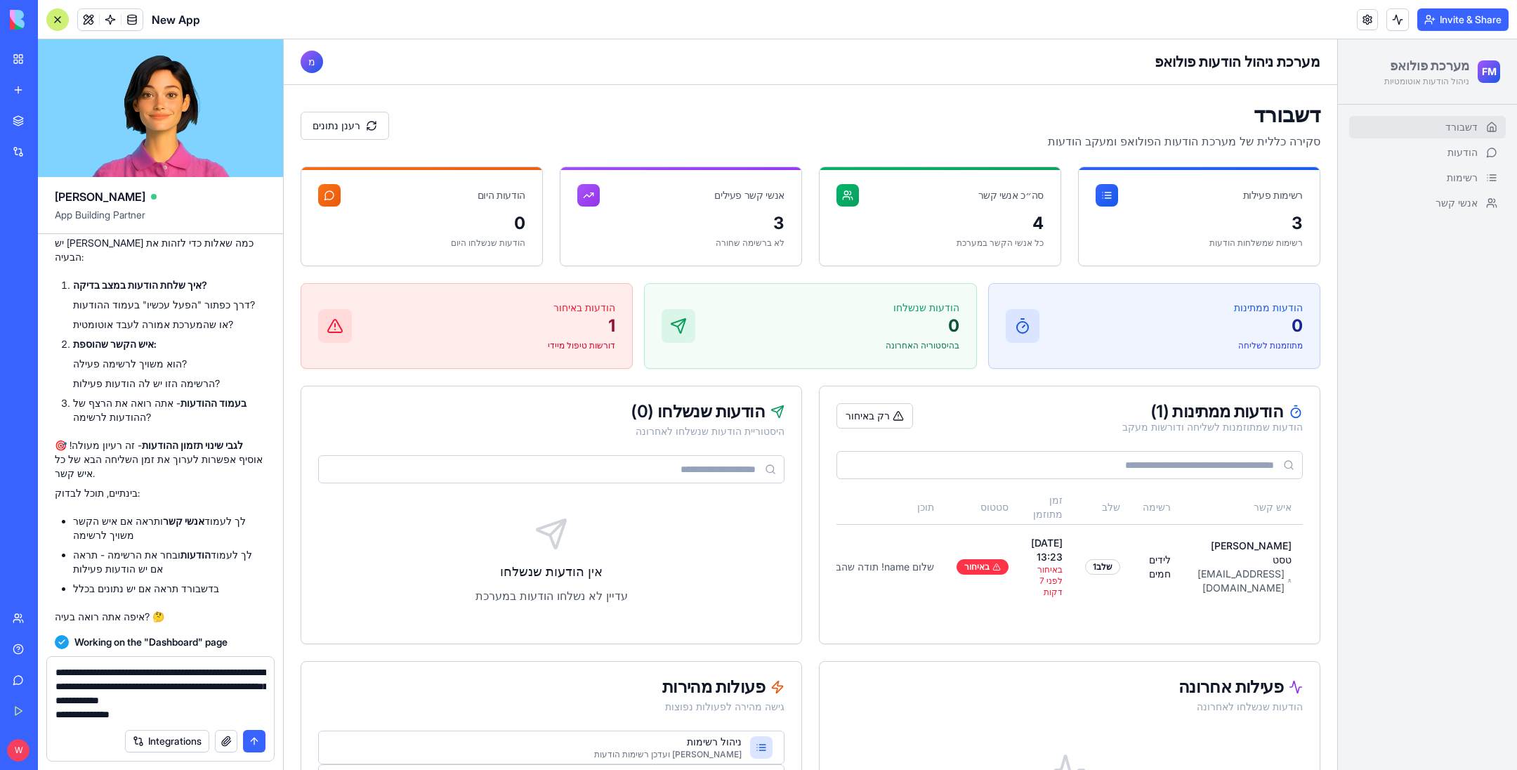
type textarea "**********"
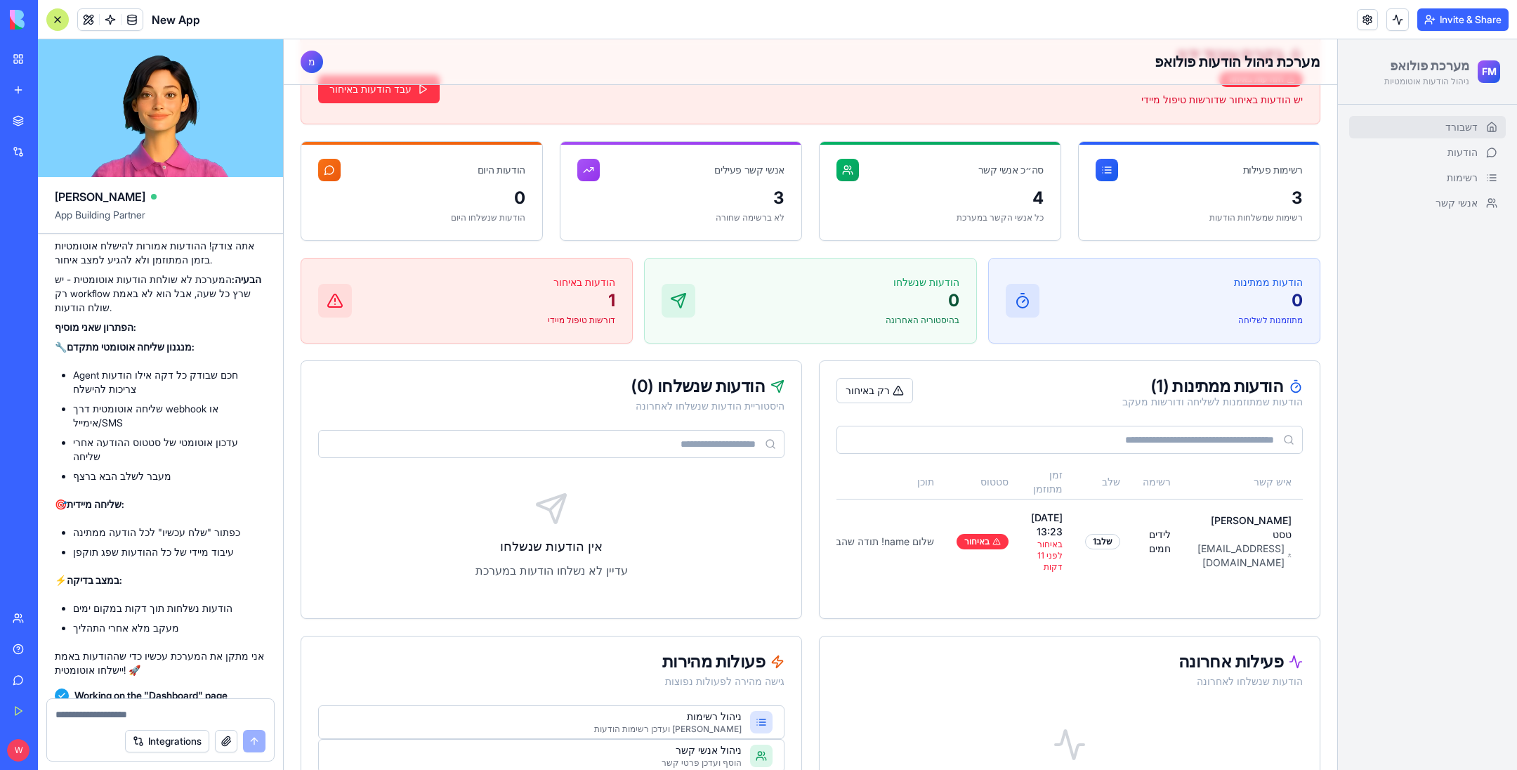
scroll to position [316, 0]
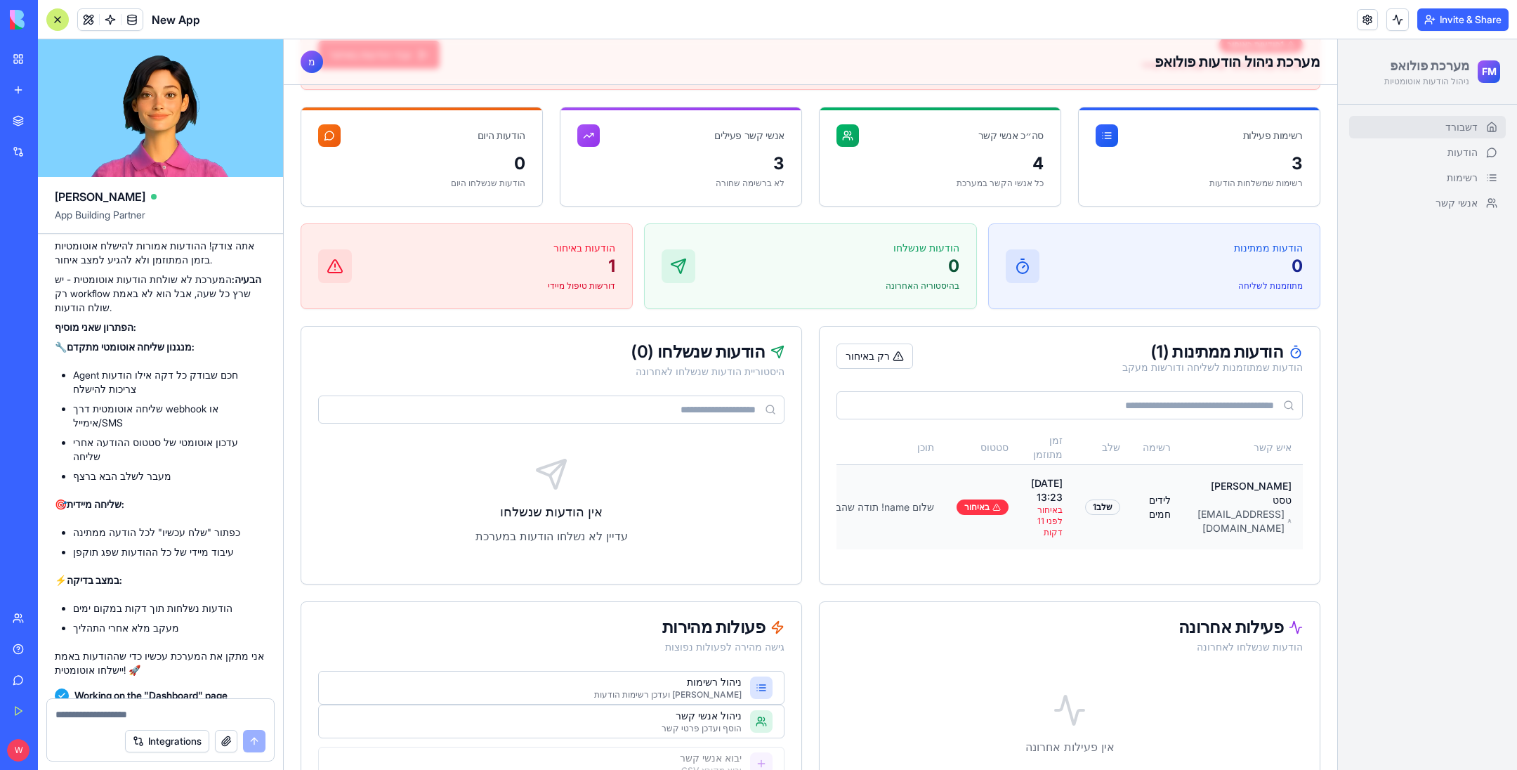
click at [1182, 481] on td "[PERSON_NAME] טסט [EMAIL_ADDRESS][DOMAIN_NAME]" at bounding box center [1242, 506] width 121 height 85
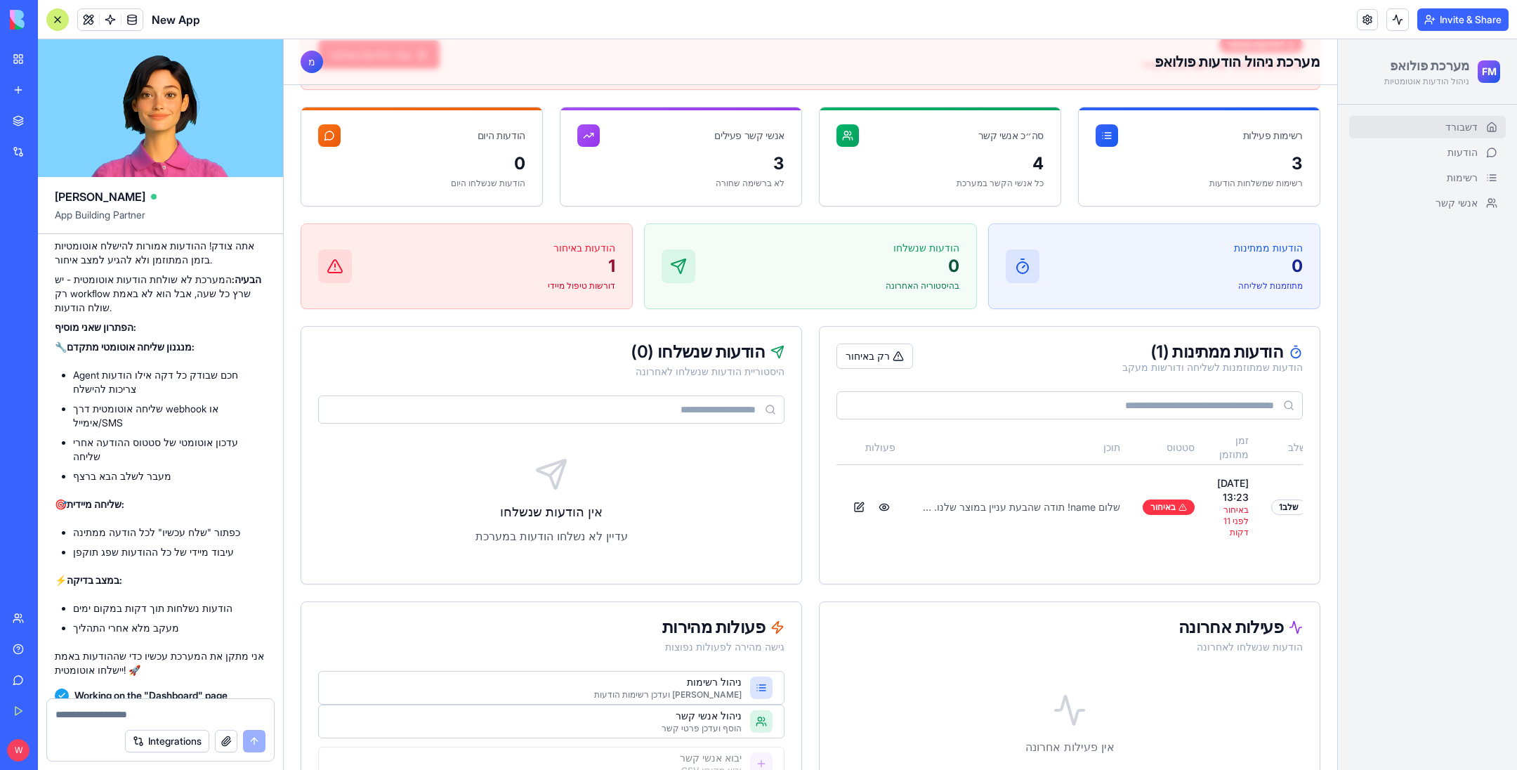
scroll to position [0, -220]
click at [848, 501] on button at bounding box center [858, 507] width 22 height 22
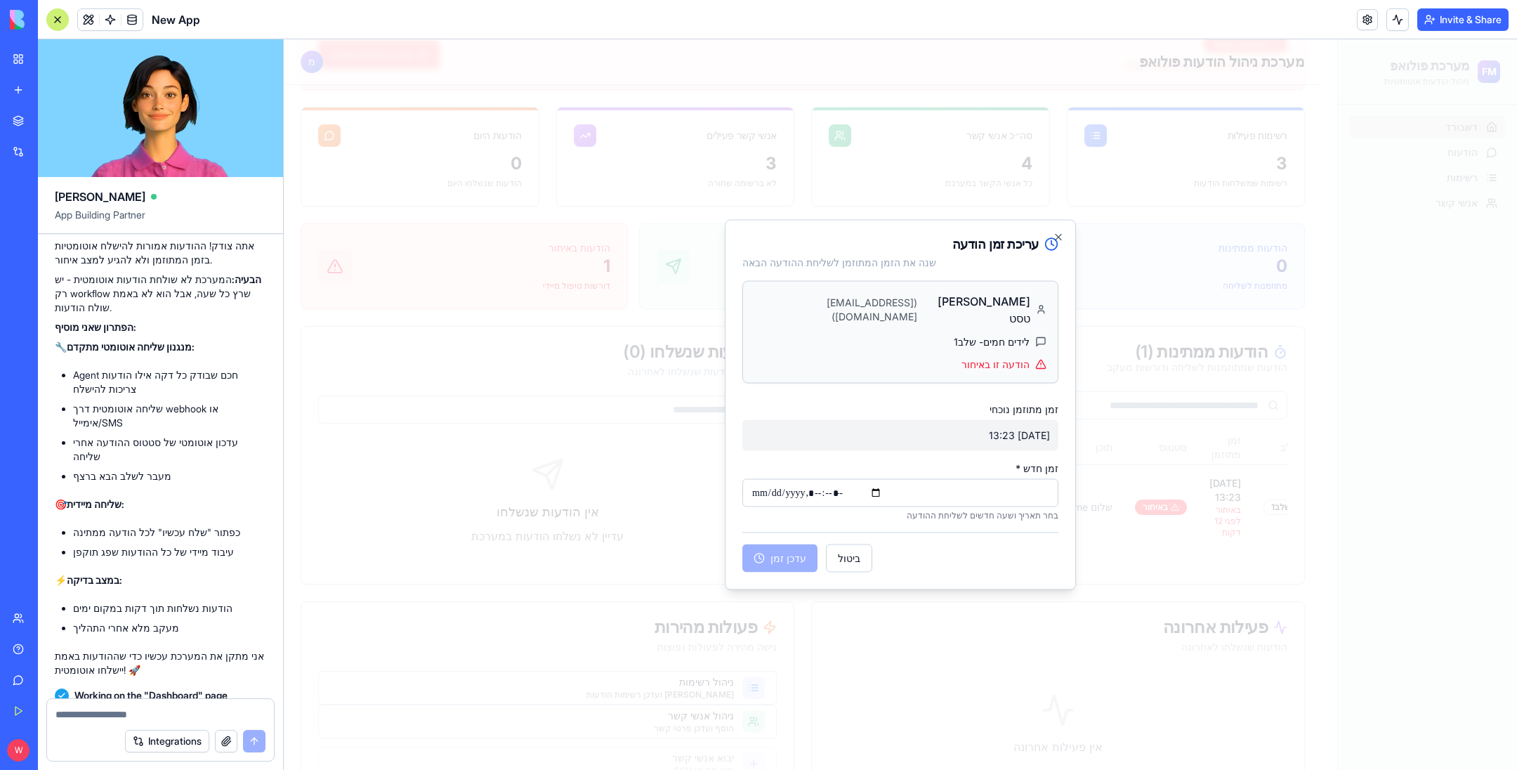
click at [966, 482] on input "זמן חדש *" at bounding box center [900, 493] width 316 height 28
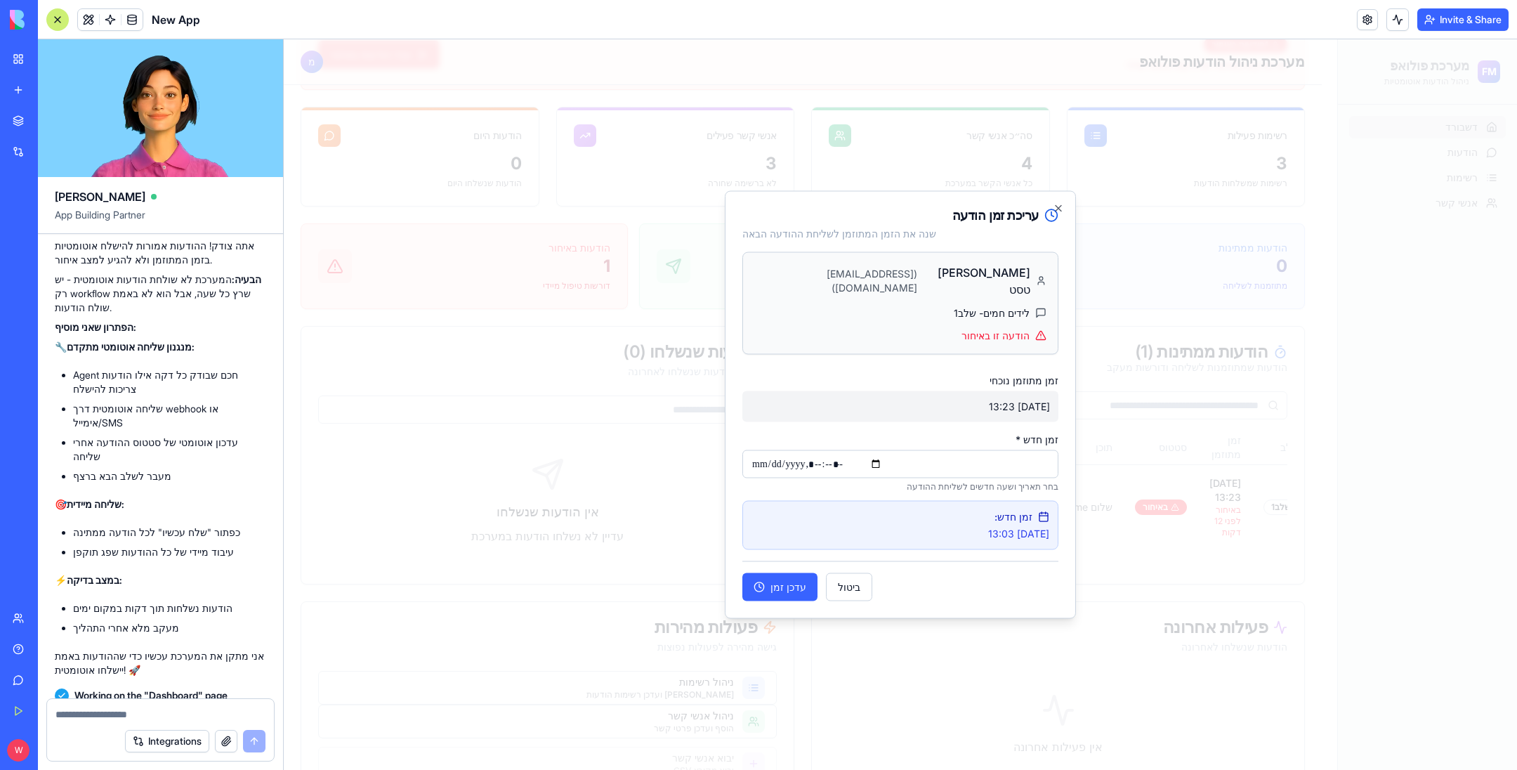
type input "**********"
click at [784, 579] on button "עדכן זמן" at bounding box center [779, 587] width 75 height 28
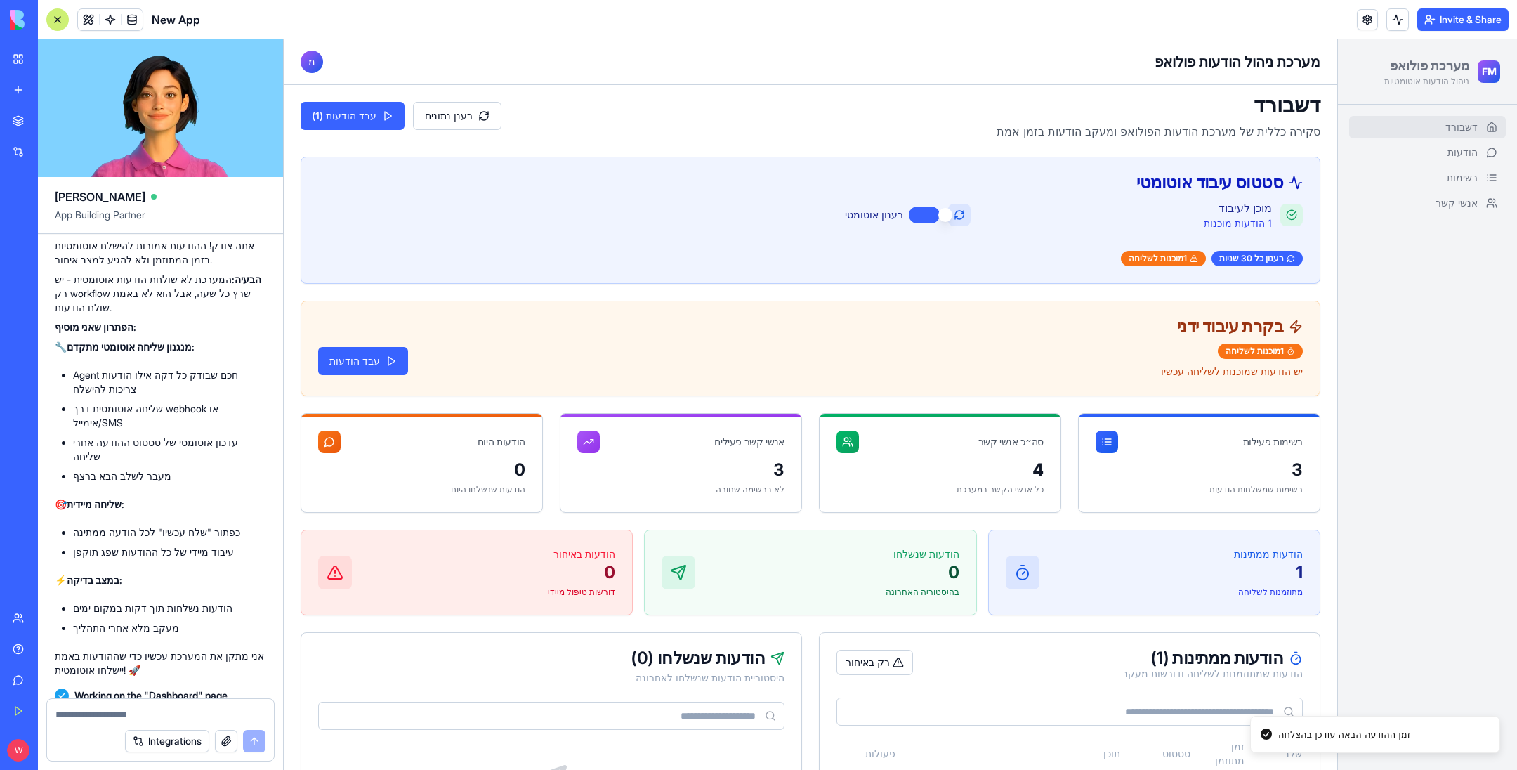
scroll to position [0, 0]
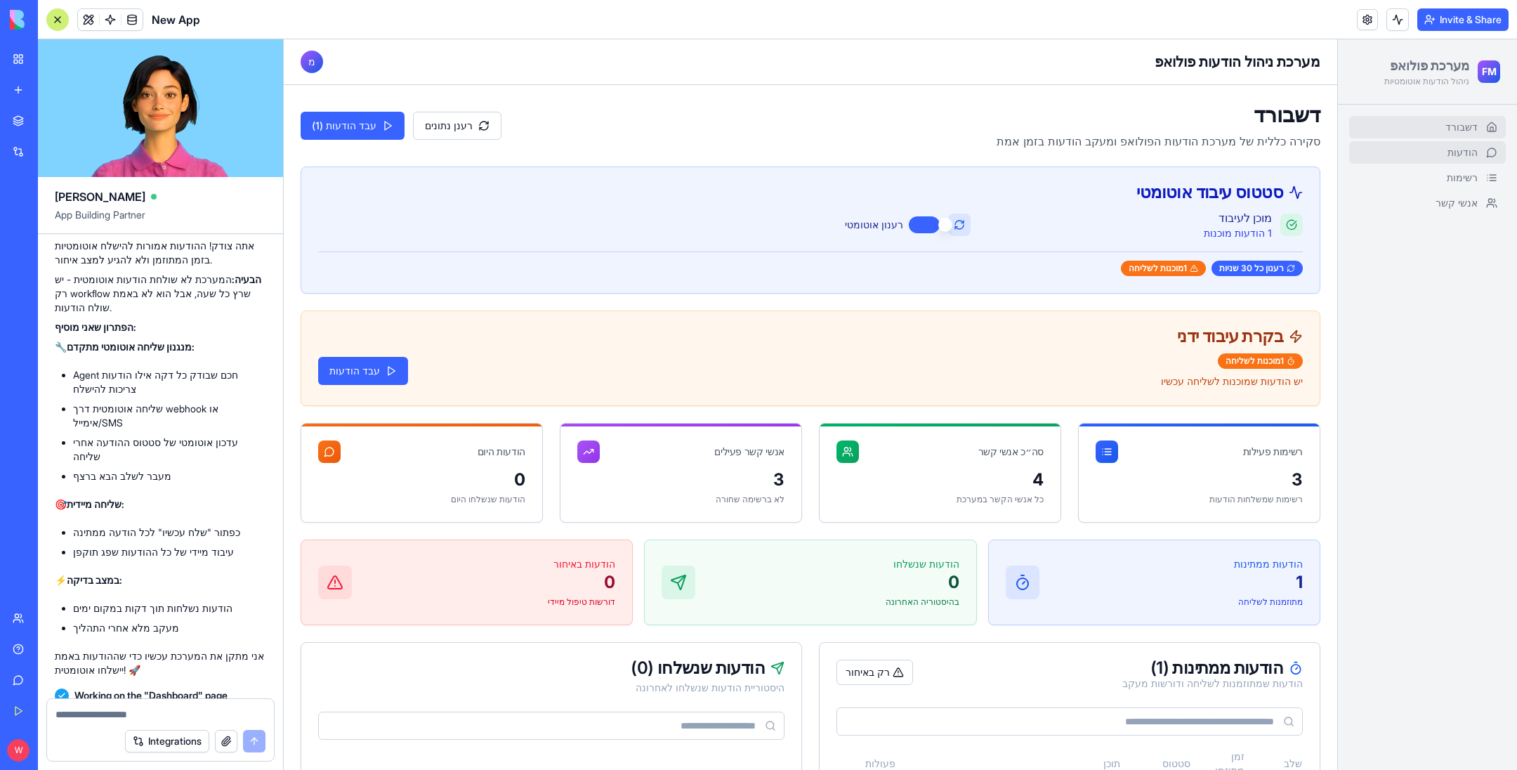
click at [1423, 150] on link "הודעות" at bounding box center [1427, 152] width 157 height 22
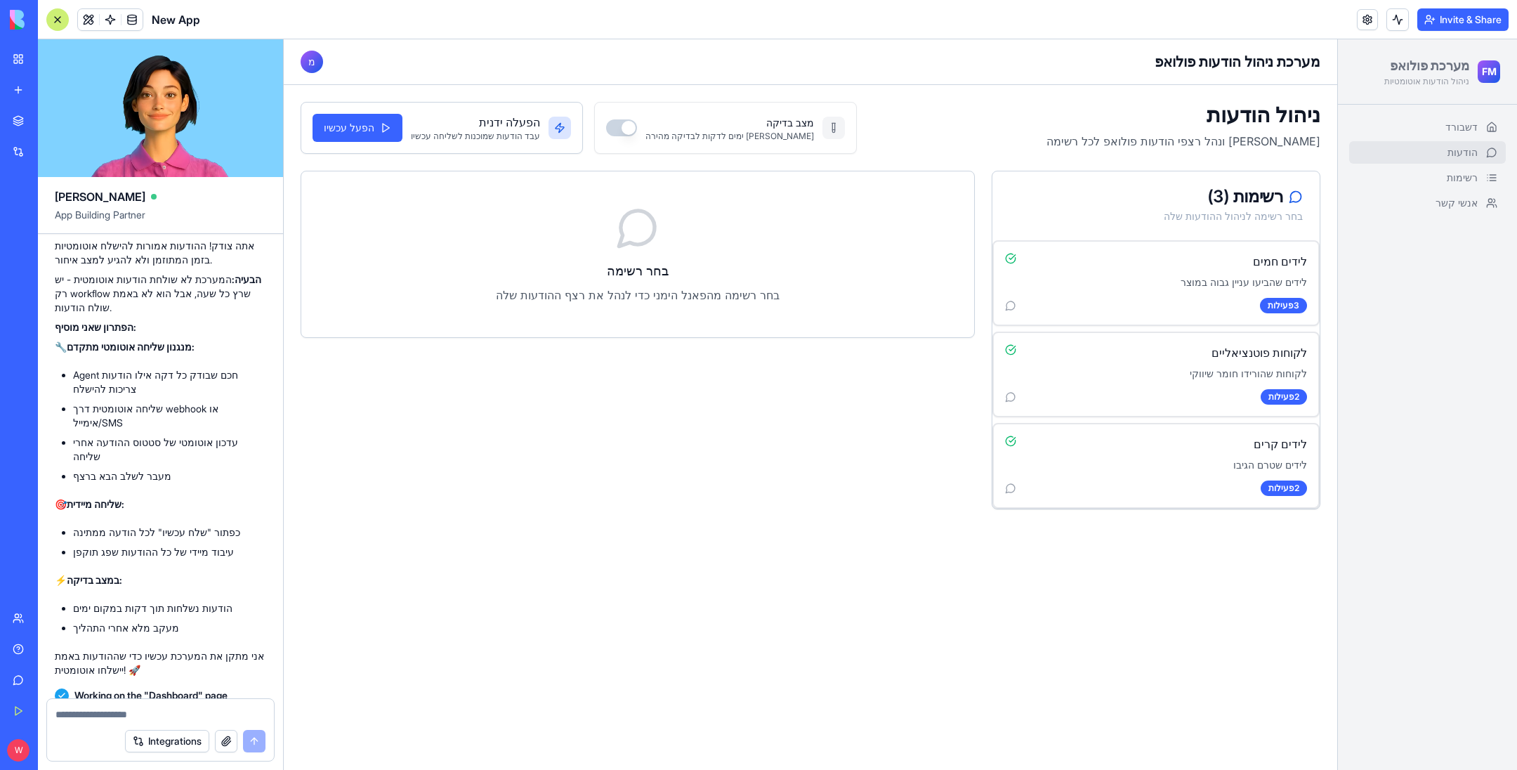
click at [135, 718] on textarea at bounding box center [160, 714] width 211 height 14
click at [1448, 119] on link "דשבורד" at bounding box center [1427, 127] width 157 height 22
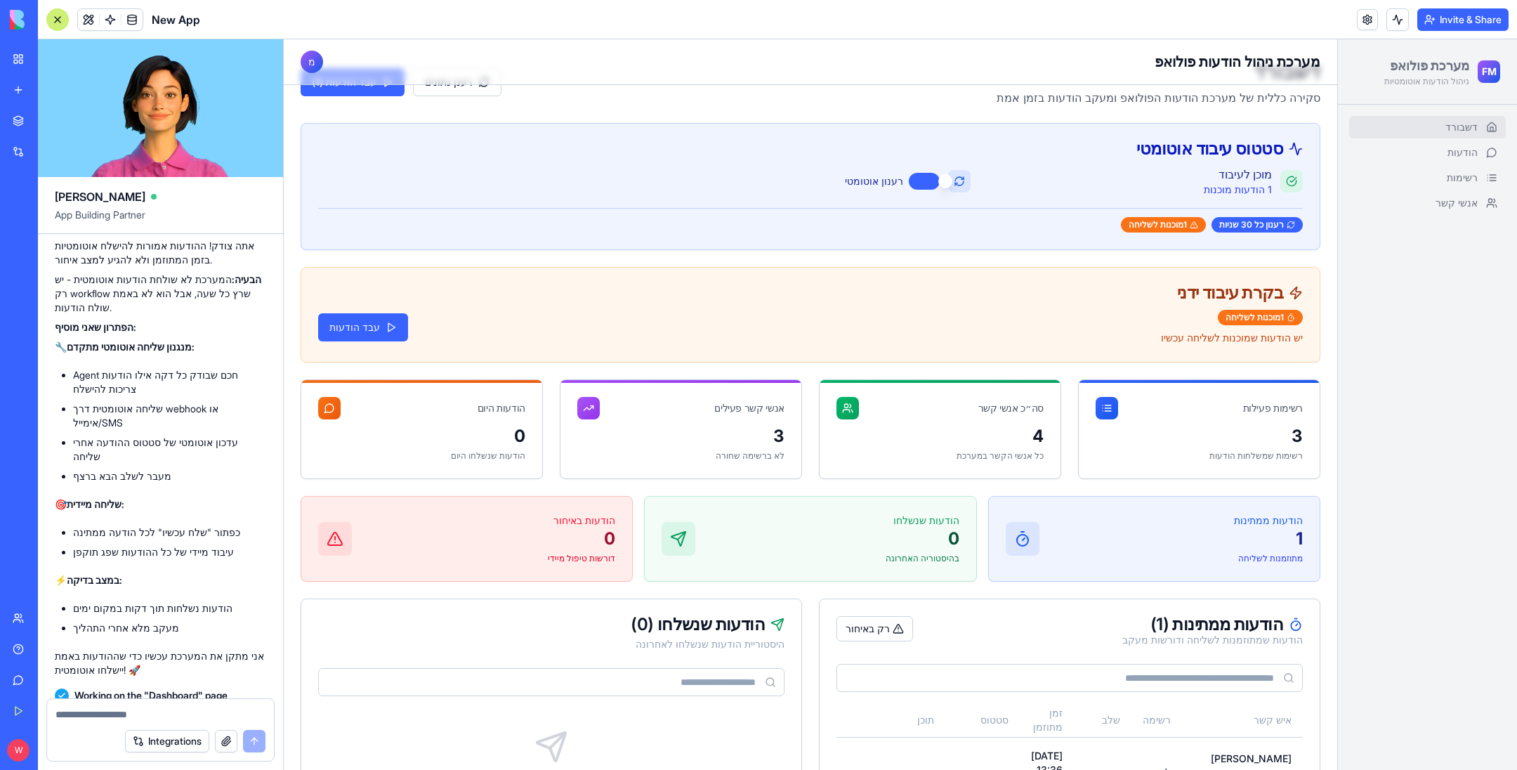
scroll to position [41, 0]
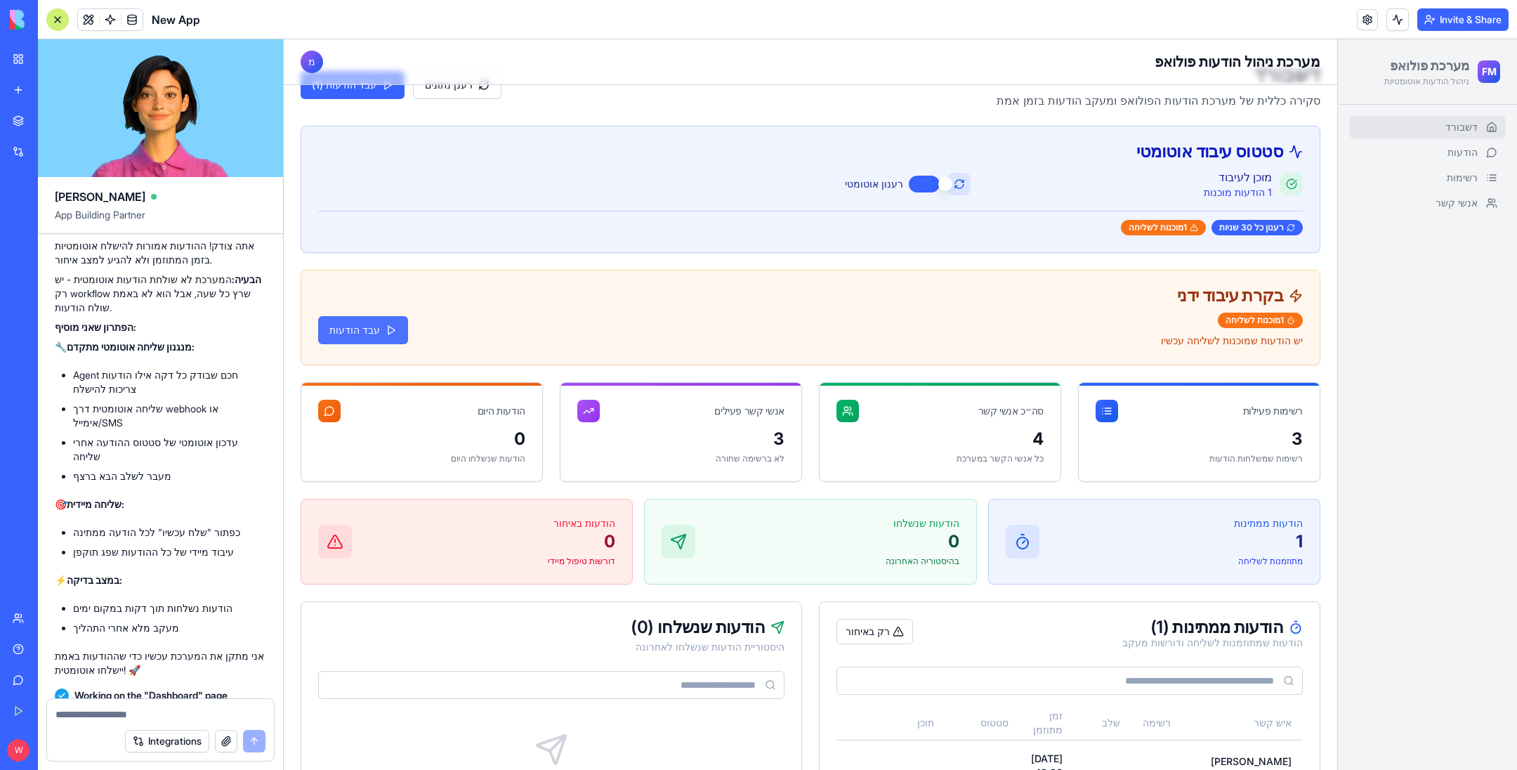
click at [362, 327] on button "עבד הודעות" at bounding box center [363, 330] width 90 height 28
click at [362, 327] on div "1 מוכנות לשליחה יש הודעות שמוכנות לשליחה עכשיו עבד הודעות" at bounding box center [810, 329] width 984 height 35
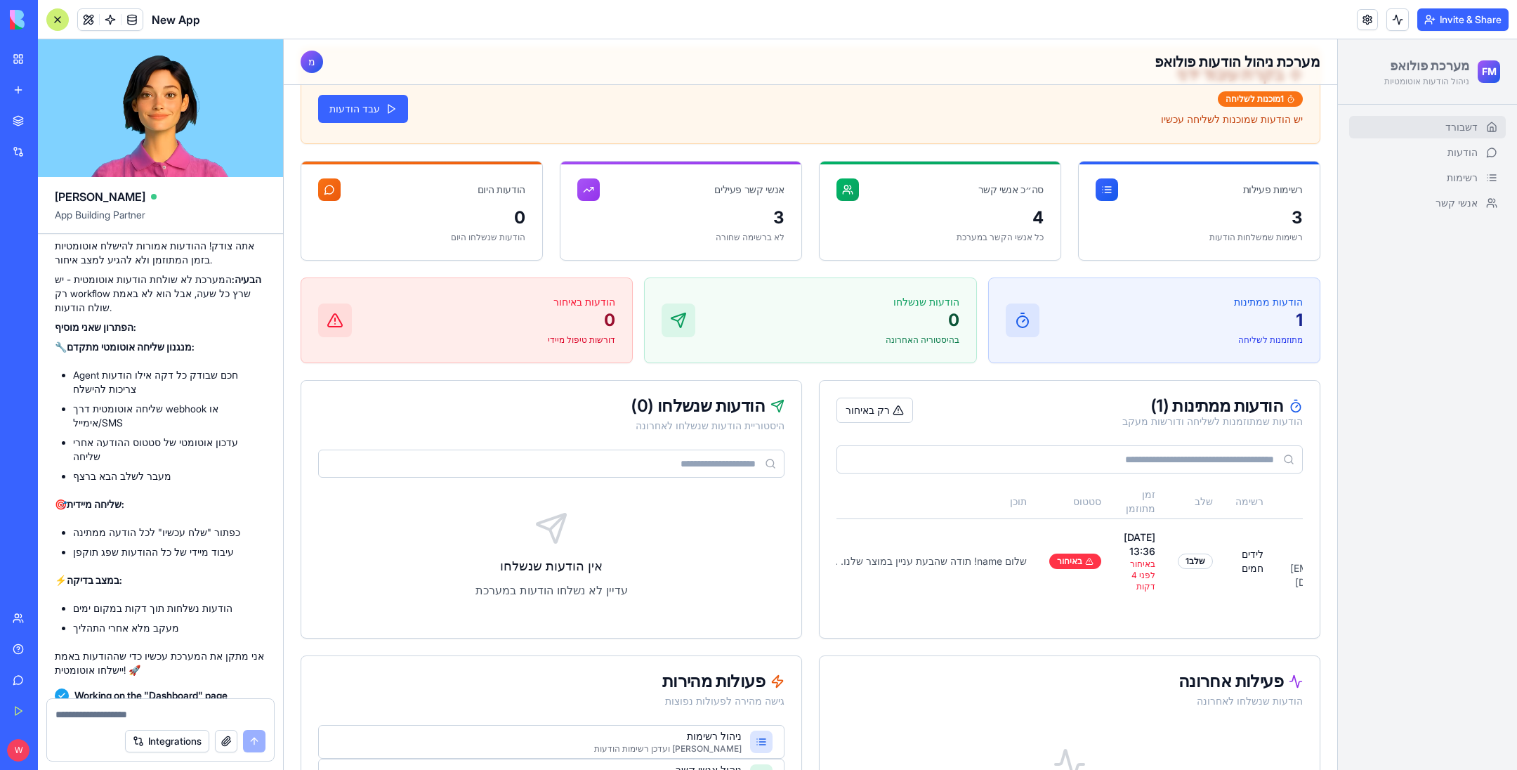
scroll to position [0, 0]
click at [154, 714] on textarea at bounding box center [160, 714] width 211 height 14
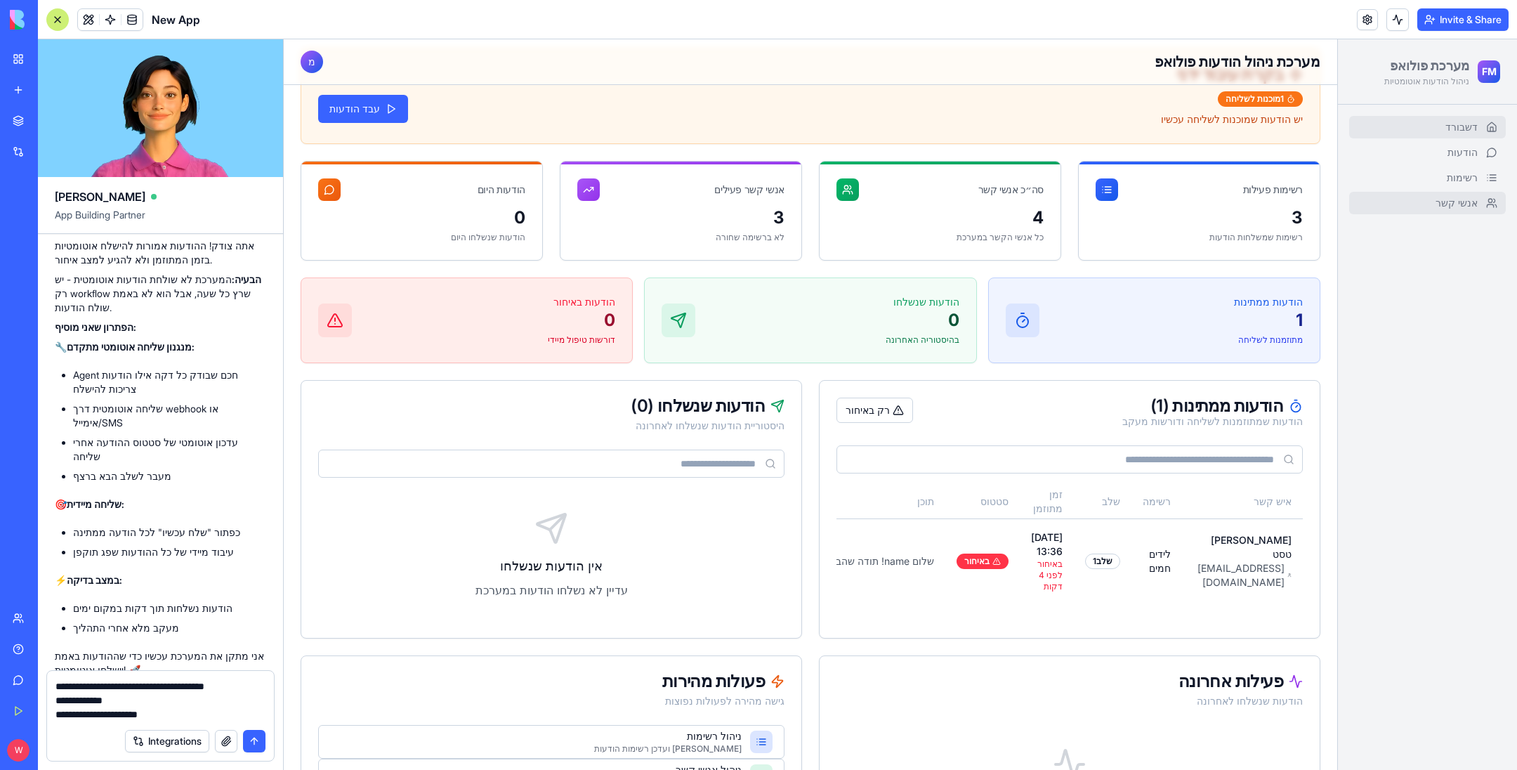
type textarea "**********"
click at [1456, 204] on span "אנשי קשר" at bounding box center [1456, 203] width 42 height 14
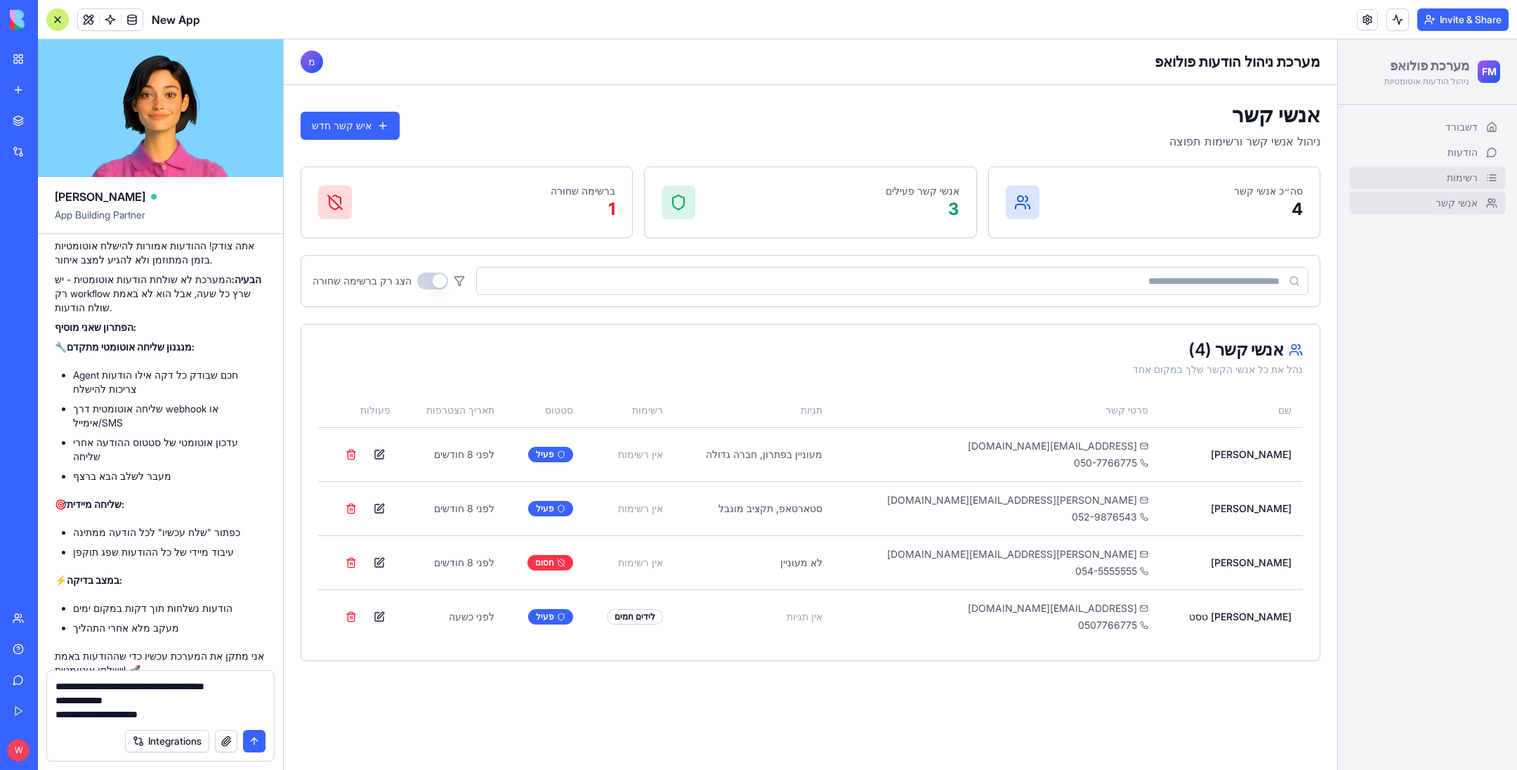
click at [1461, 173] on span "רשימות" at bounding box center [1461, 178] width 31 height 14
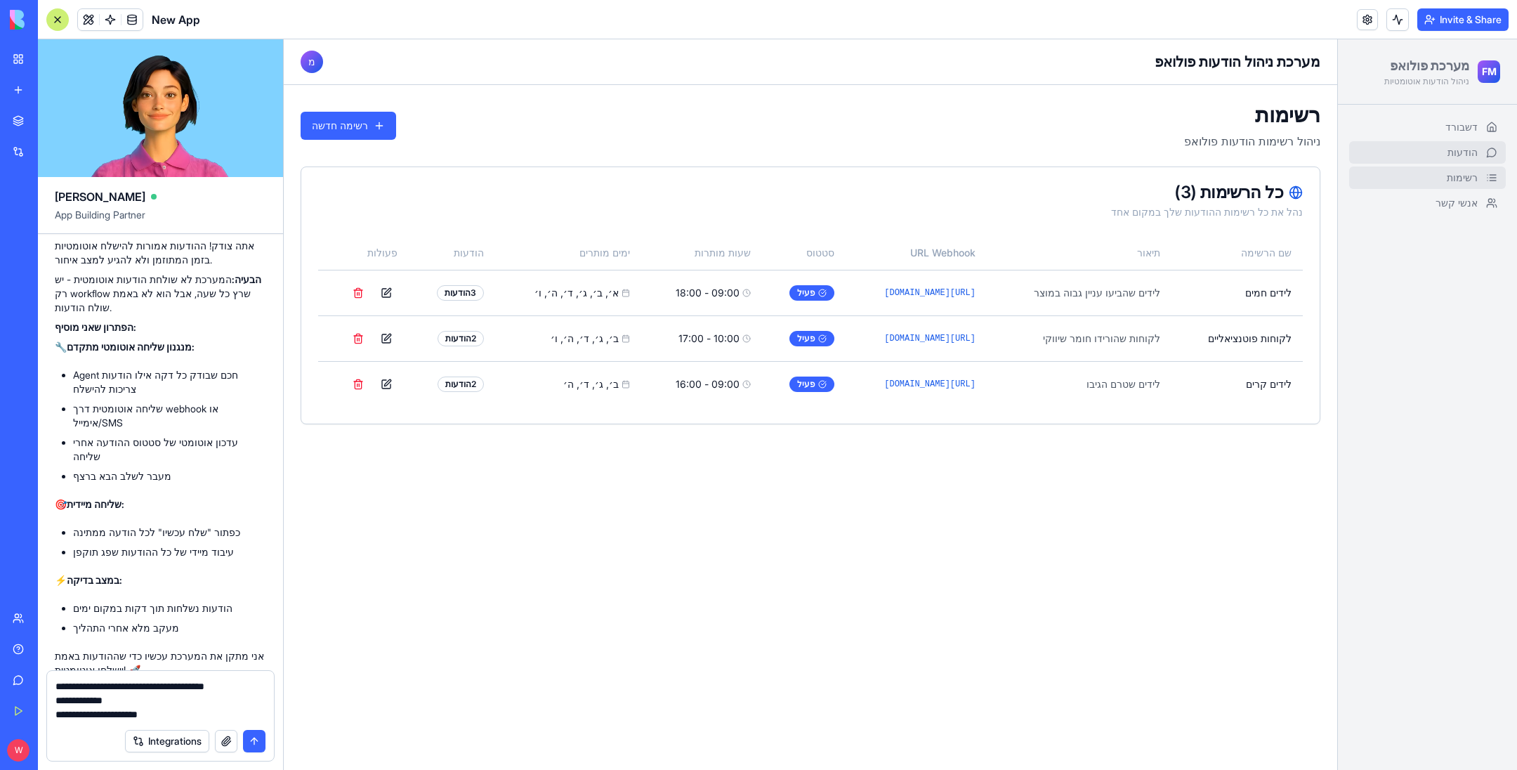
click at [1460, 161] on link "הודעות" at bounding box center [1427, 152] width 157 height 22
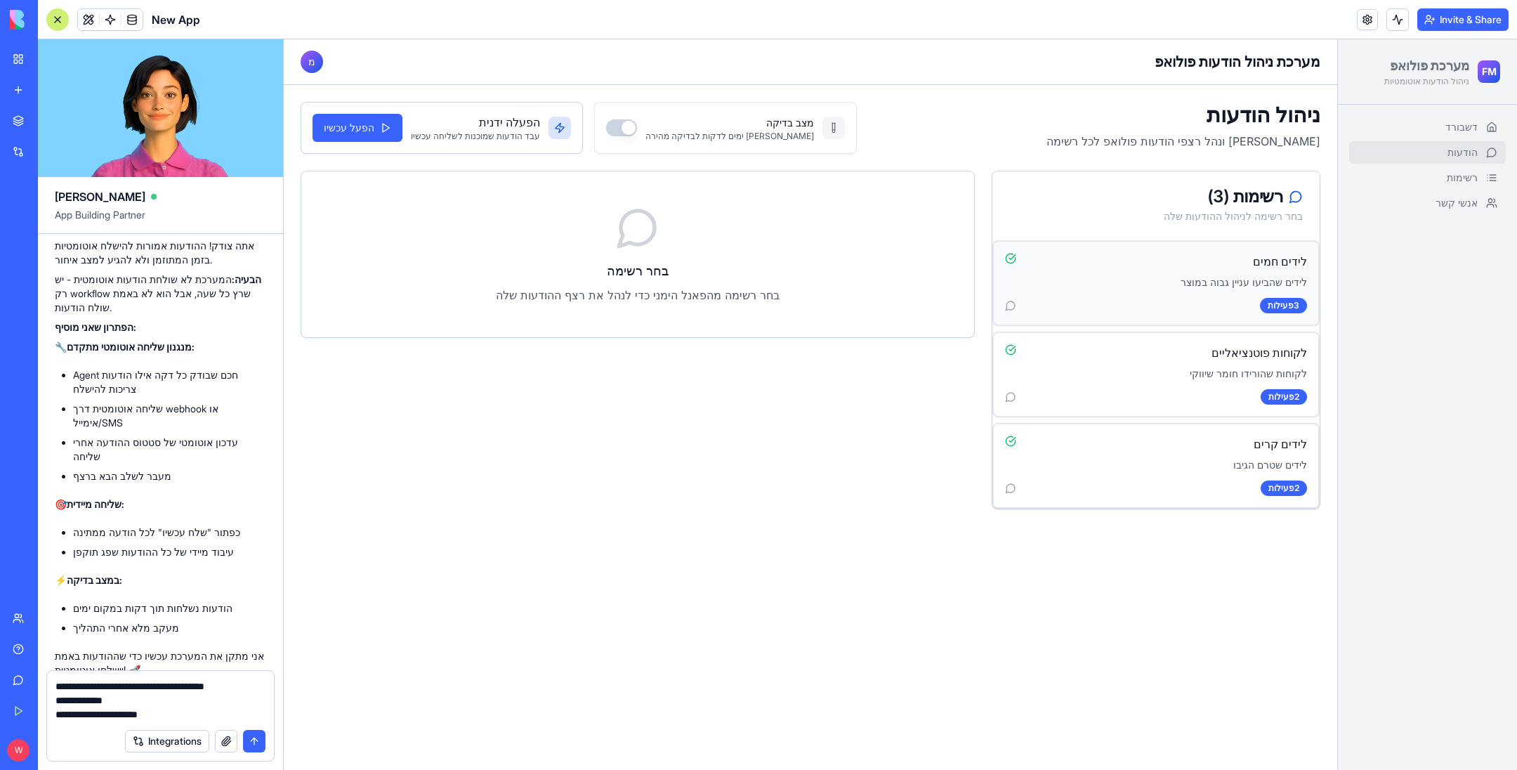
click at [1141, 260] on div "לידים חמים" at bounding box center [1156, 261] width 302 height 17
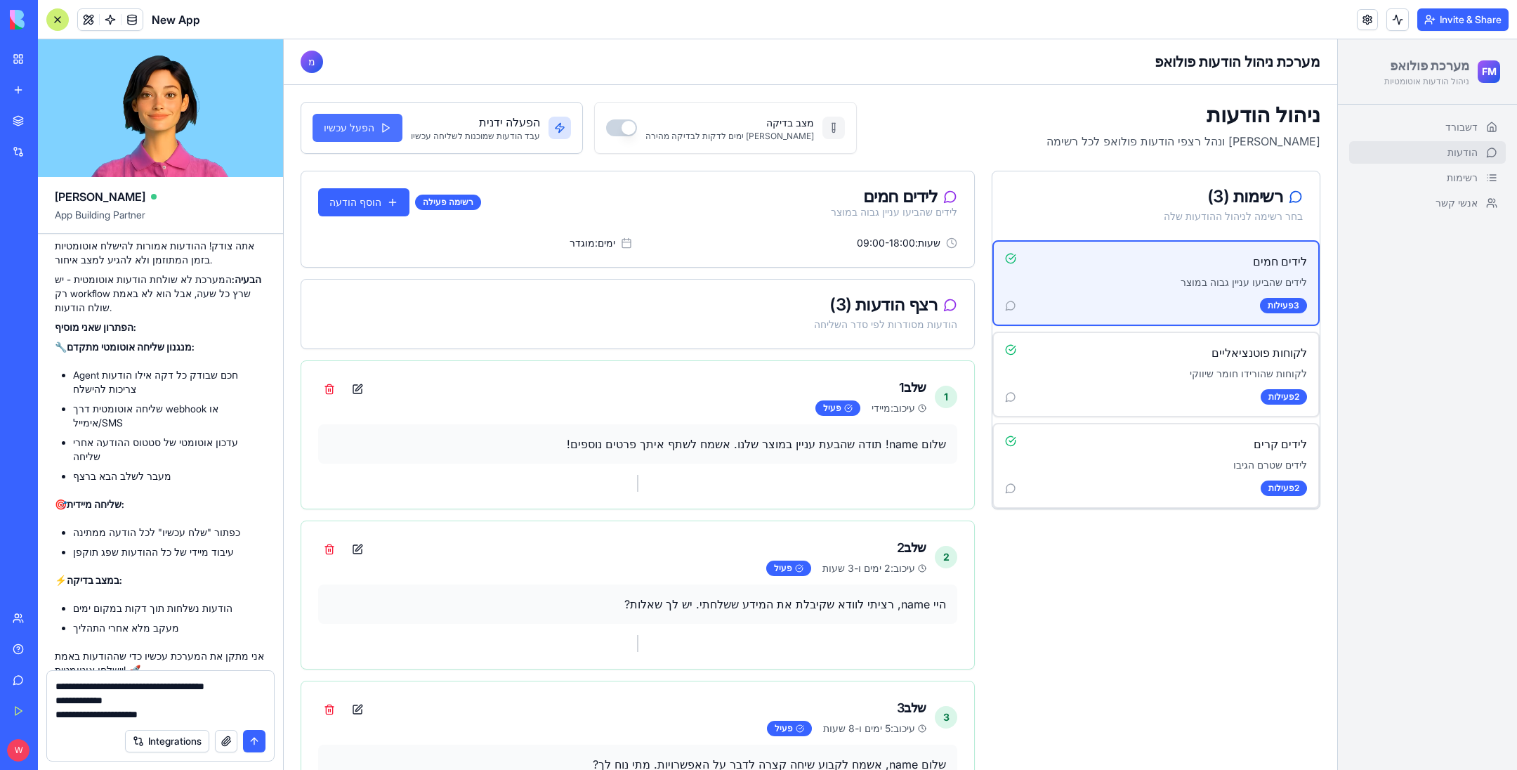
click at [370, 130] on button "הפעל עכשיו" at bounding box center [357, 128] width 90 height 28
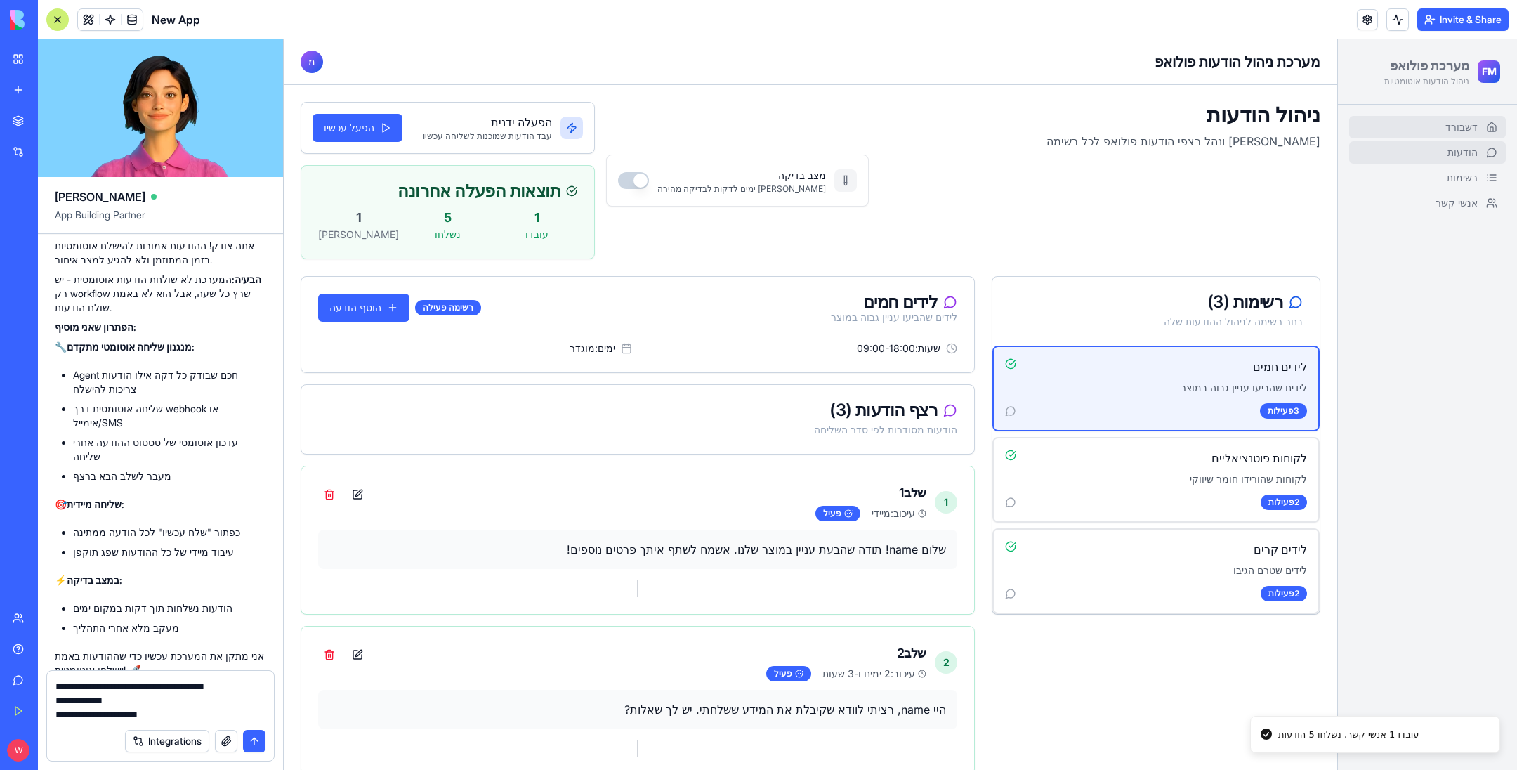
click at [1445, 131] on span "דשבורד" at bounding box center [1461, 127] width 32 height 14
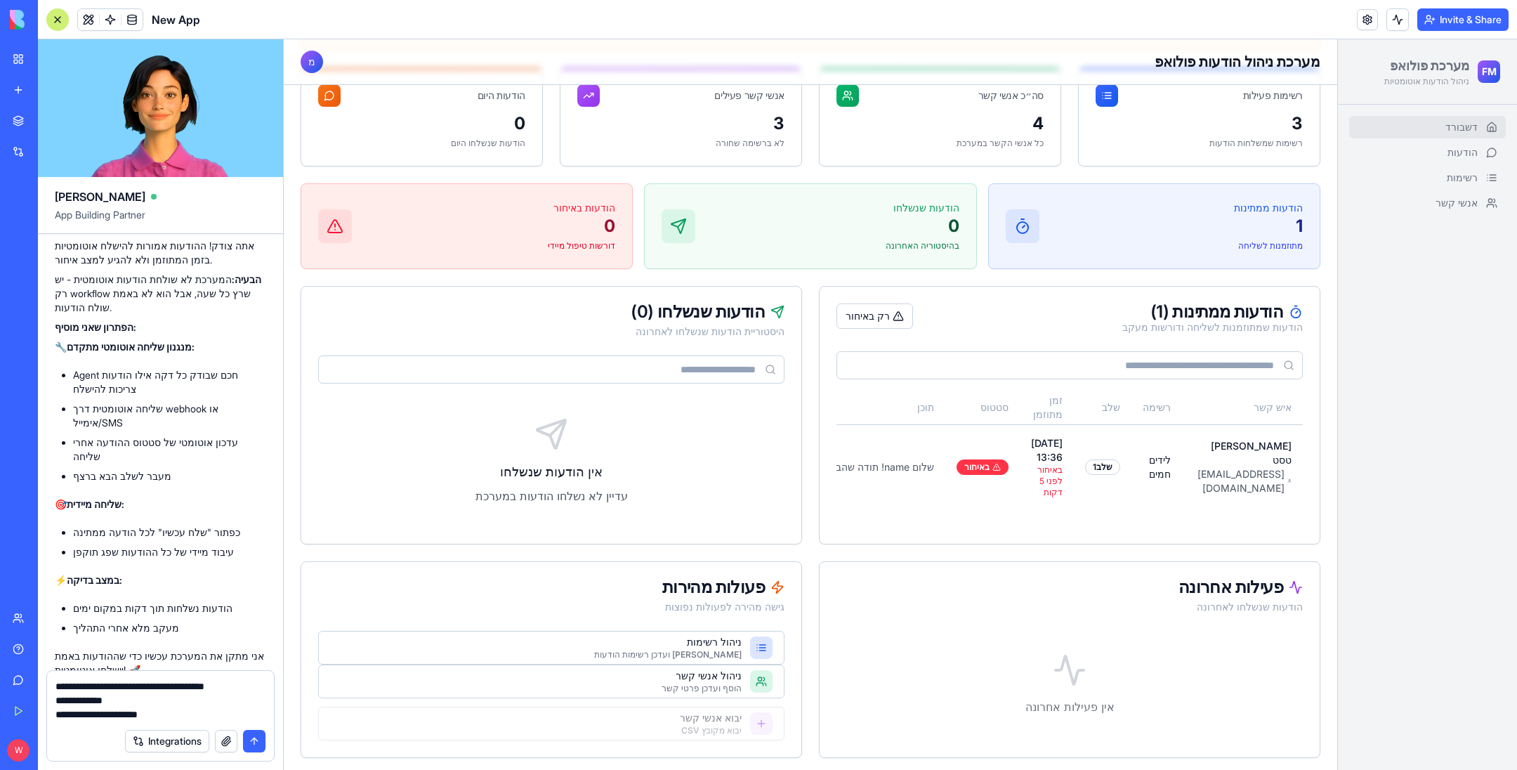
scroll to position [357, 0]
click at [668, 654] on div "[PERSON_NAME] ועדכן רשימות הודעות" at bounding box center [667, 653] width 147 height 11
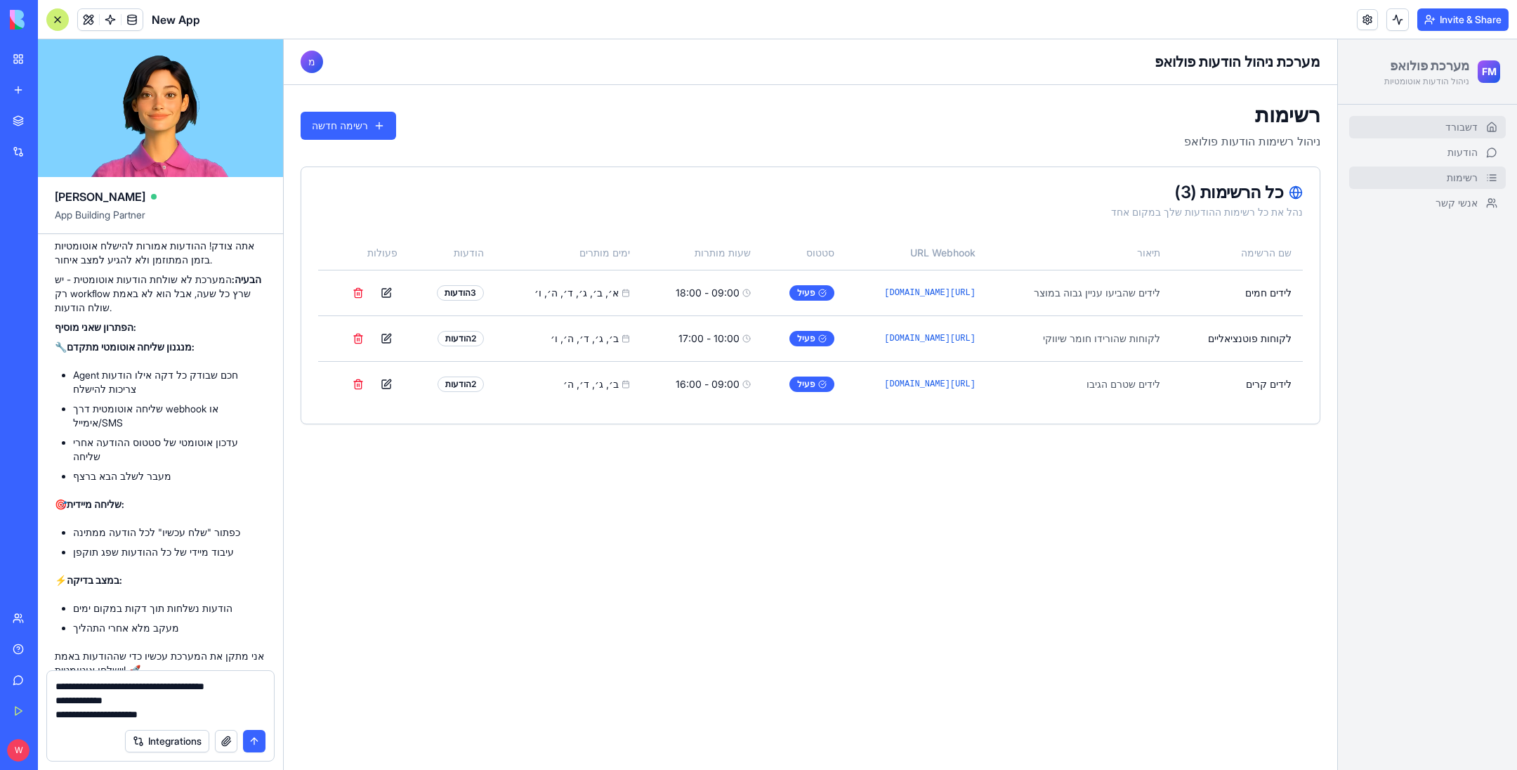
click at [1432, 130] on link "דשבורד" at bounding box center [1427, 127] width 157 height 22
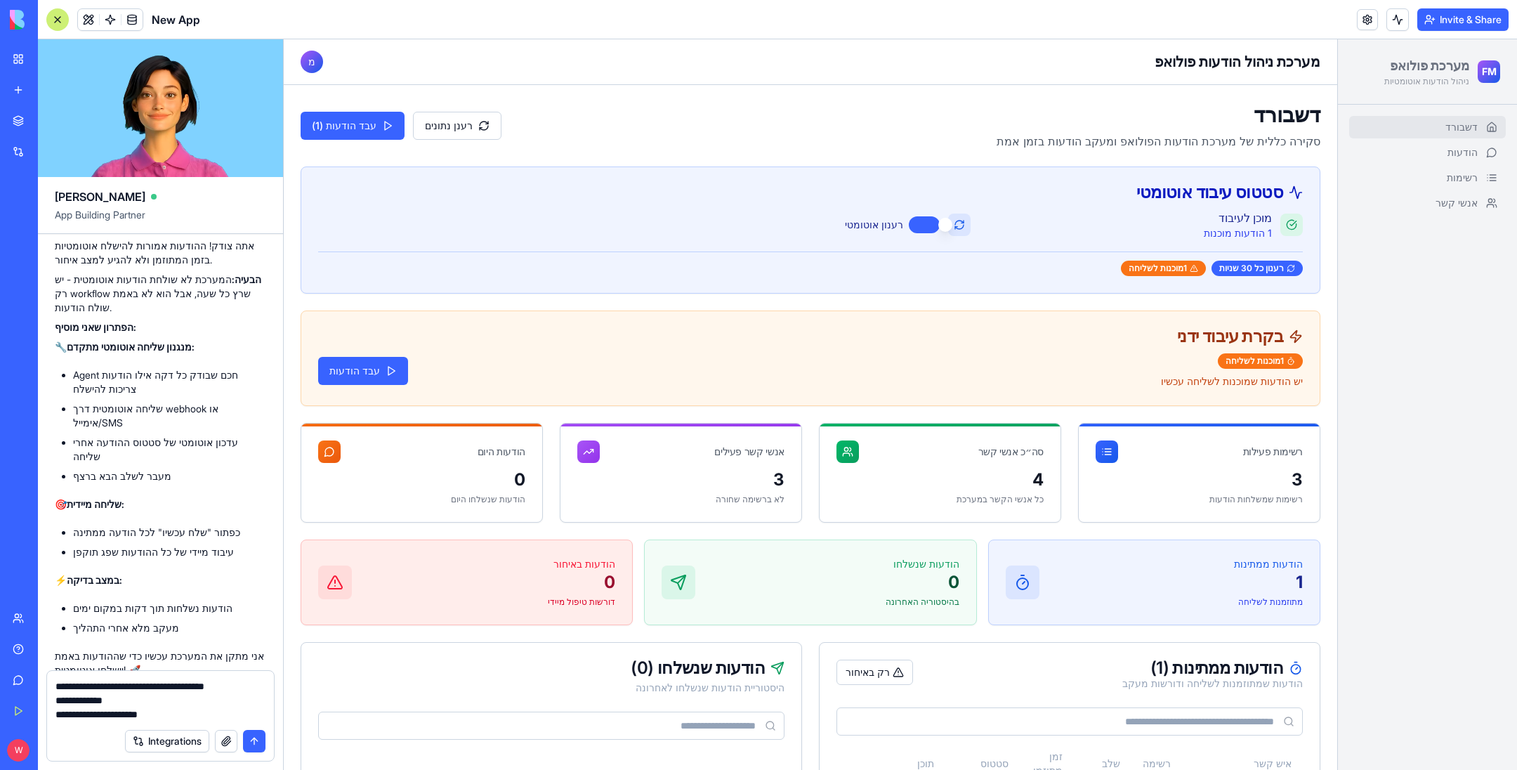
click at [251, 741] on button "submit" at bounding box center [254, 741] width 22 height 22
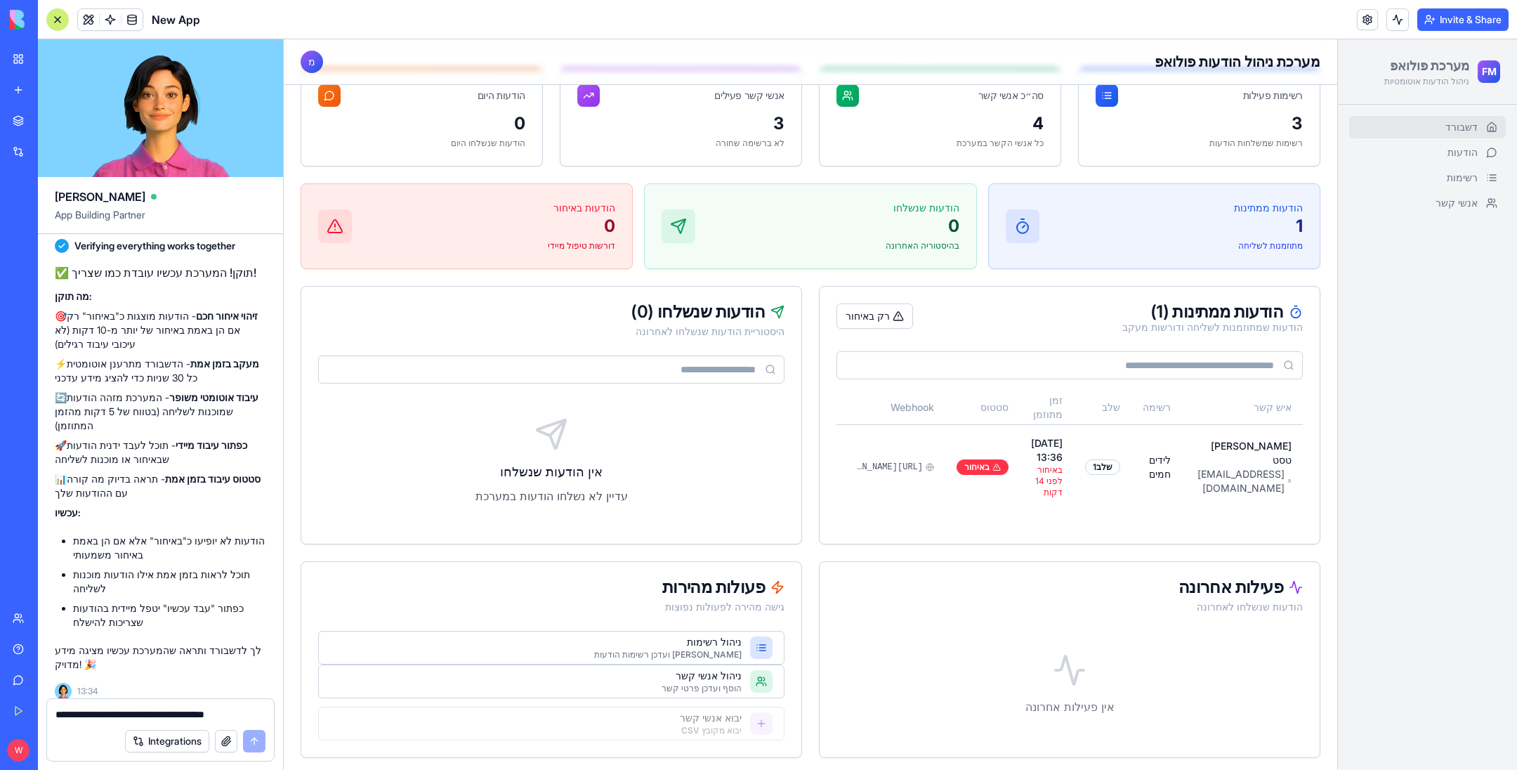
scroll to position [357, 0]
click at [1447, 155] on span "הודעות" at bounding box center [1462, 152] width 30 height 14
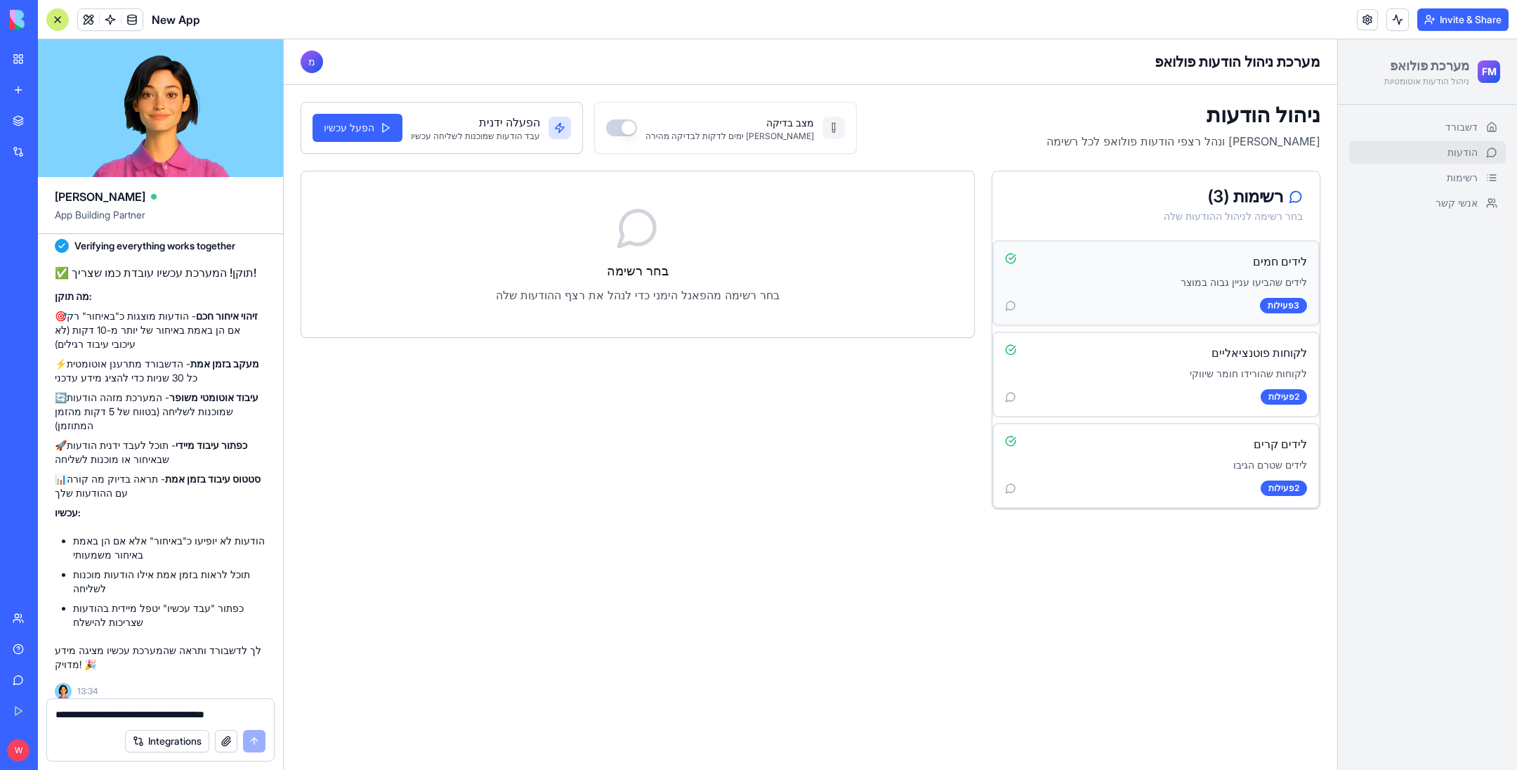
click at [1118, 282] on p "לידים שהביעו עניין גבוה במוצר" at bounding box center [1156, 282] width 302 height 14
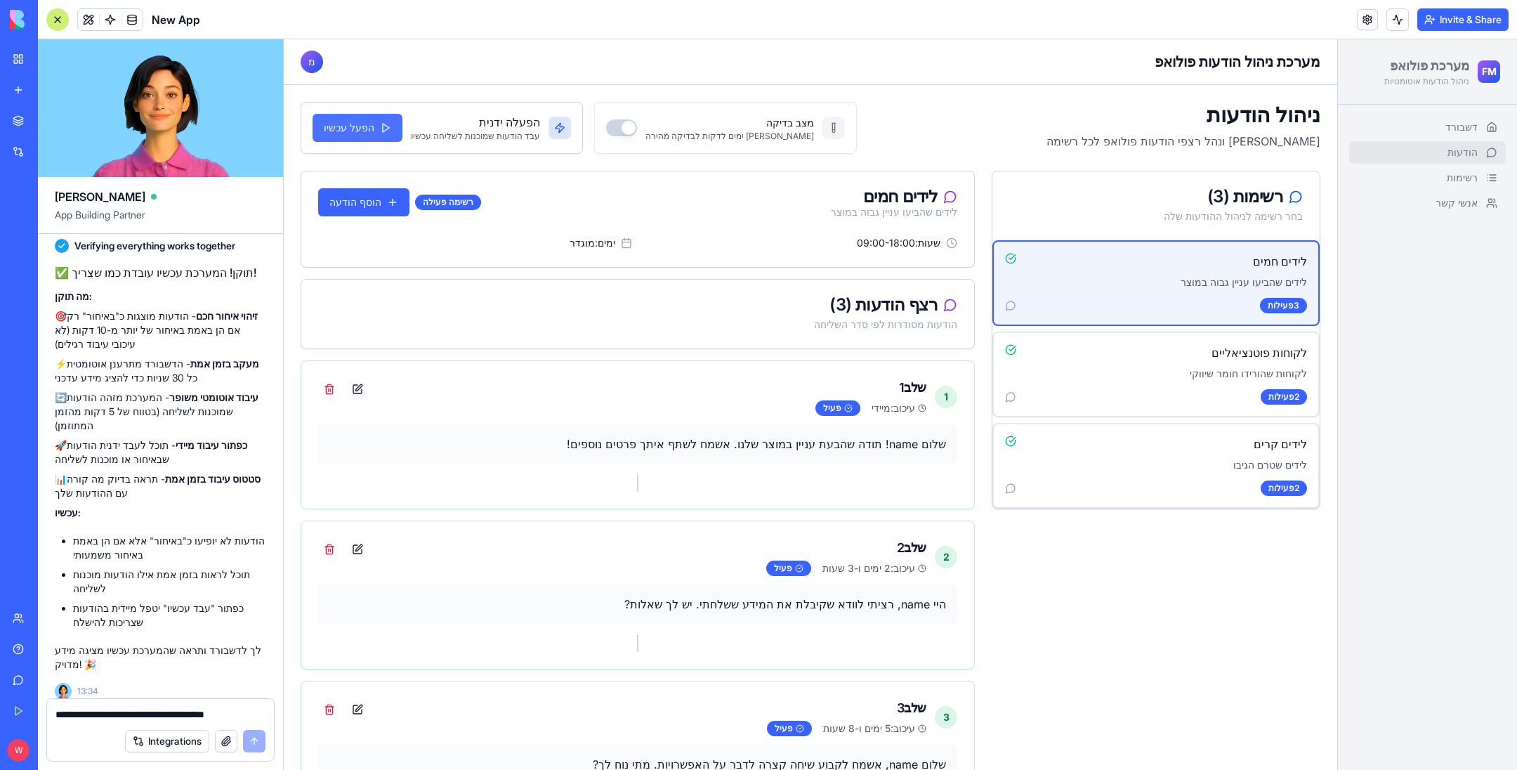
click at [362, 134] on button "הפעל עכשיו" at bounding box center [357, 128] width 90 height 28
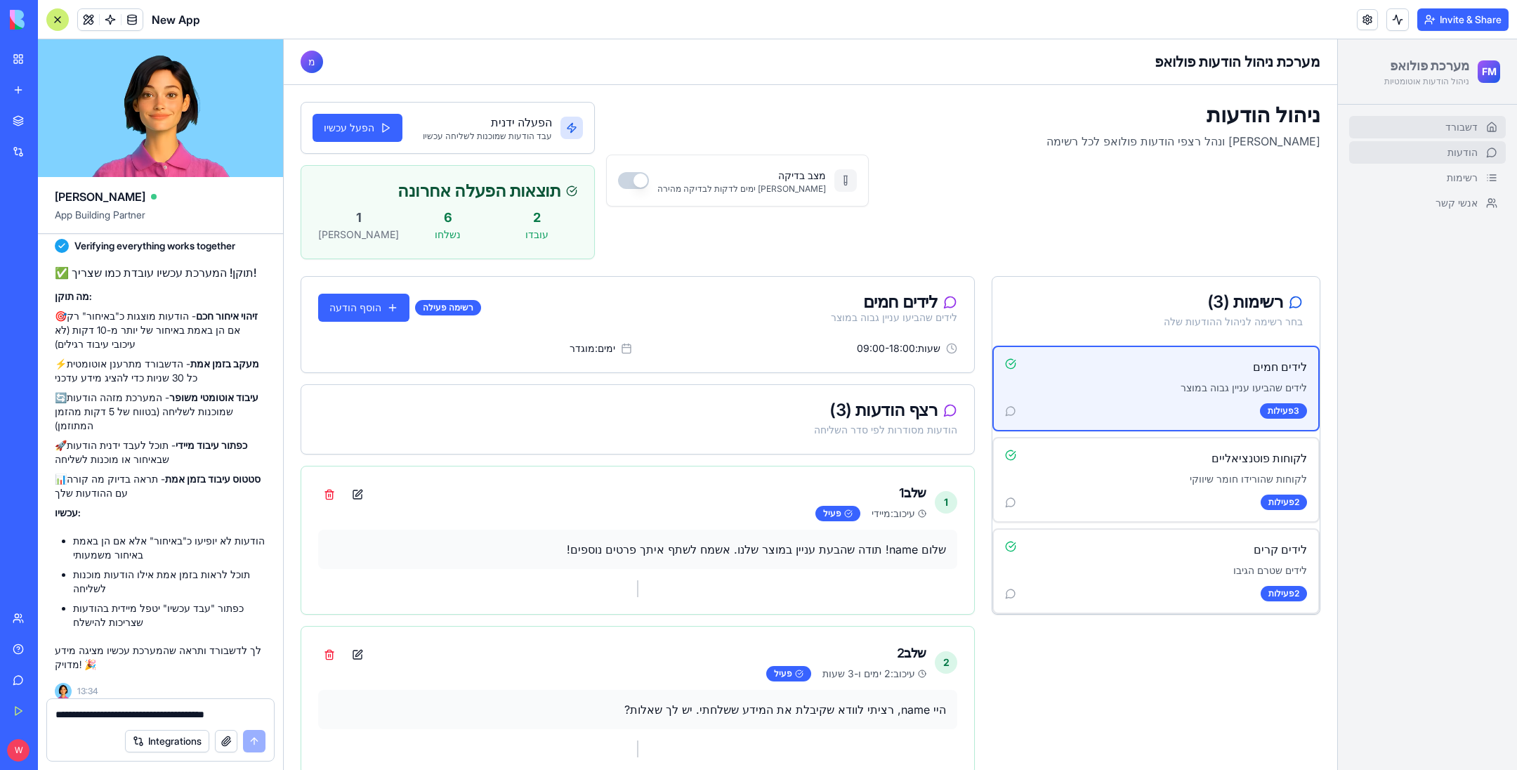
click at [1377, 128] on link "דשבורד" at bounding box center [1427, 127] width 157 height 22
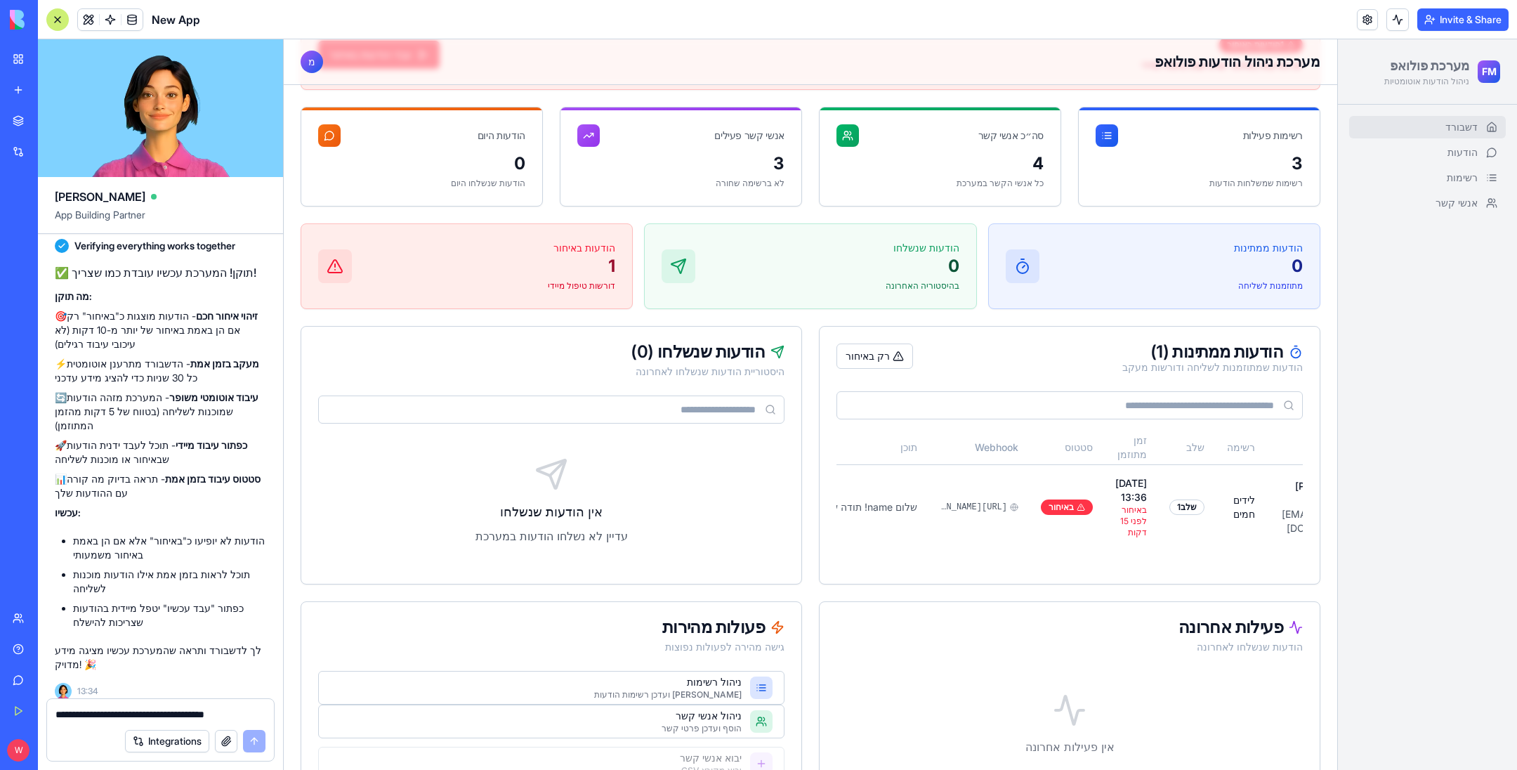
scroll to position [0, -84]
click at [956, 501] on span "[URL][DOMAIN_NAME]" at bounding box center [972, 506] width 67 height 11
click at [847, 500] on button at bounding box center [858, 507] width 22 height 22
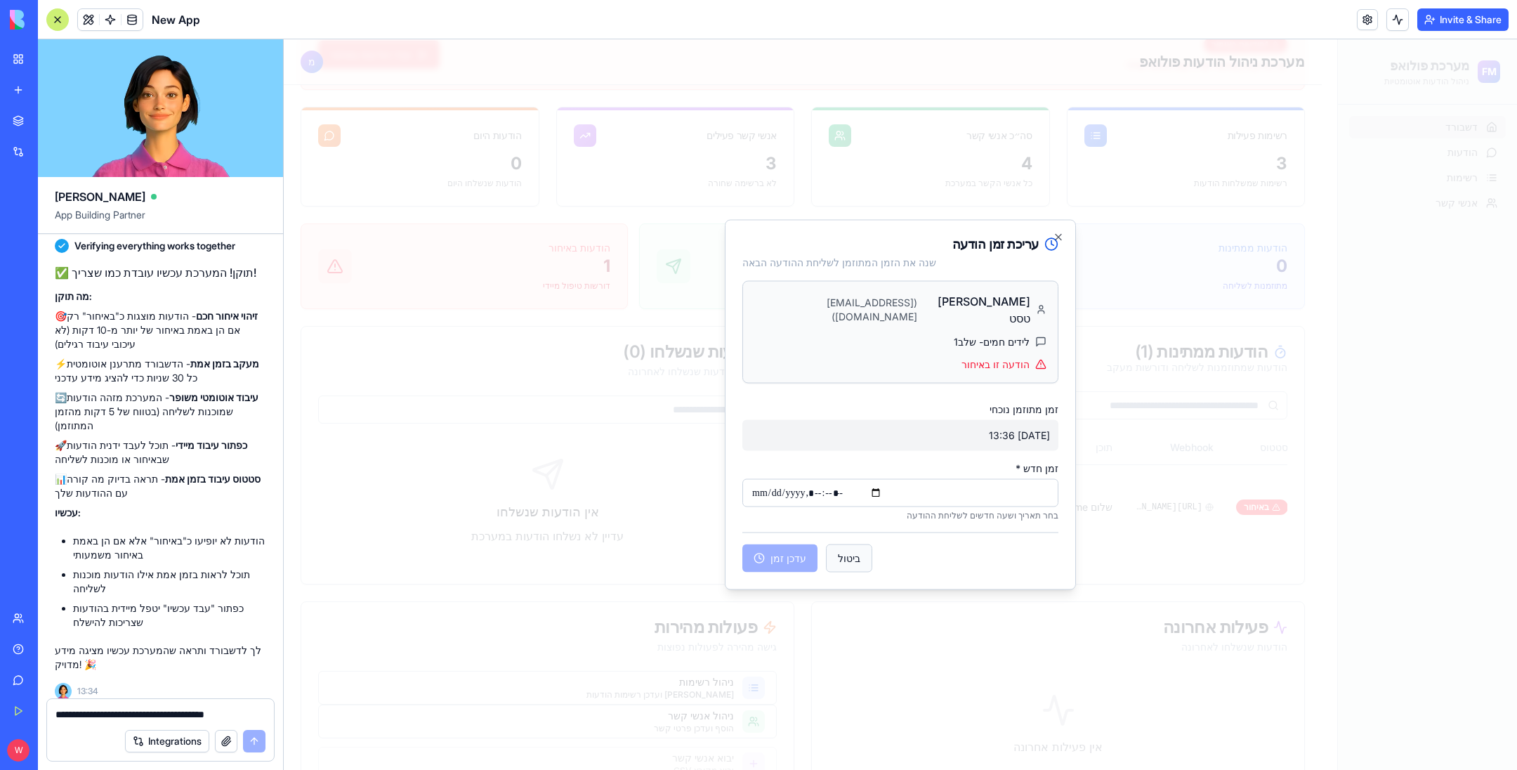
click at [829, 553] on button "ביטול" at bounding box center [849, 558] width 46 height 28
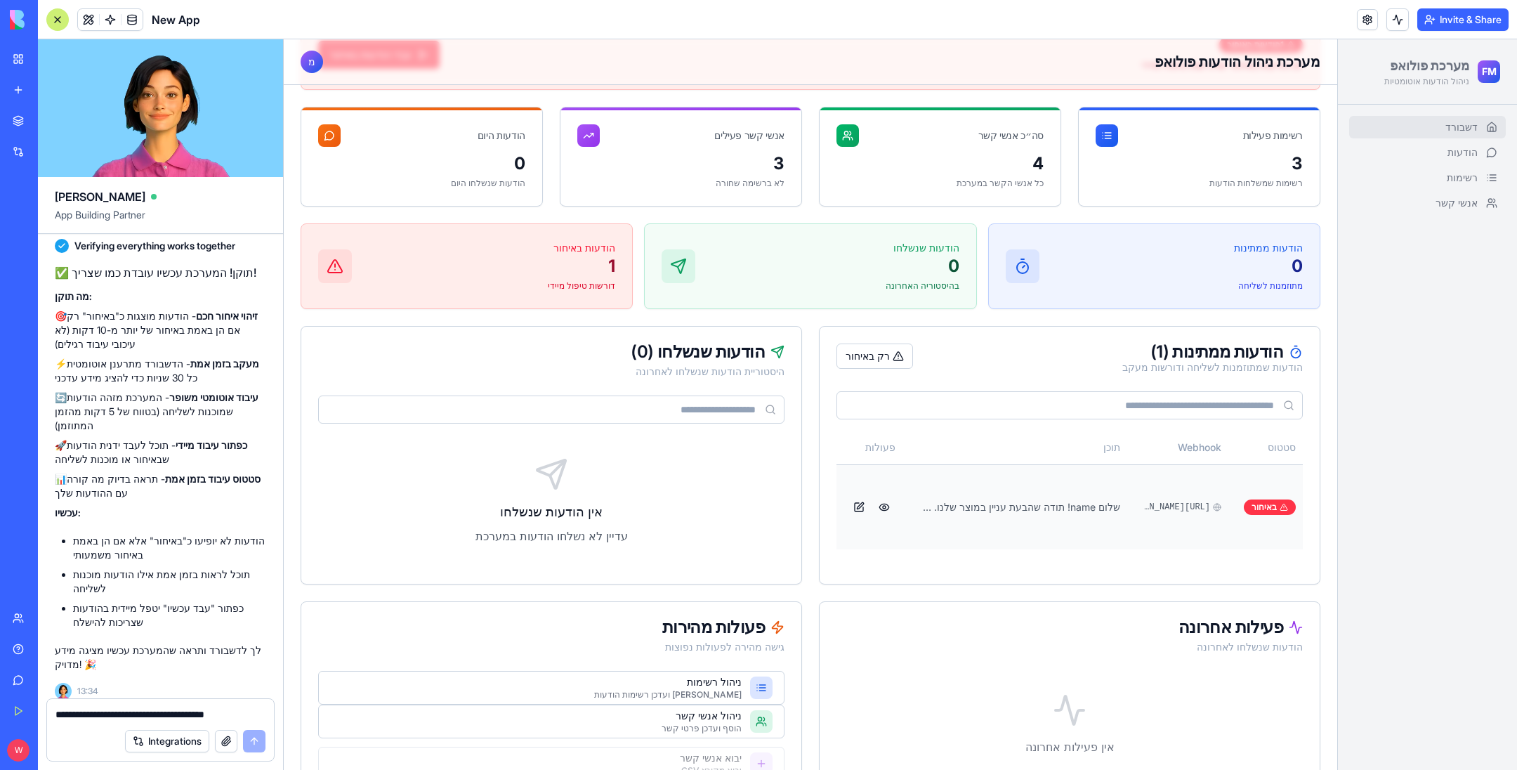
scroll to position [0, -313]
click at [873, 496] on button at bounding box center [884, 507] width 22 height 22
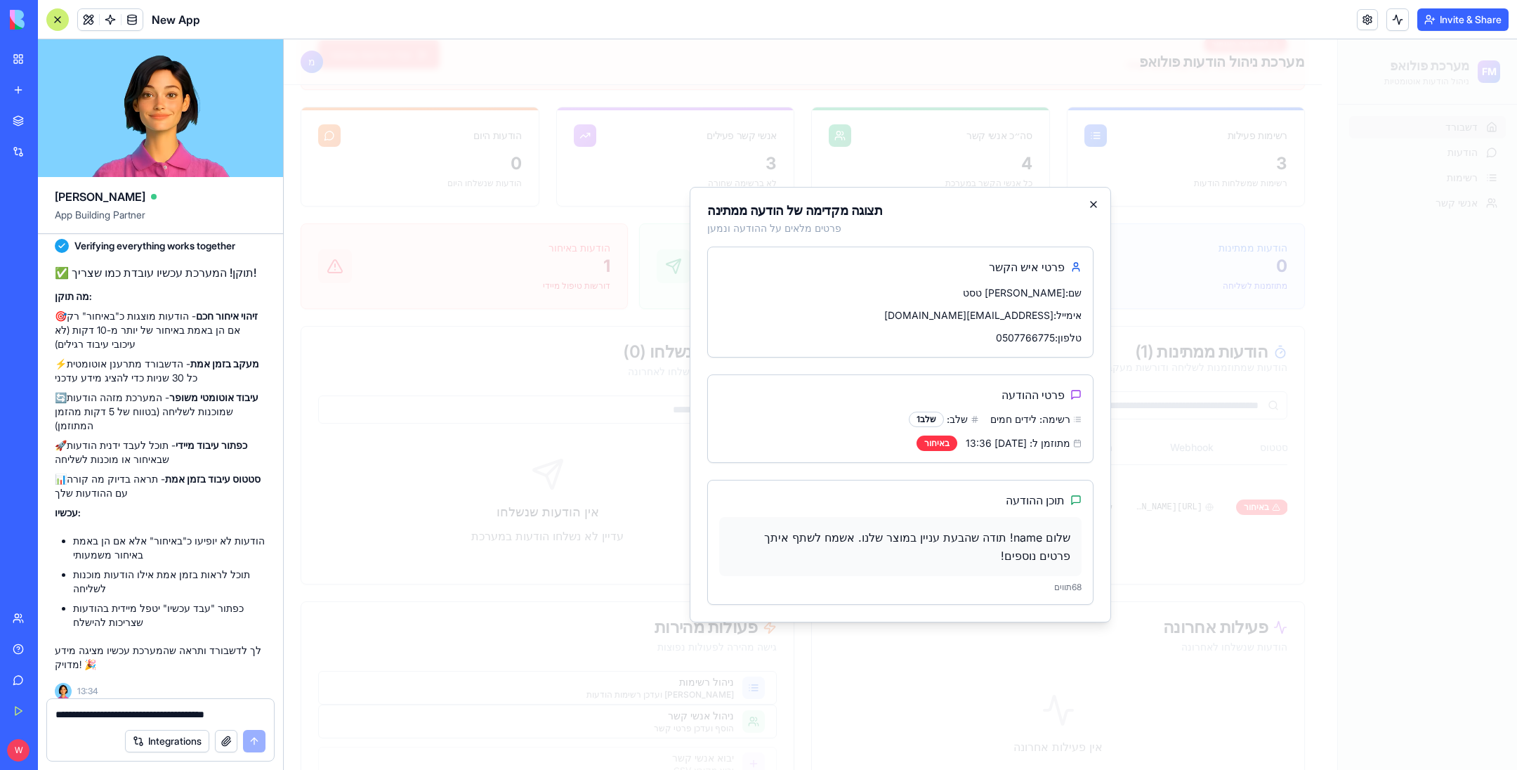
click at [1093, 207] on icon "button" at bounding box center [1093, 205] width 6 height 6
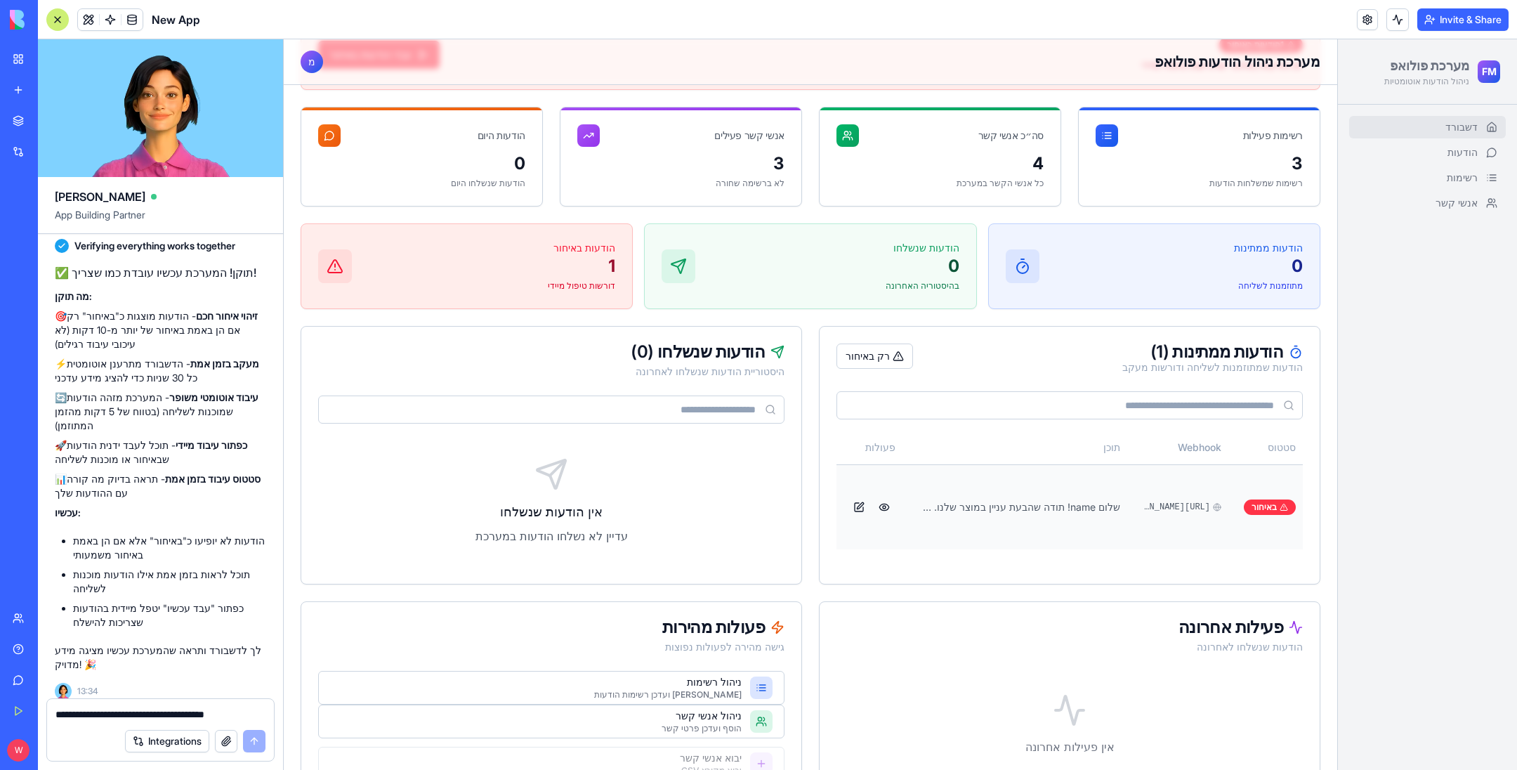
click at [1148, 501] on span "[URL][DOMAIN_NAME]" at bounding box center [1175, 506] width 67 height 11
copy span "[URL][DOMAIN_NAME]"
click at [1416, 479] on div "דשבורד הודעות רשימות אנשי קשר" at bounding box center [1427, 437] width 179 height 665
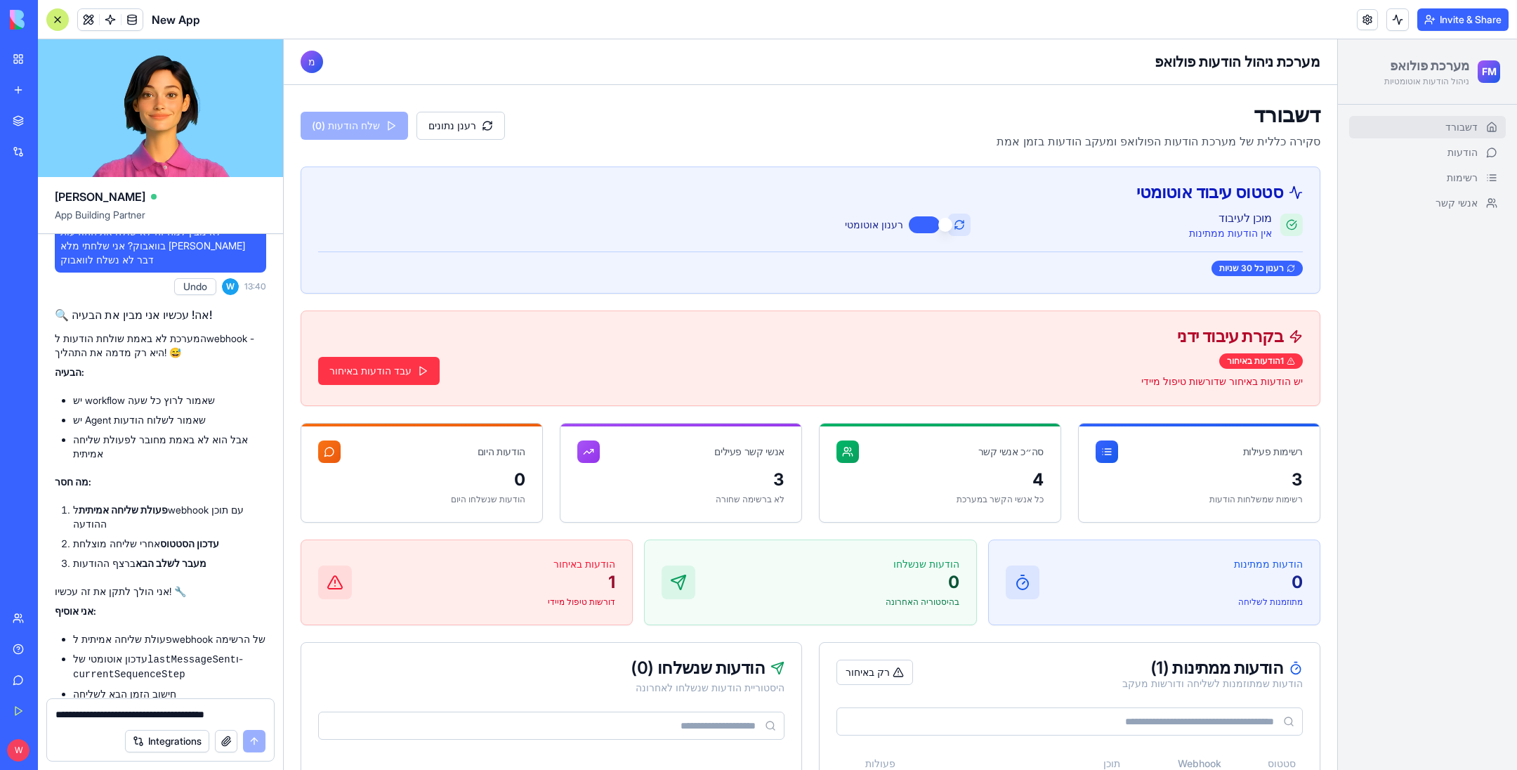
scroll to position [6463, 0]
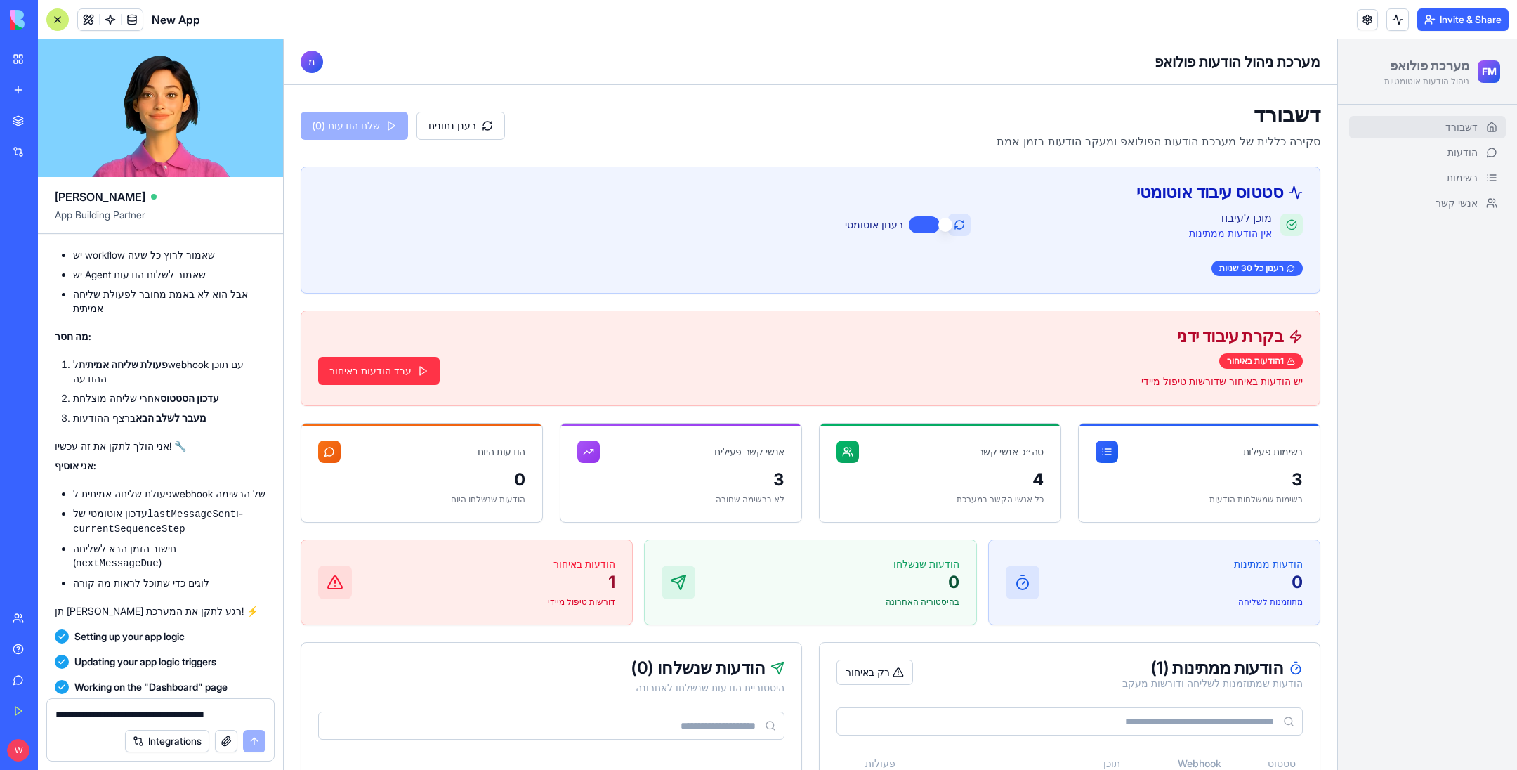
click at [149, 725] on div "Integrations" at bounding box center [160, 740] width 227 height 39
click at [150, 719] on textarea "**********" at bounding box center [160, 714] width 211 height 14
type textarea "**********"
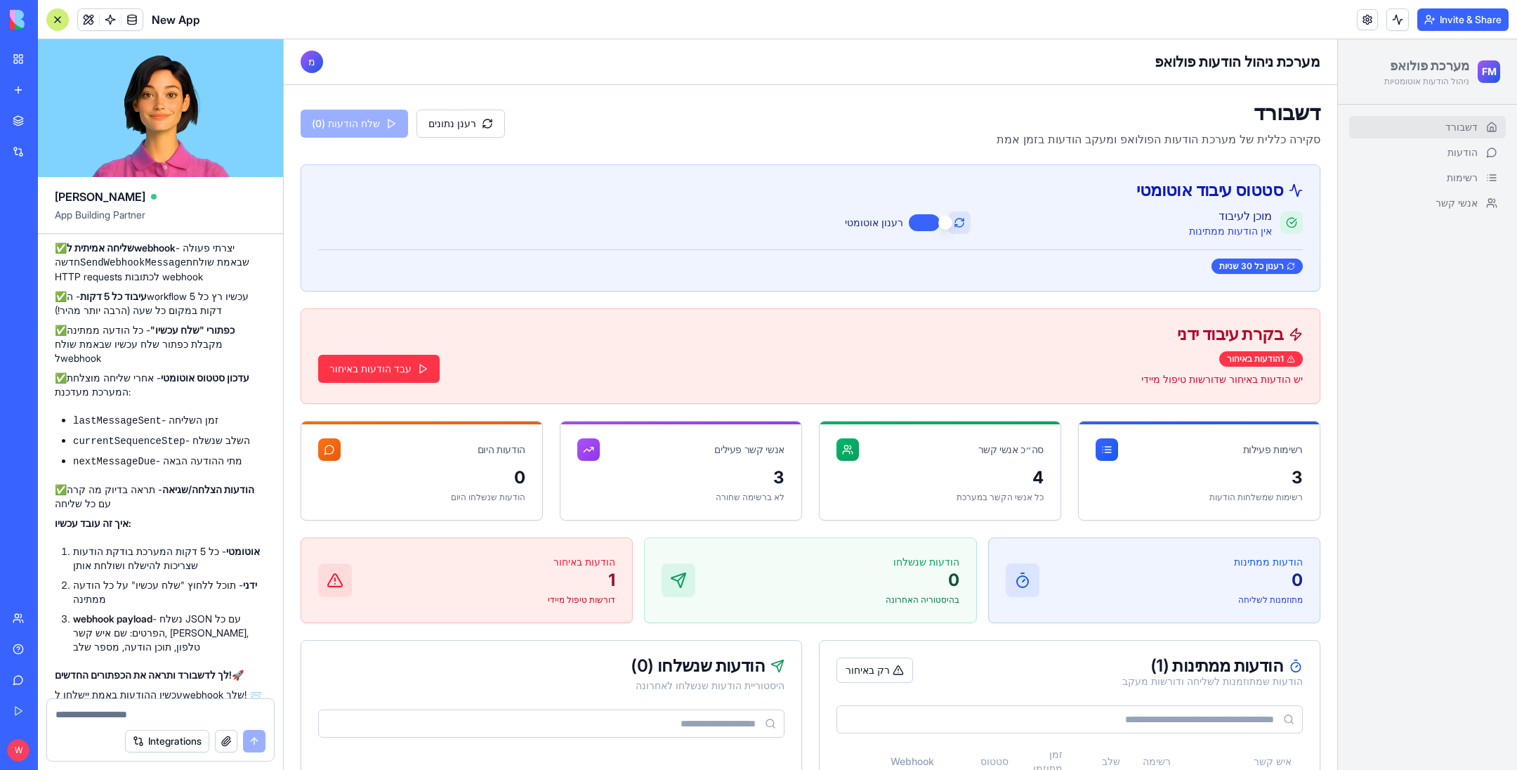
scroll to position [0, 0]
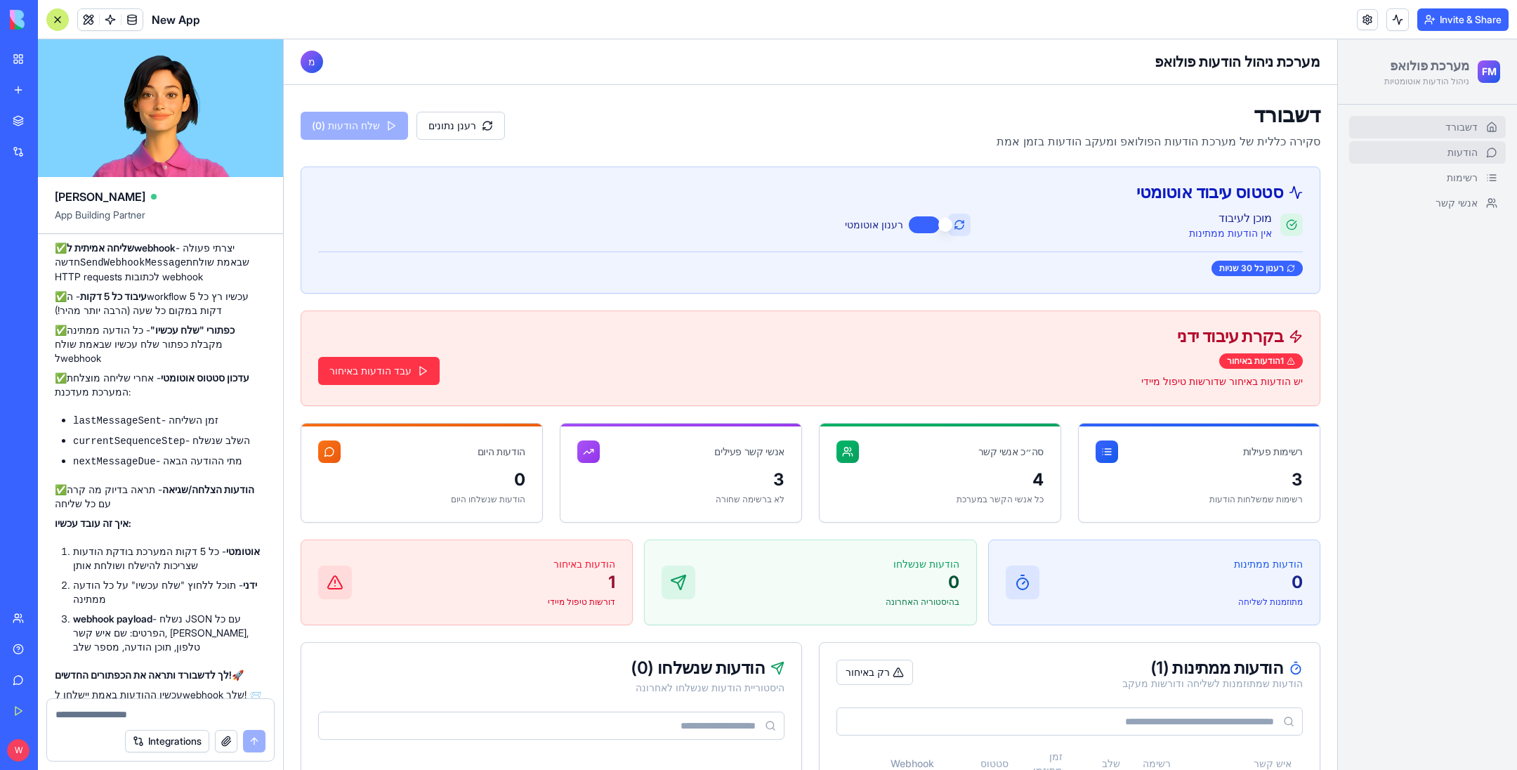
click at [1462, 153] on link "הודעות" at bounding box center [1427, 152] width 157 height 22
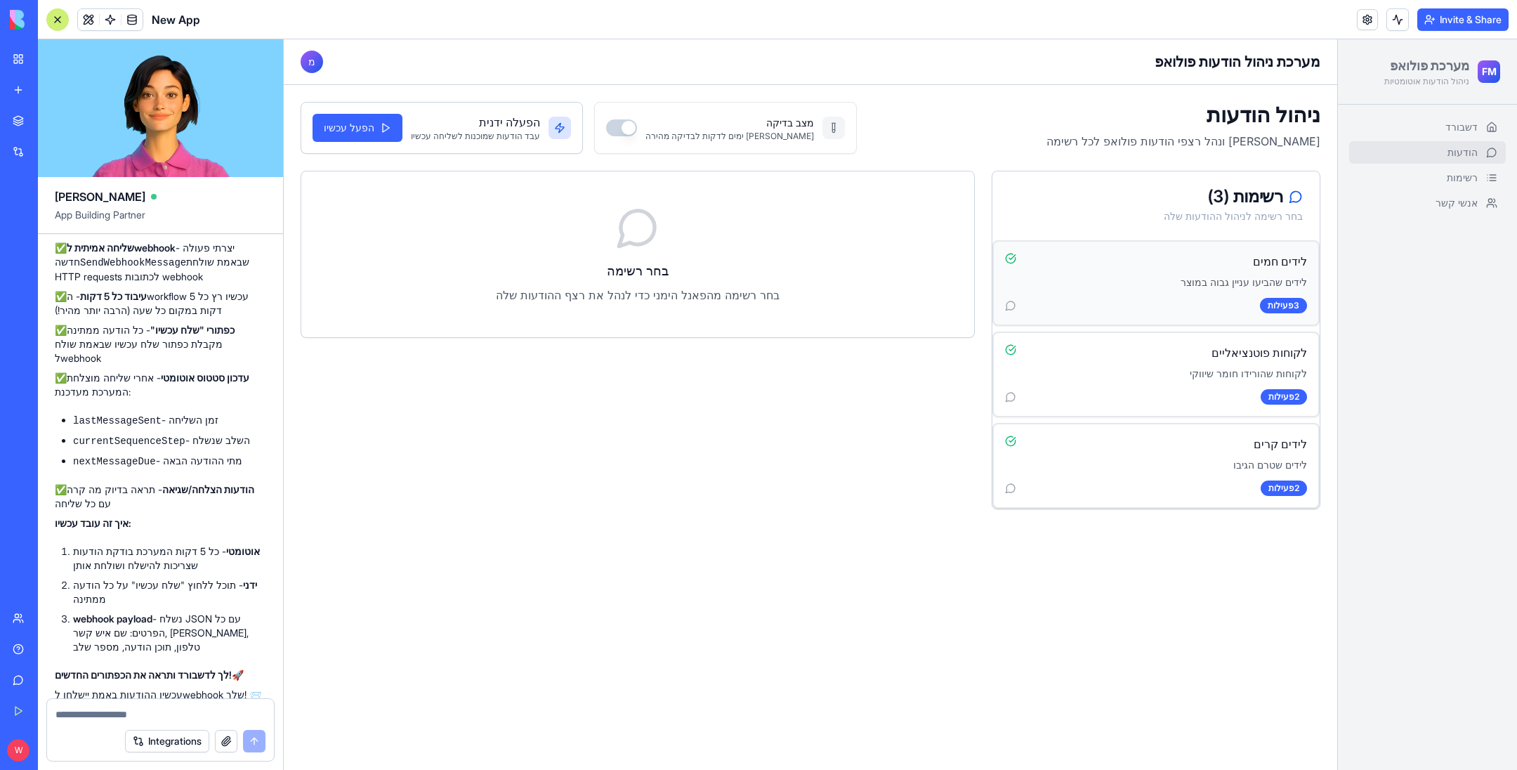
click at [1195, 298] on div "3 פעילות" at bounding box center [1156, 305] width 302 height 15
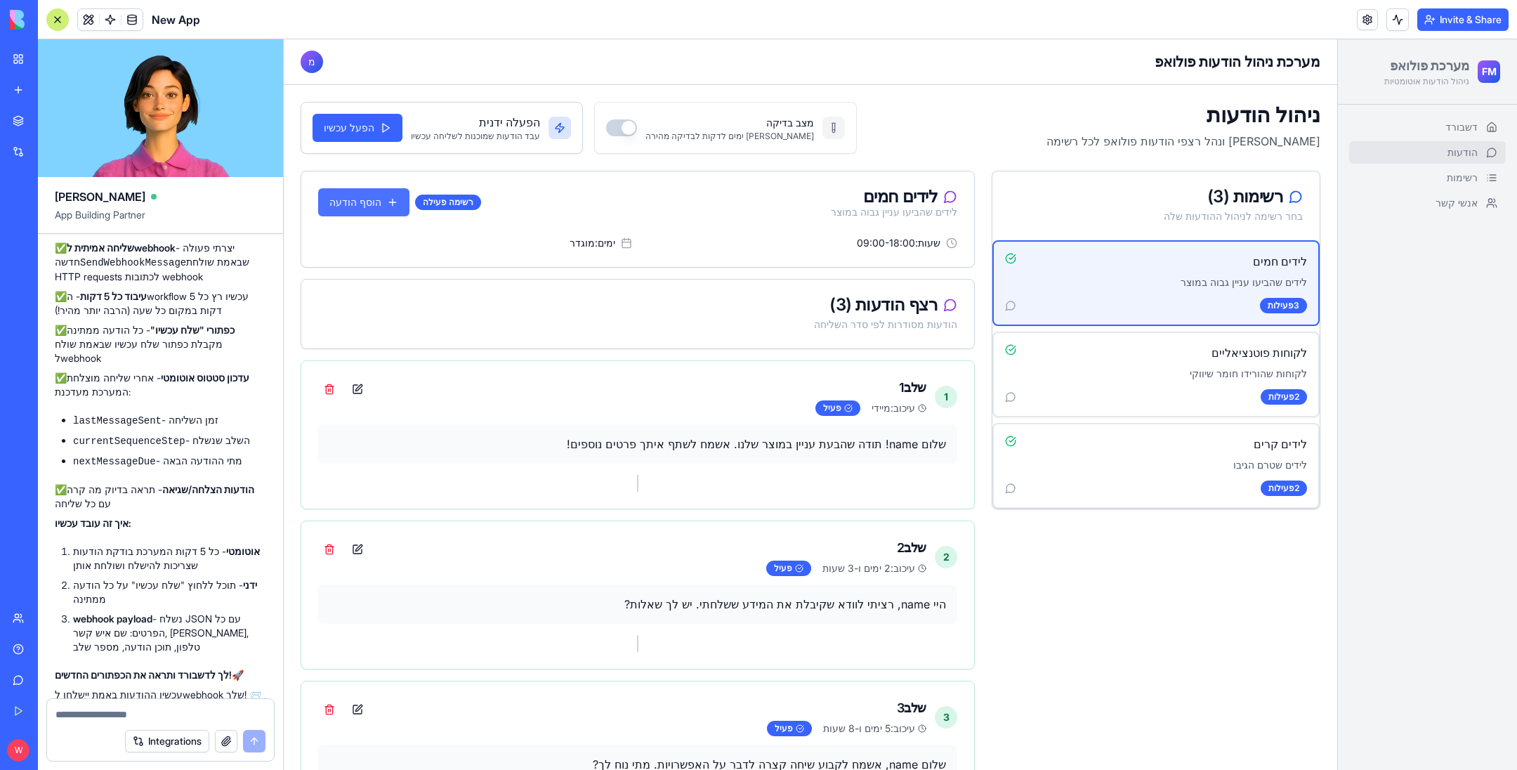
click at [362, 208] on button "הוסף הודעה" at bounding box center [363, 202] width 91 height 28
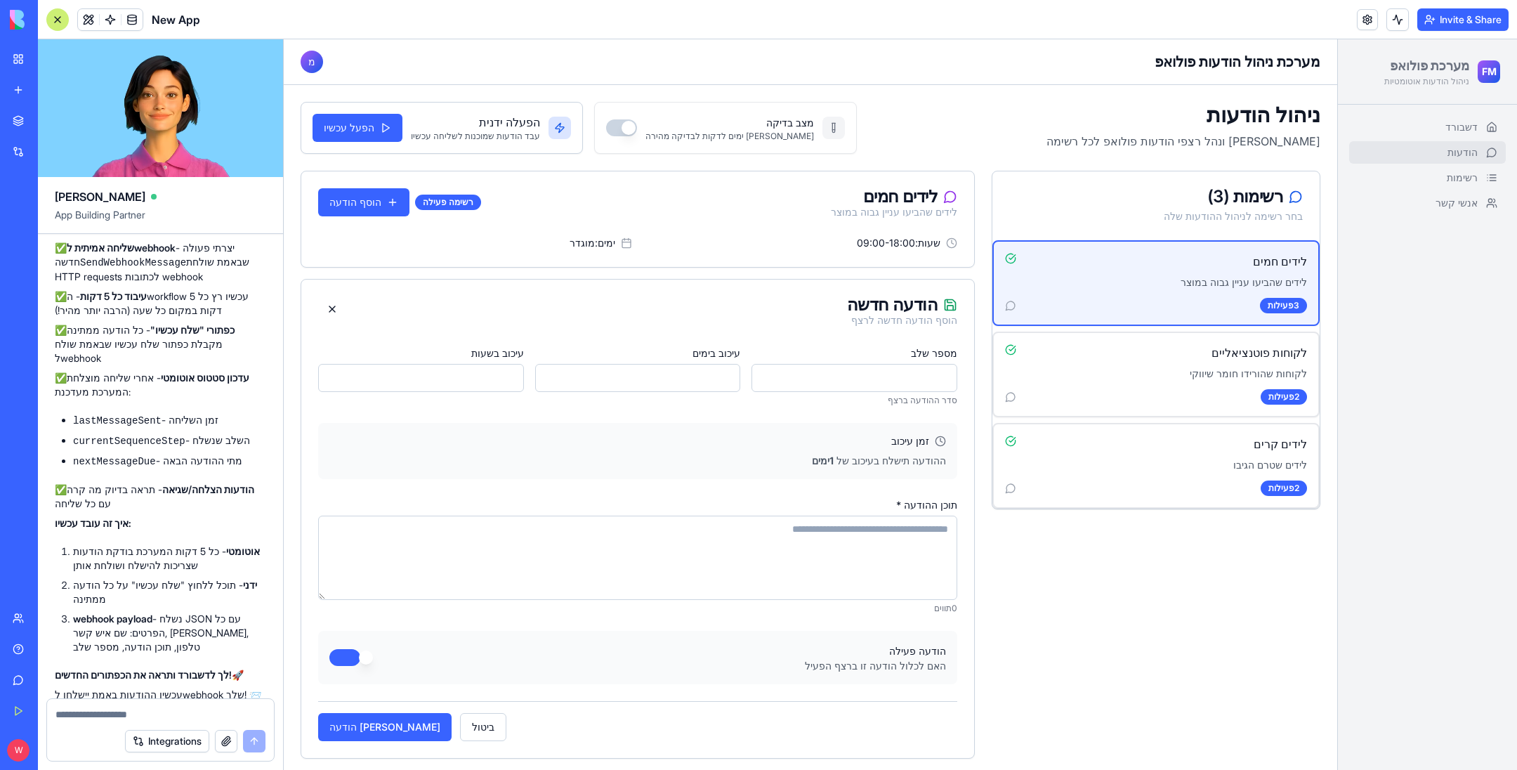
drag, startPoint x: 711, startPoint y: 383, endPoint x: 732, endPoint y: 377, distance: 22.0
click at [732, 377] on input "*" at bounding box center [638, 378] width 206 height 28
type input "*"
click at [735, 423] on div "זמן עיכוב ההודעה תישלח בעיכוב של" at bounding box center [637, 451] width 639 height 56
drag, startPoint x: 824, startPoint y: 376, endPoint x: 968, endPoint y: 376, distance: 143.2
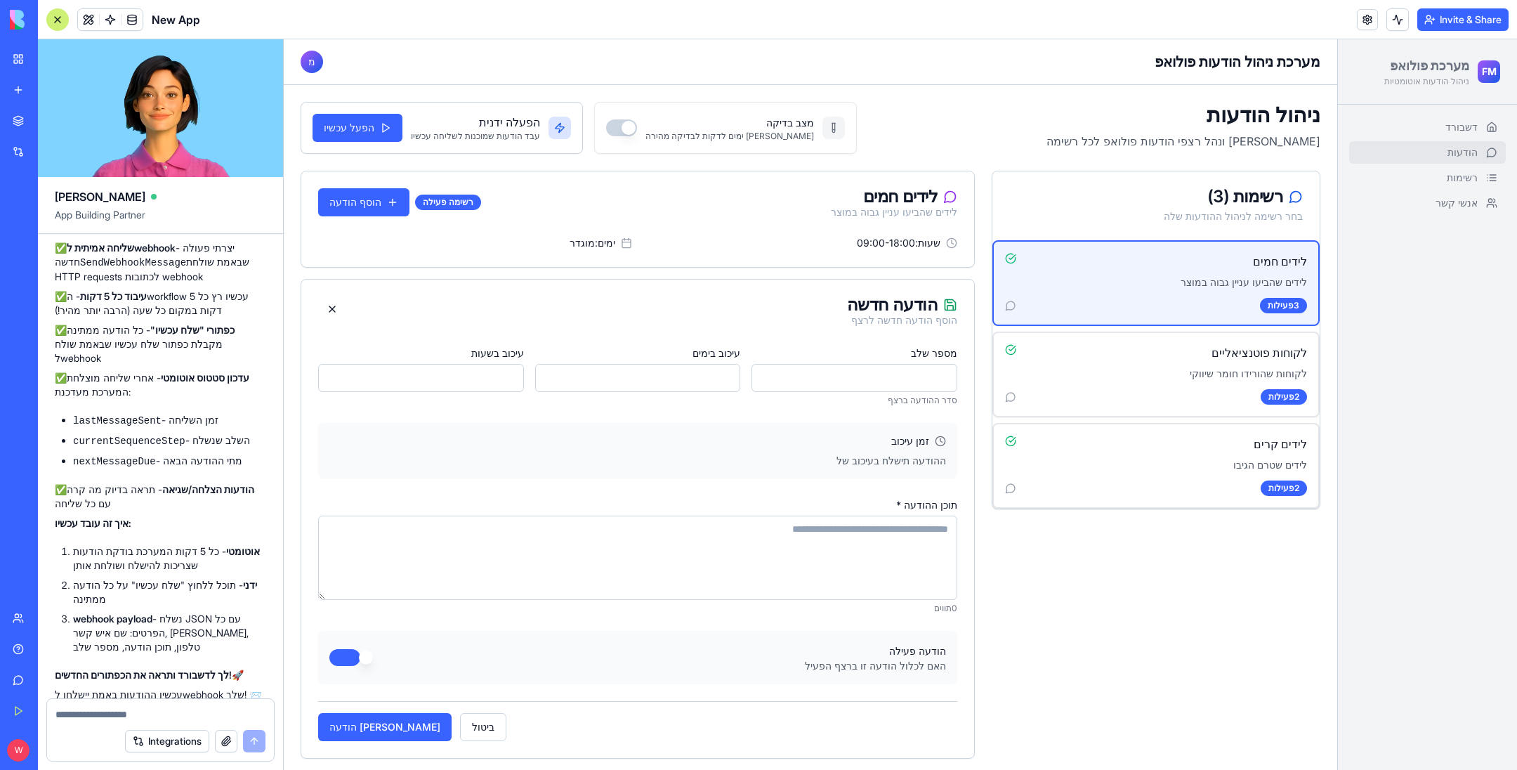
click at [967, 376] on div "רשימות ( 3 ) בחר רשימה לניהול ההודעות שלה לידים חמים לידים שהביעו עניין גבוה במ…" at bounding box center [811, 731] width 1020 height 1121
type input "*"
click at [473, 553] on textarea "תוכן ההודעה *" at bounding box center [637, 557] width 639 height 84
type textarea "***"
click at [357, 722] on button "[PERSON_NAME] הודעה" at bounding box center [384, 727] width 133 height 28
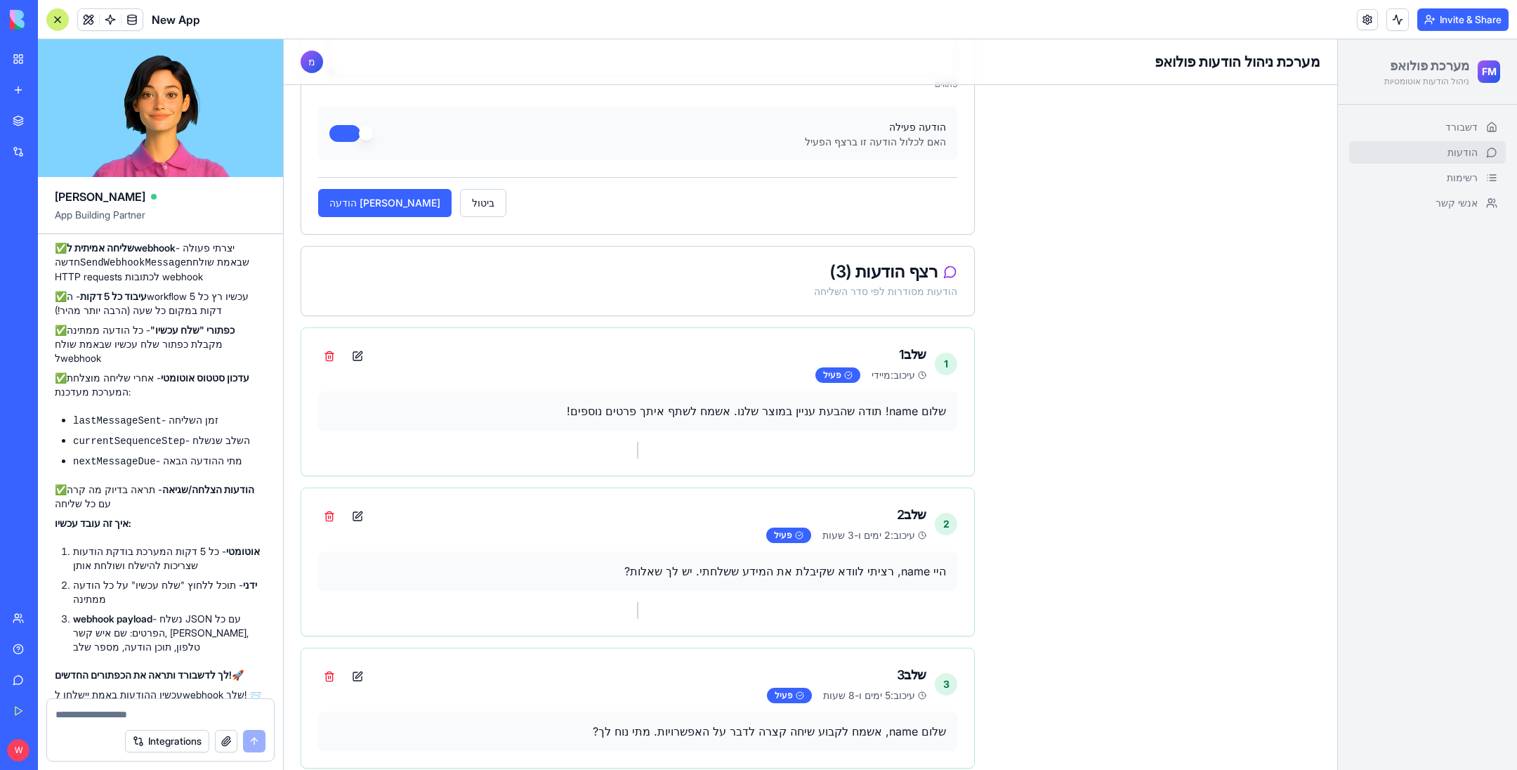
scroll to position [527, 0]
click at [786, 279] on div "רצף הודעות ( 3 ) הודעות מסודרות לפי סדר השליחה" at bounding box center [637, 278] width 673 height 69
click at [357, 342] on button at bounding box center [357, 353] width 22 height 22
type input "*"
type textarea "**********"
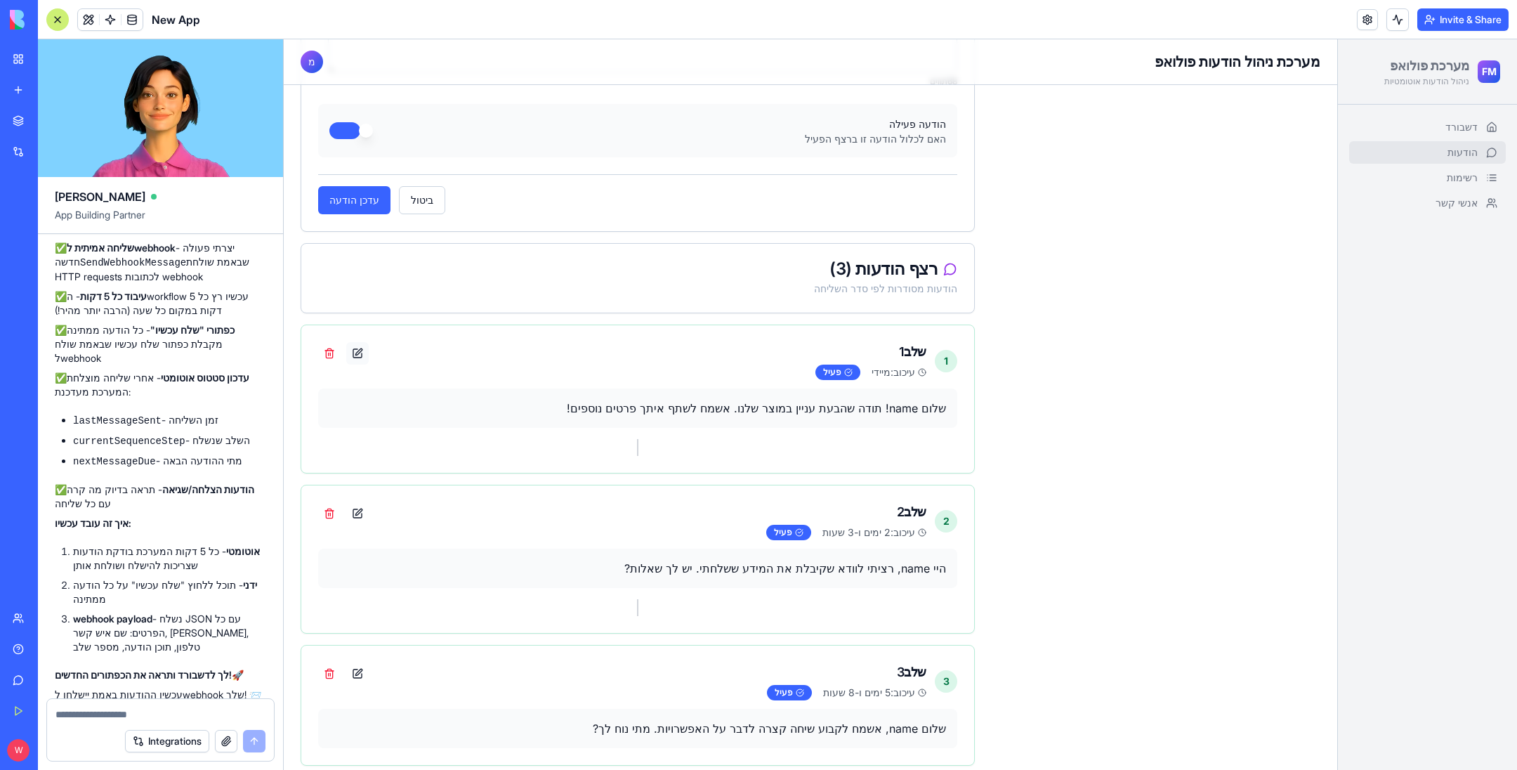
click at [359, 350] on button at bounding box center [357, 353] width 22 height 22
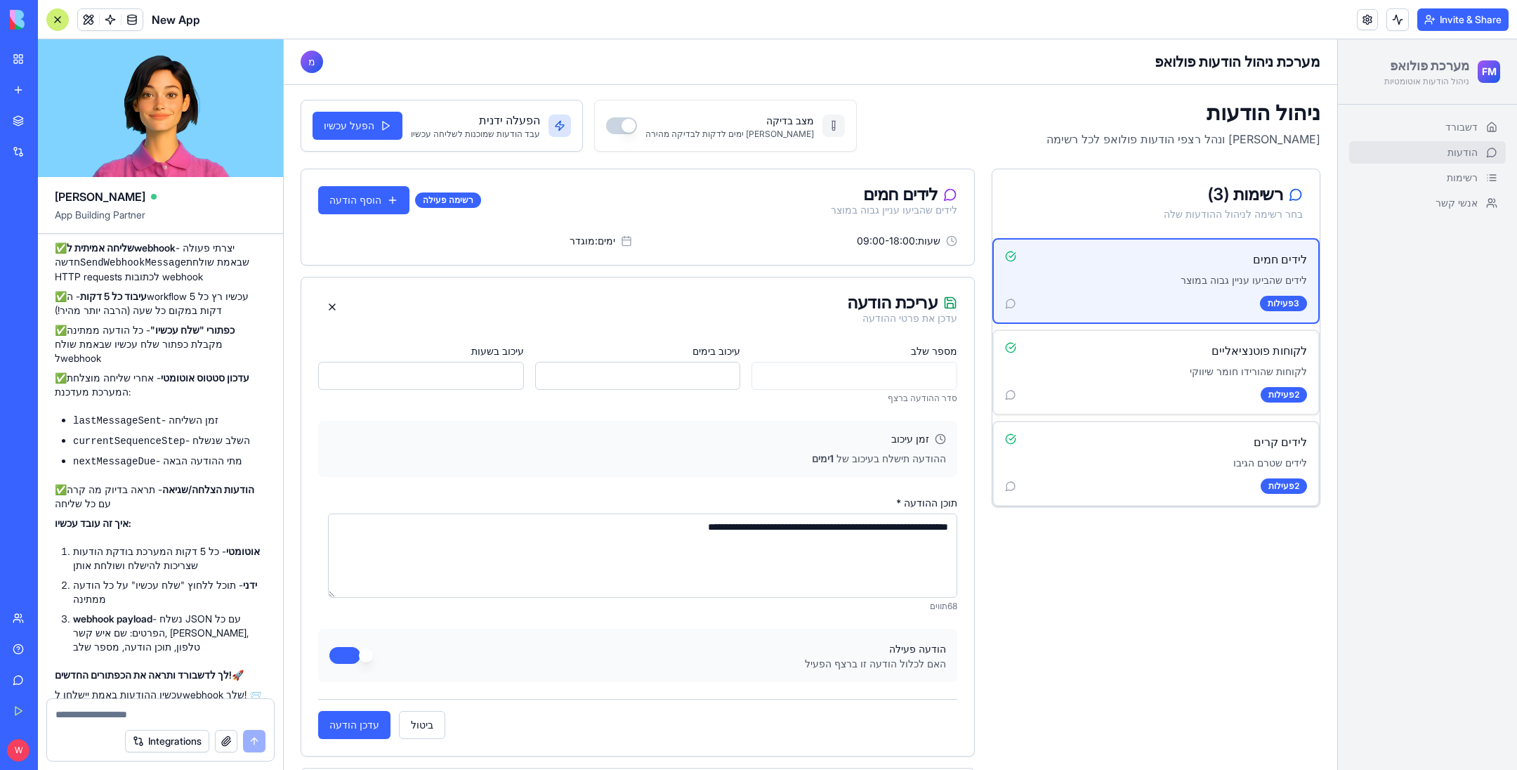
scroll to position [0, 0]
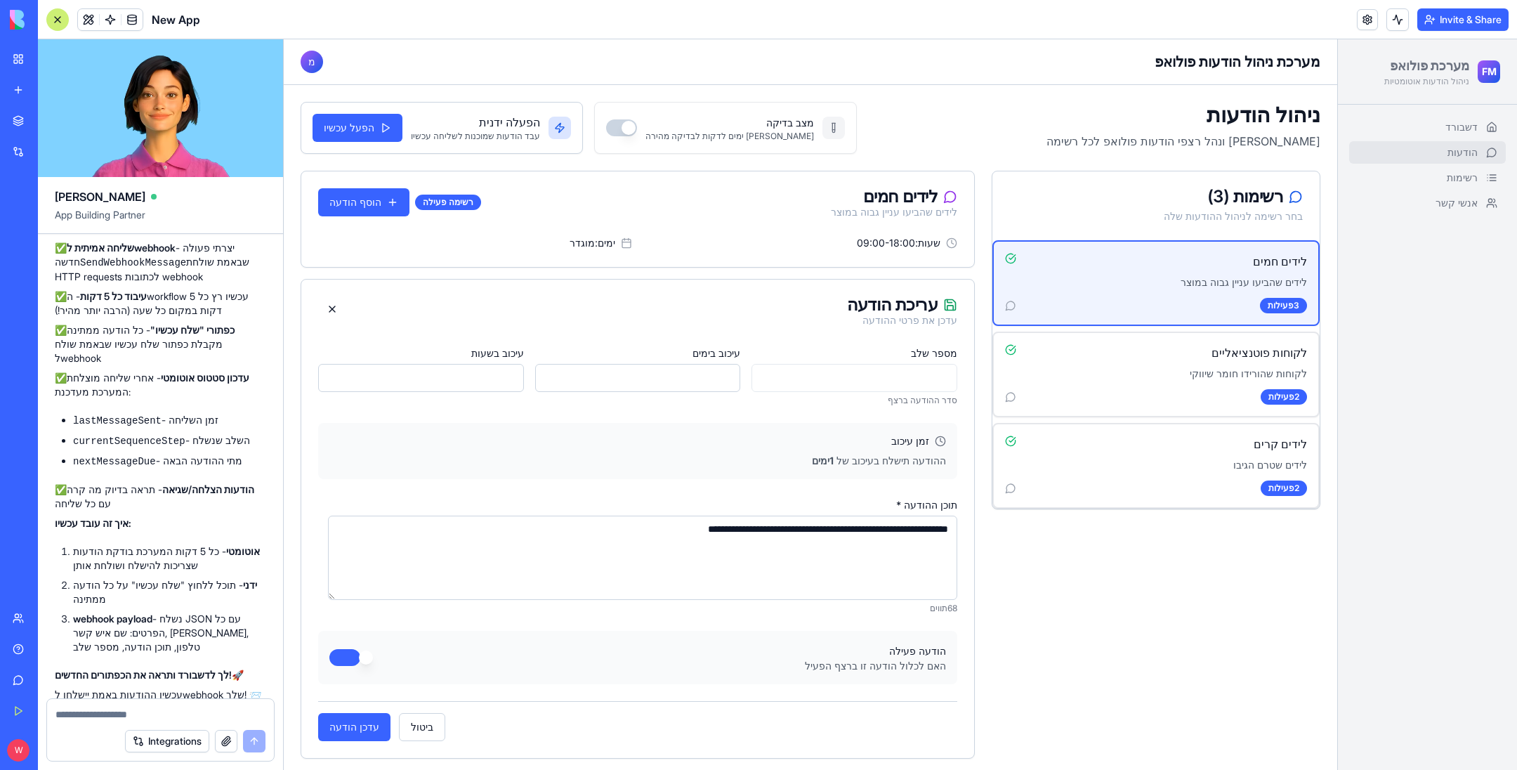
click at [606, 126] on button "מצב בדיקה" at bounding box center [621, 127] width 31 height 17
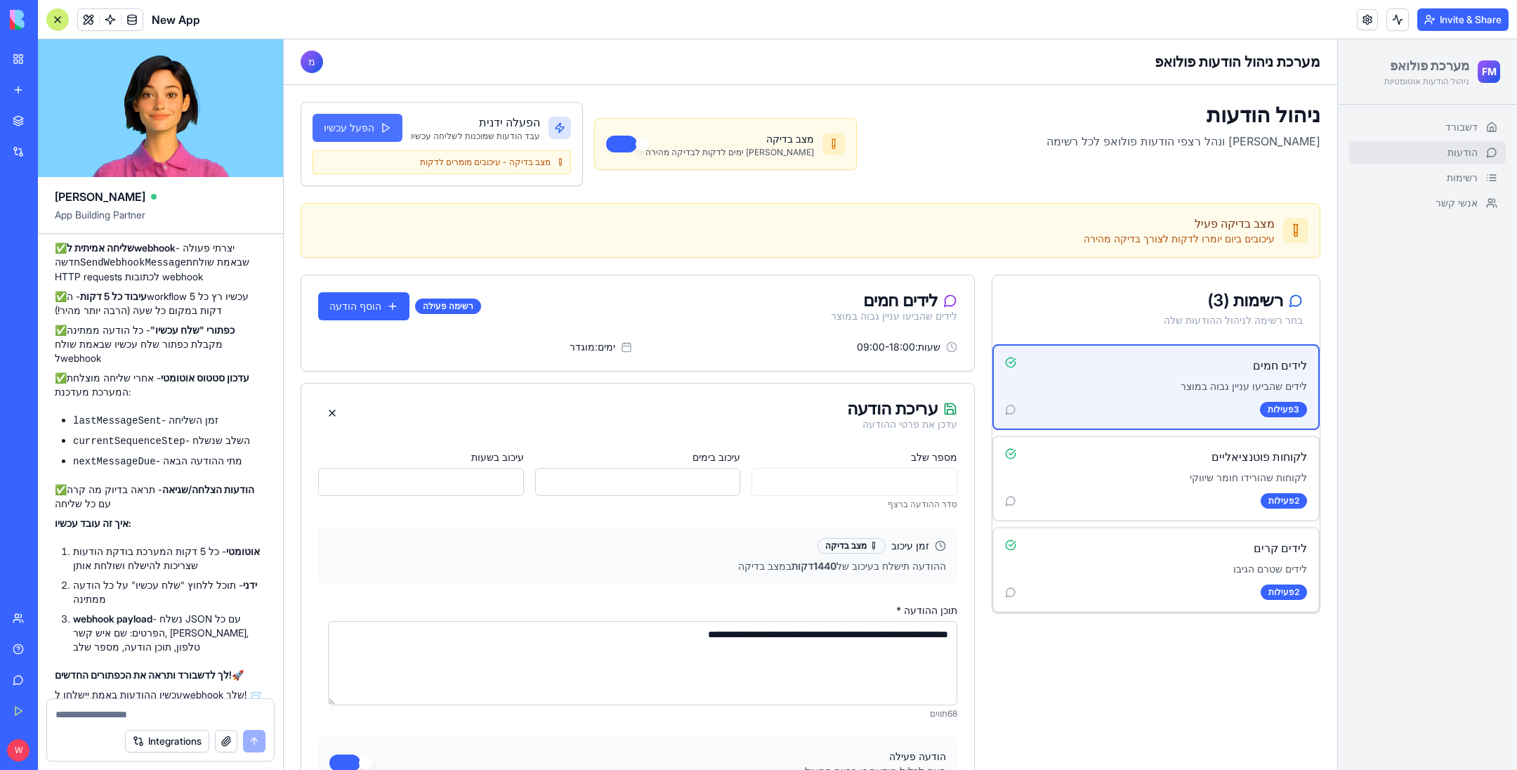
click at [345, 124] on button "הפעל עכשיו" at bounding box center [357, 128] width 90 height 28
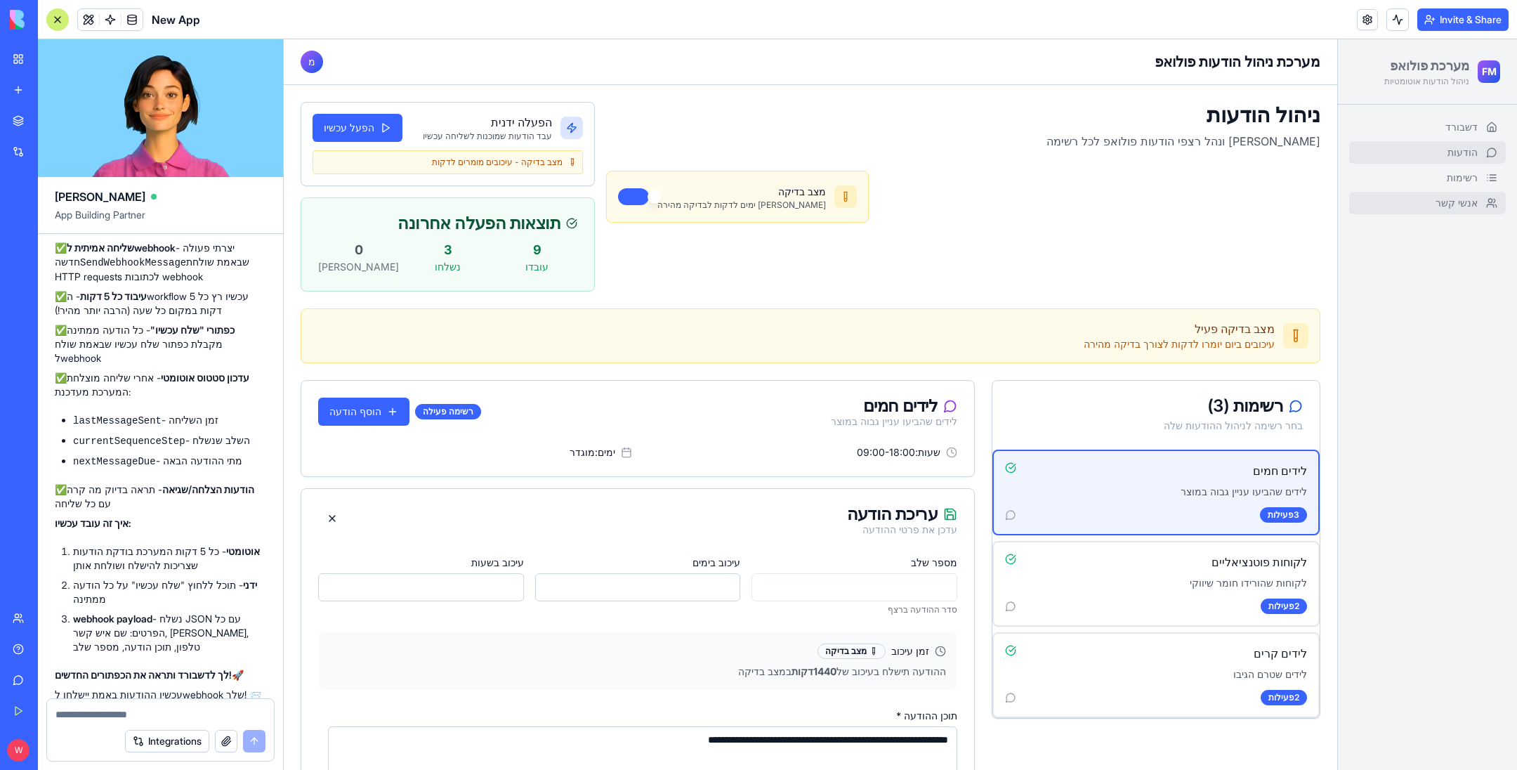
click at [1413, 193] on link "אנשי קשר" at bounding box center [1427, 203] width 157 height 22
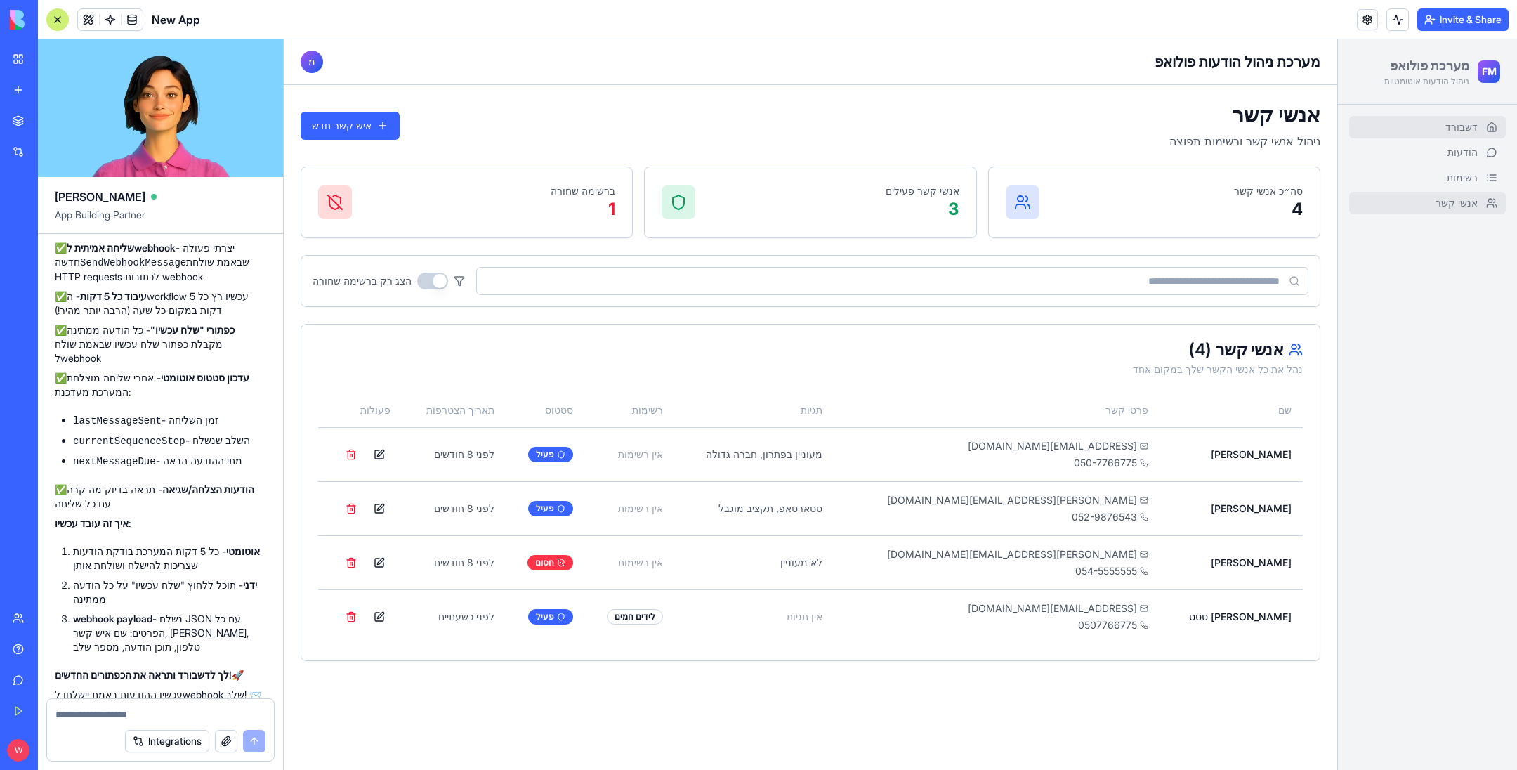
click at [1434, 125] on link "דשבורד" at bounding box center [1427, 127] width 157 height 22
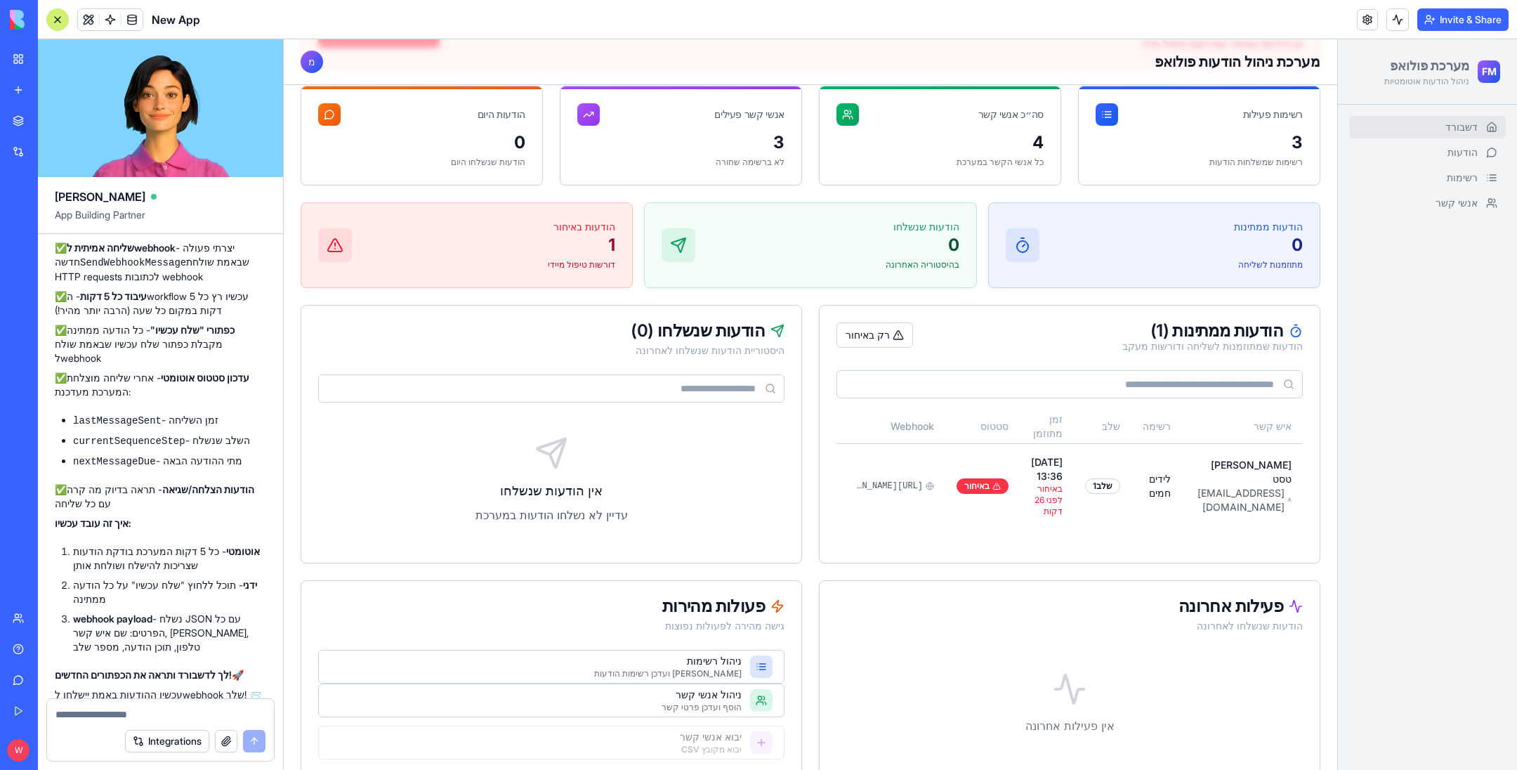
scroll to position [357, 0]
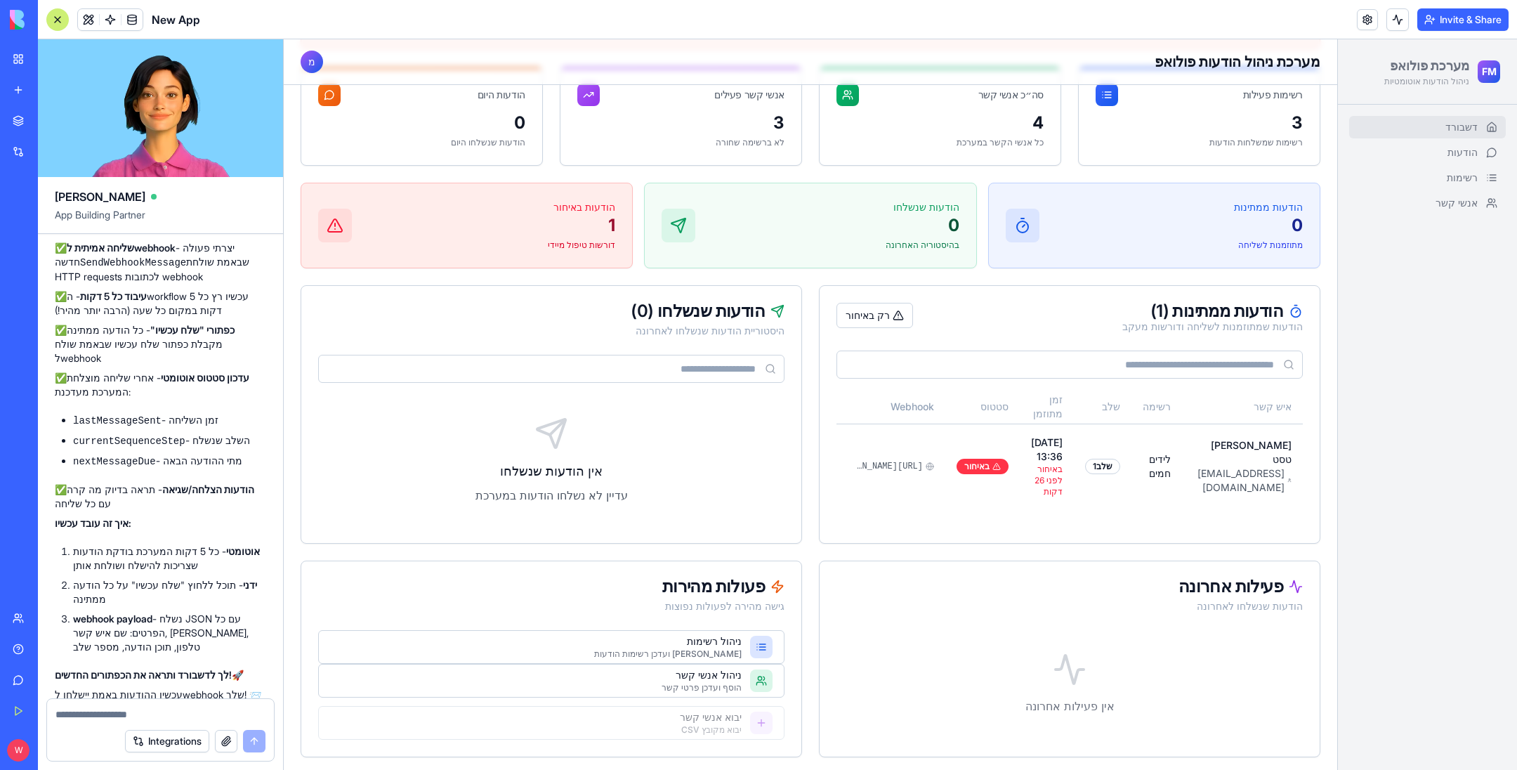
click at [140, 709] on textarea at bounding box center [160, 714] width 211 height 14
type textarea "**********"
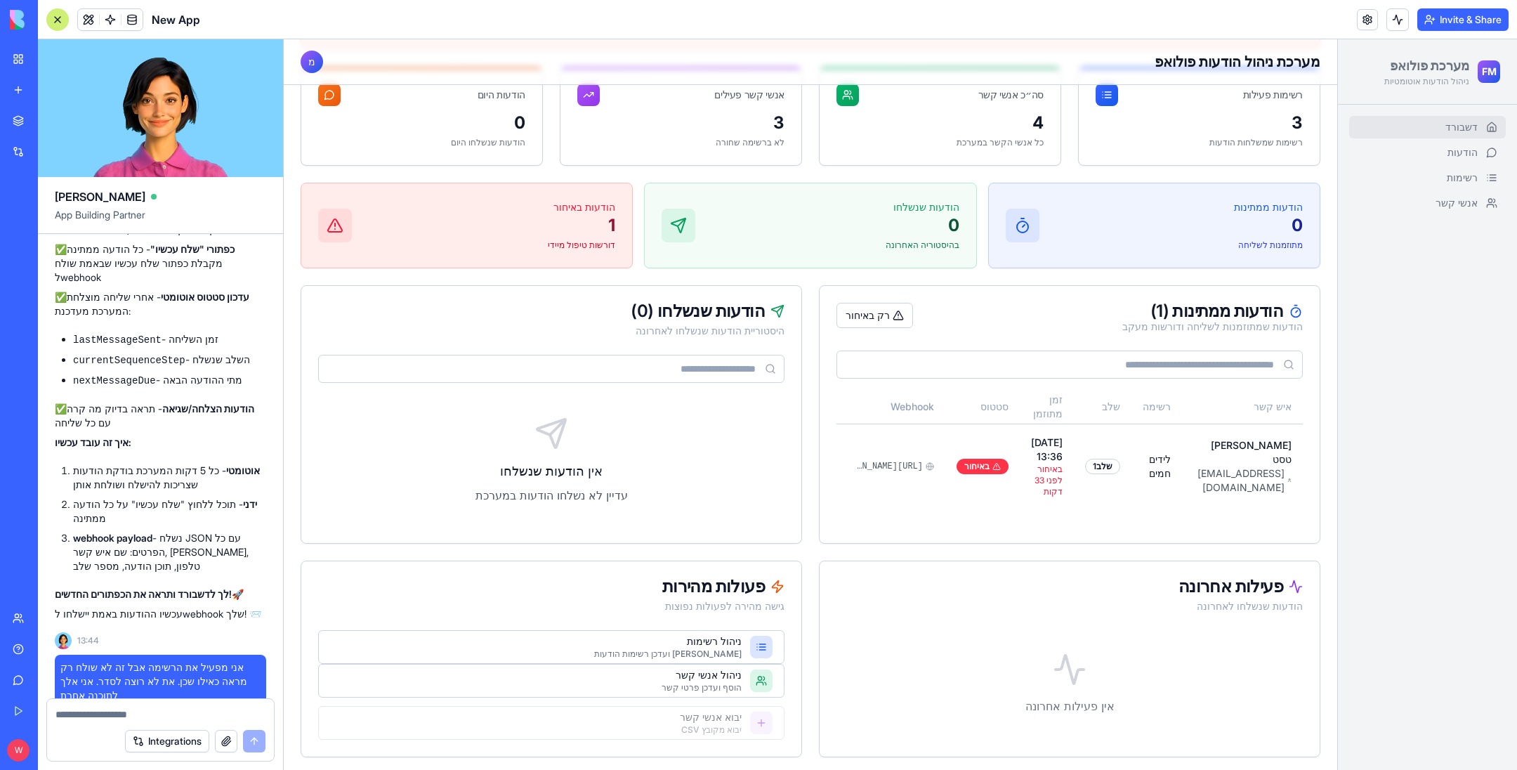
scroll to position [8051, 0]
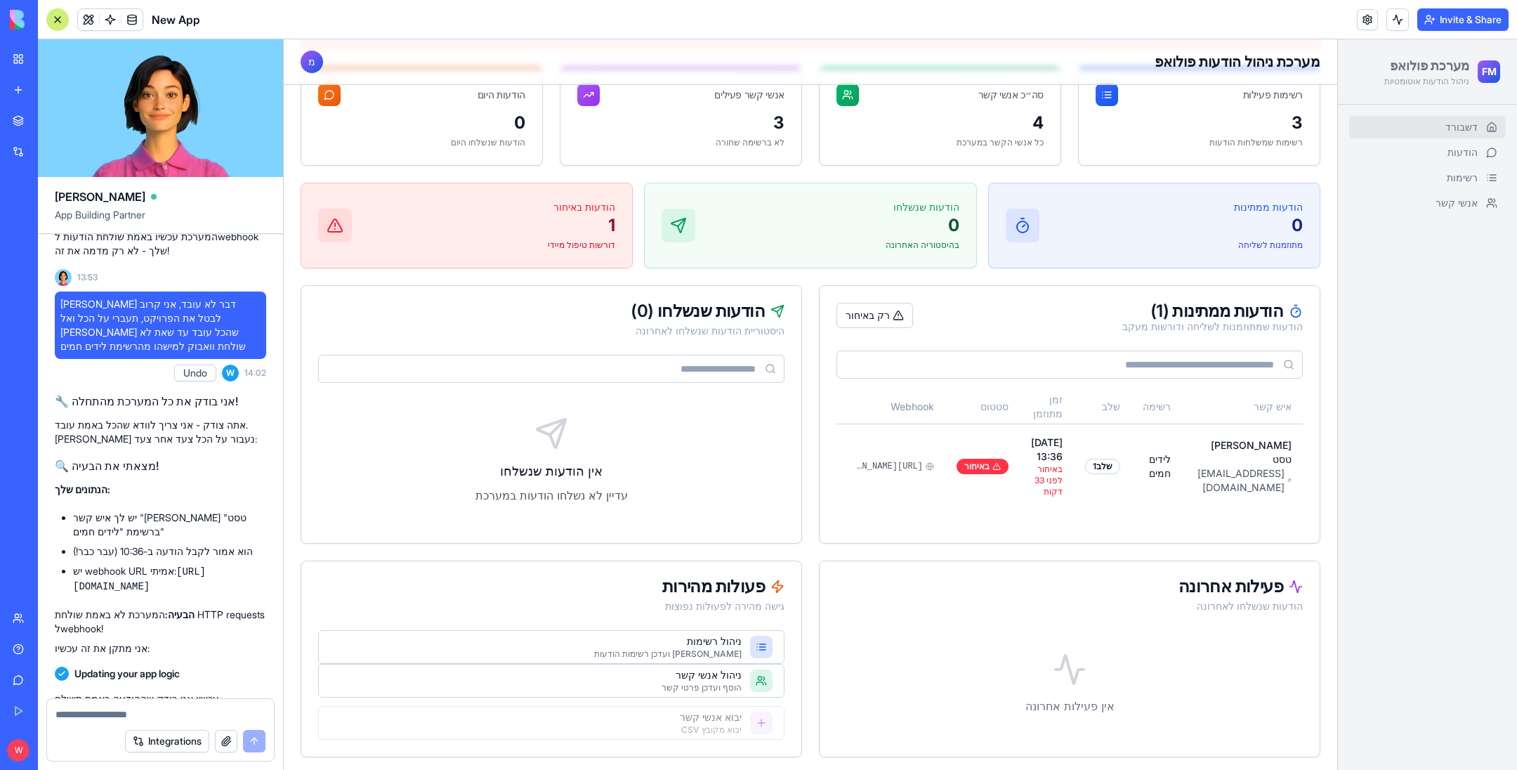
click at [126, 715] on textarea at bounding box center [160, 714] width 211 height 14
paste textarea "* *******"
type textarea "**********"
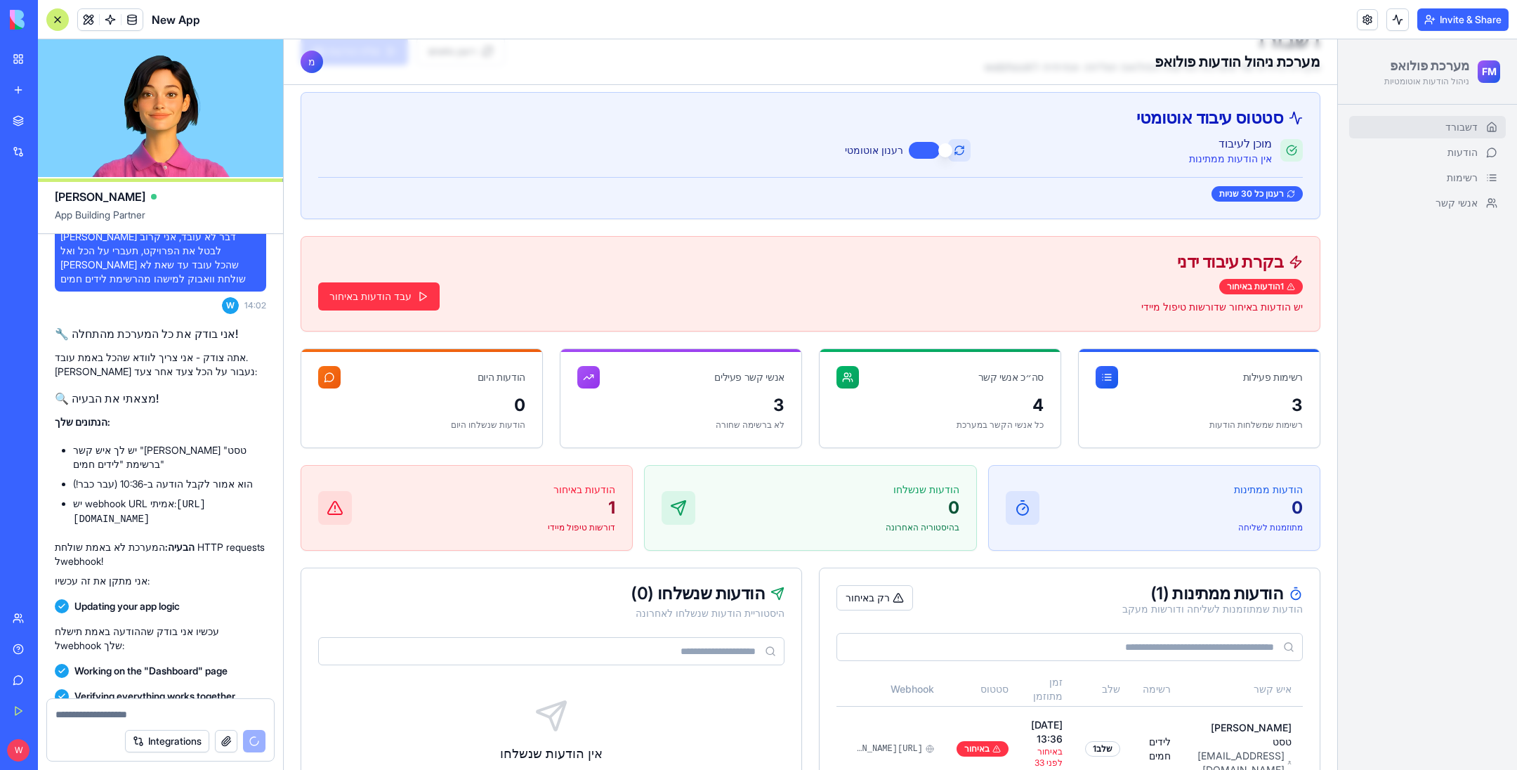
scroll to position [41, 0]
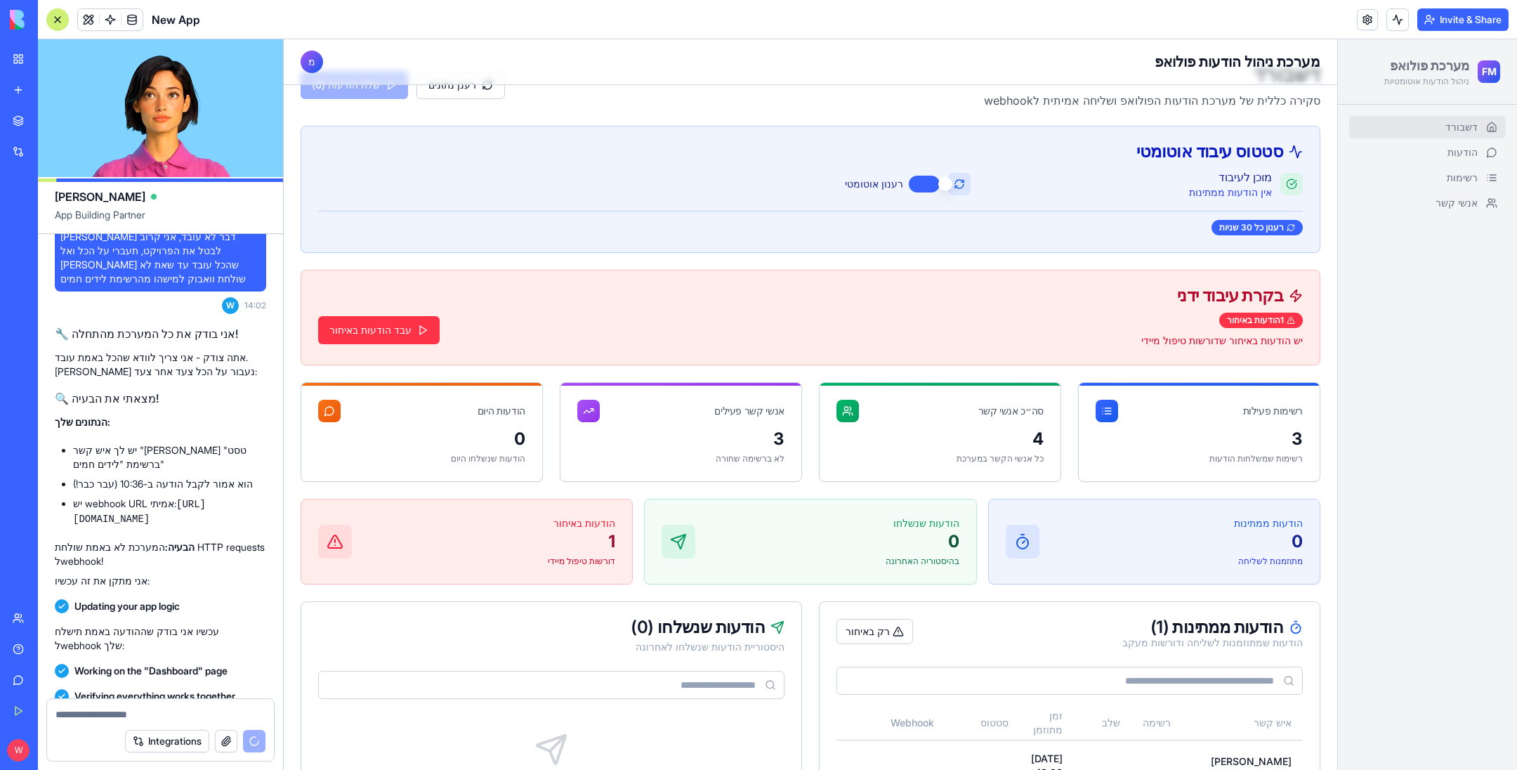
click at [1396, 190] on ul "דשבורד הודעות רשימות אנשי קשר" at bounding box center [1427, 165] width 157 height 98
click at [1417, 185] on link "רשימות" at bounding box center [1427, 177] width 157 height 22
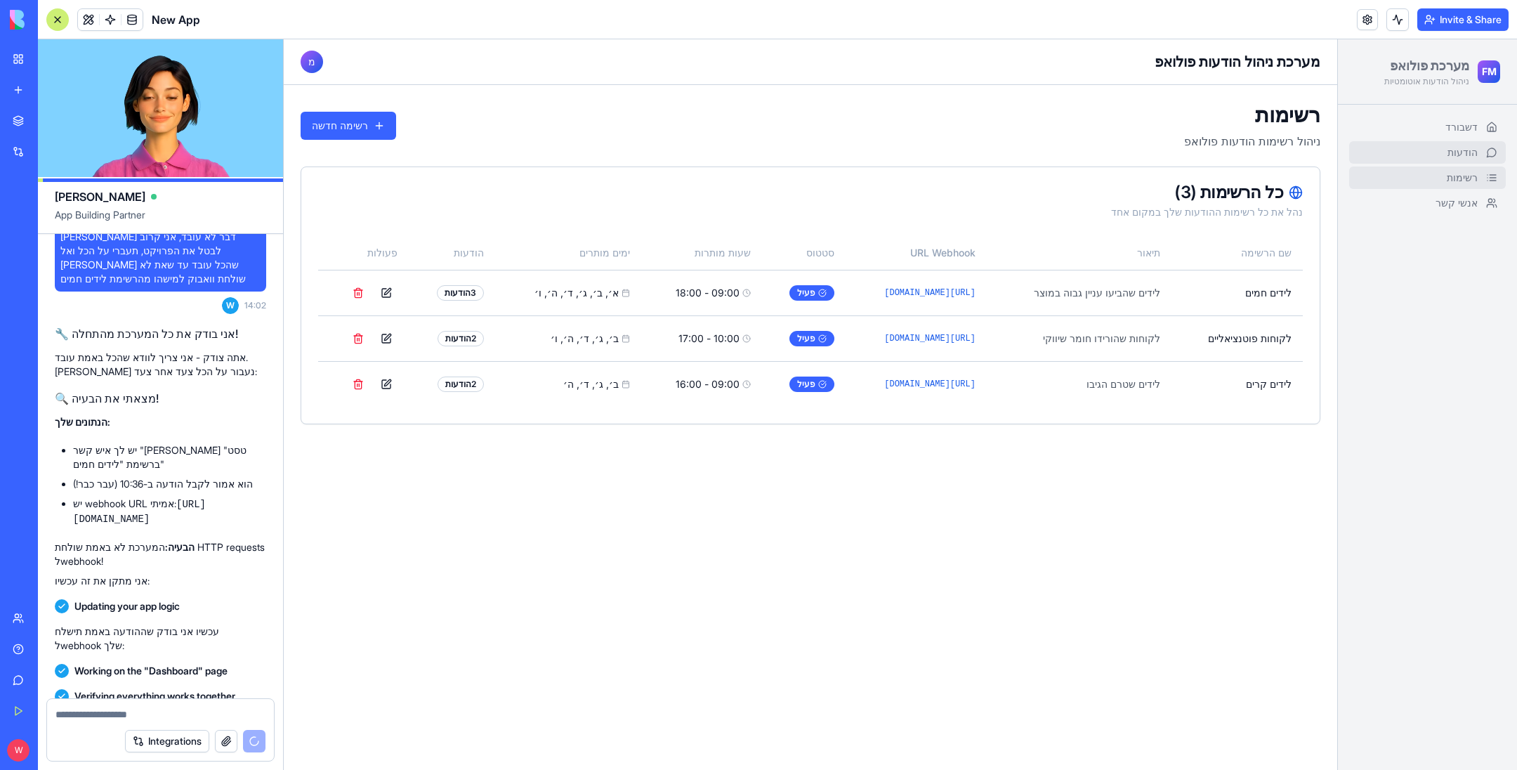
click at [1467, 151] on span "הודעות" at bounding box center [1462, 152] width 30 height 14
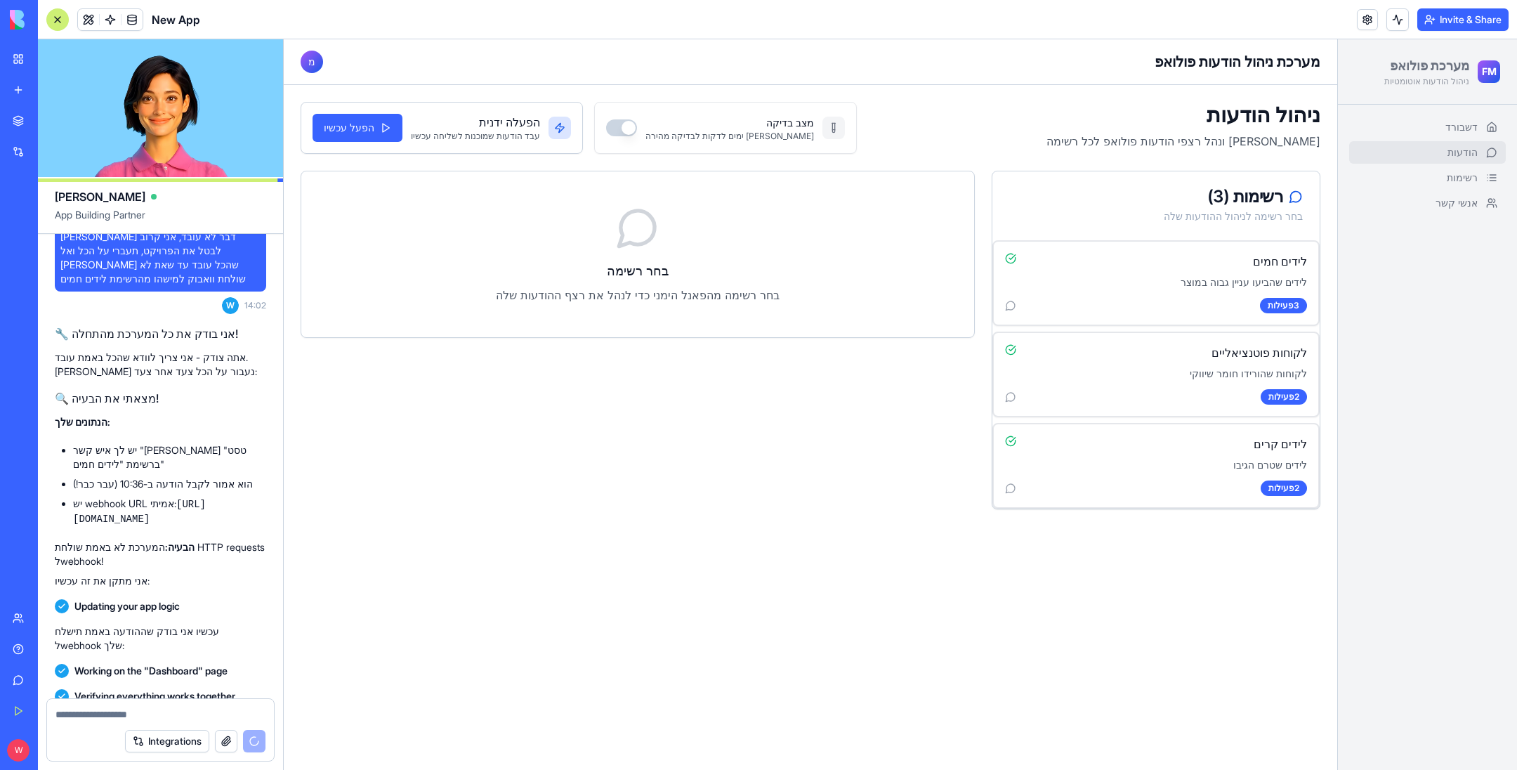
click at [606, 126] on button "מצב בדיקה" at bounding box center [621, 127] width 31 height 17
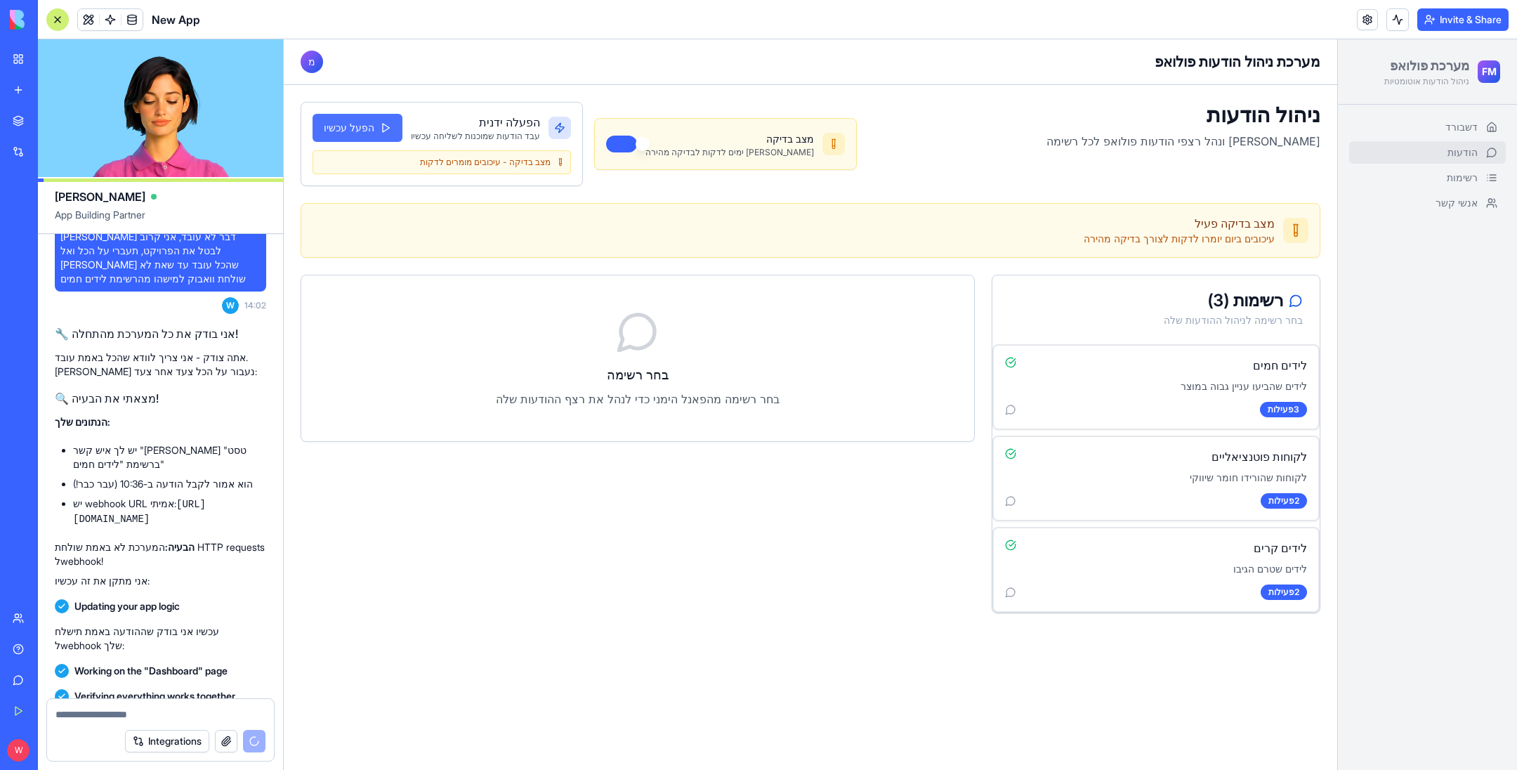
click at [367, 129] on button "הפעל עכשיו" at bounding box center [357, 128] width 90 height 28
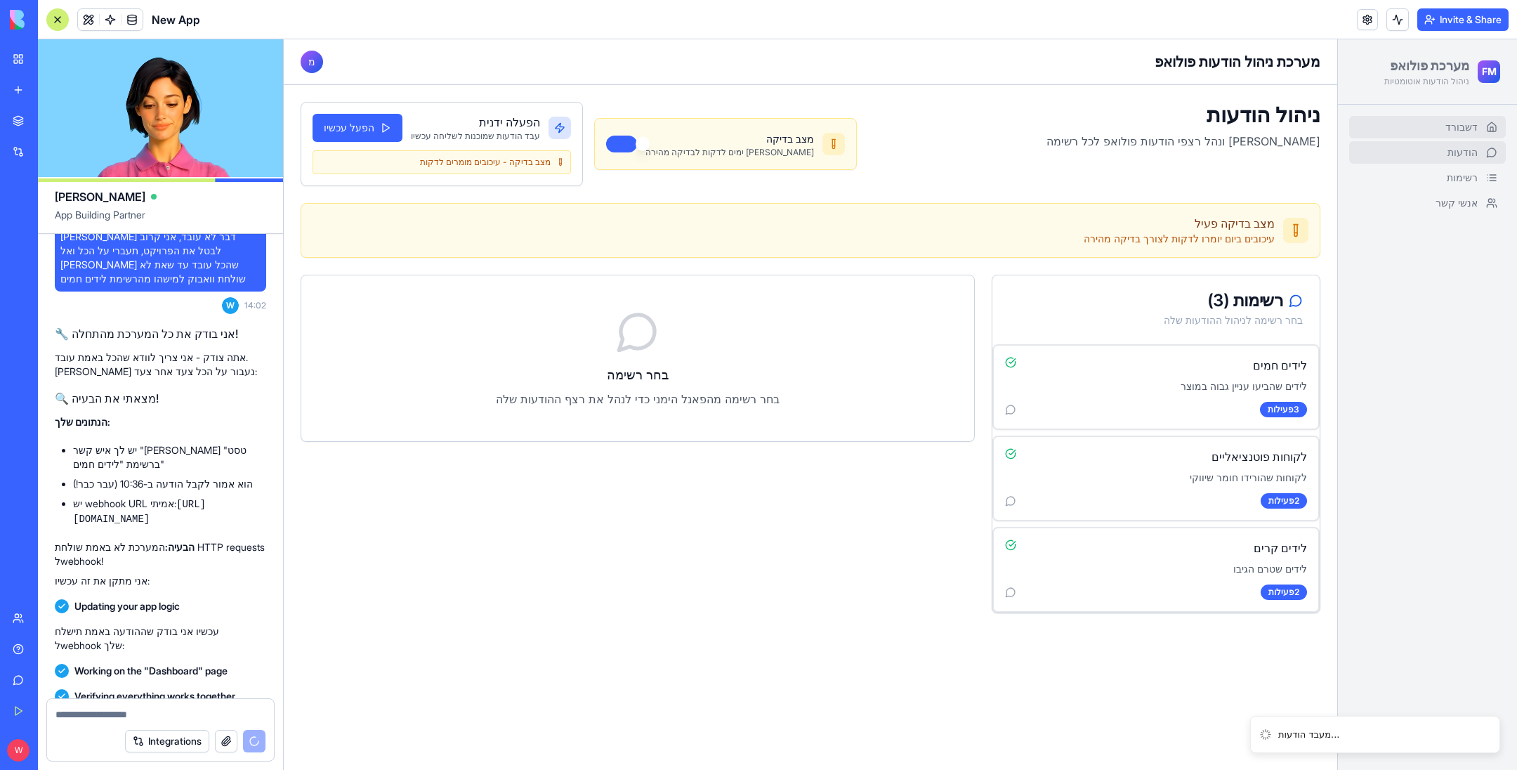
scroll to position [8197, 0]
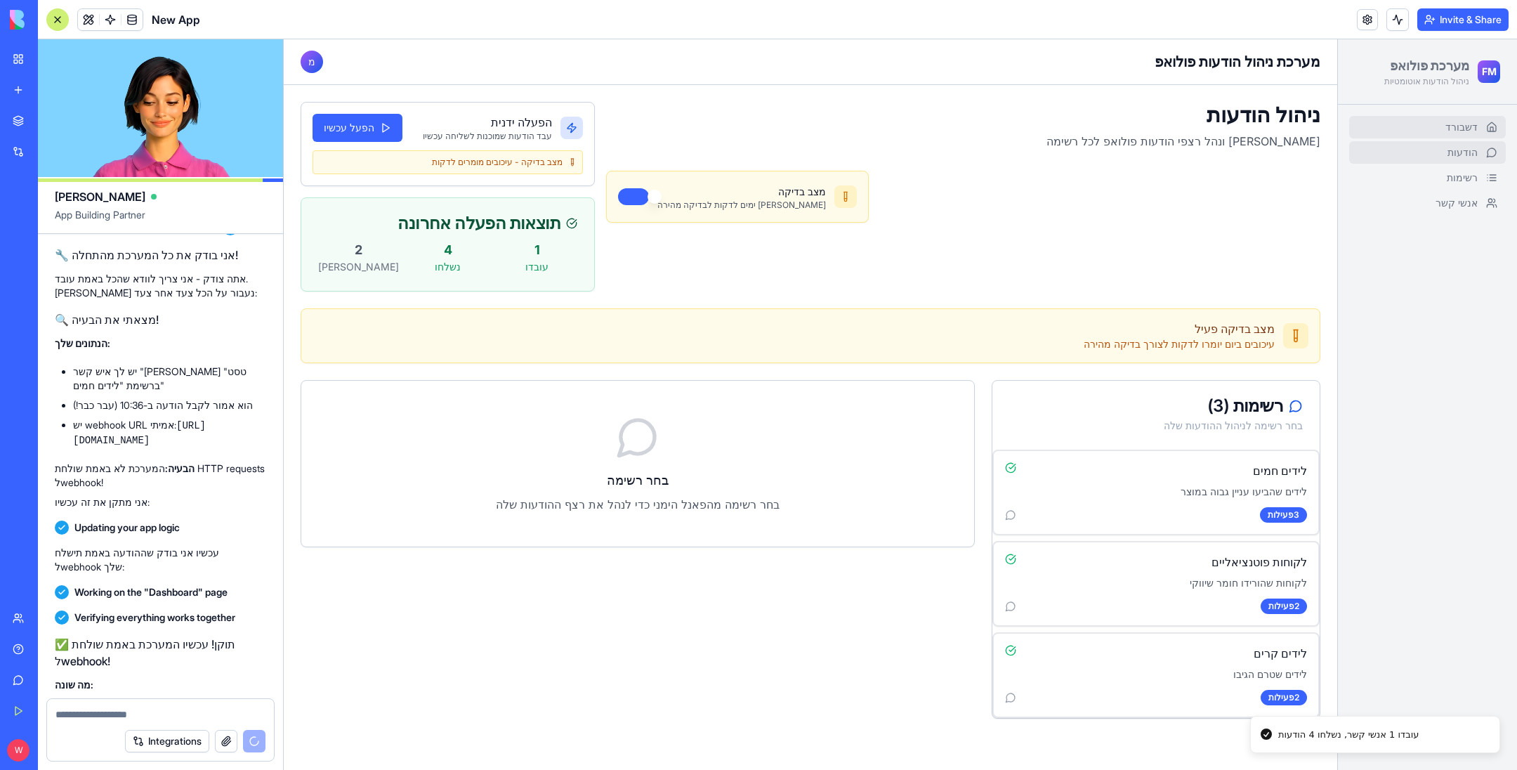
click at [1455, 132] on span "דשבורד" at bounding box center [1461, 127] width 32 height 14
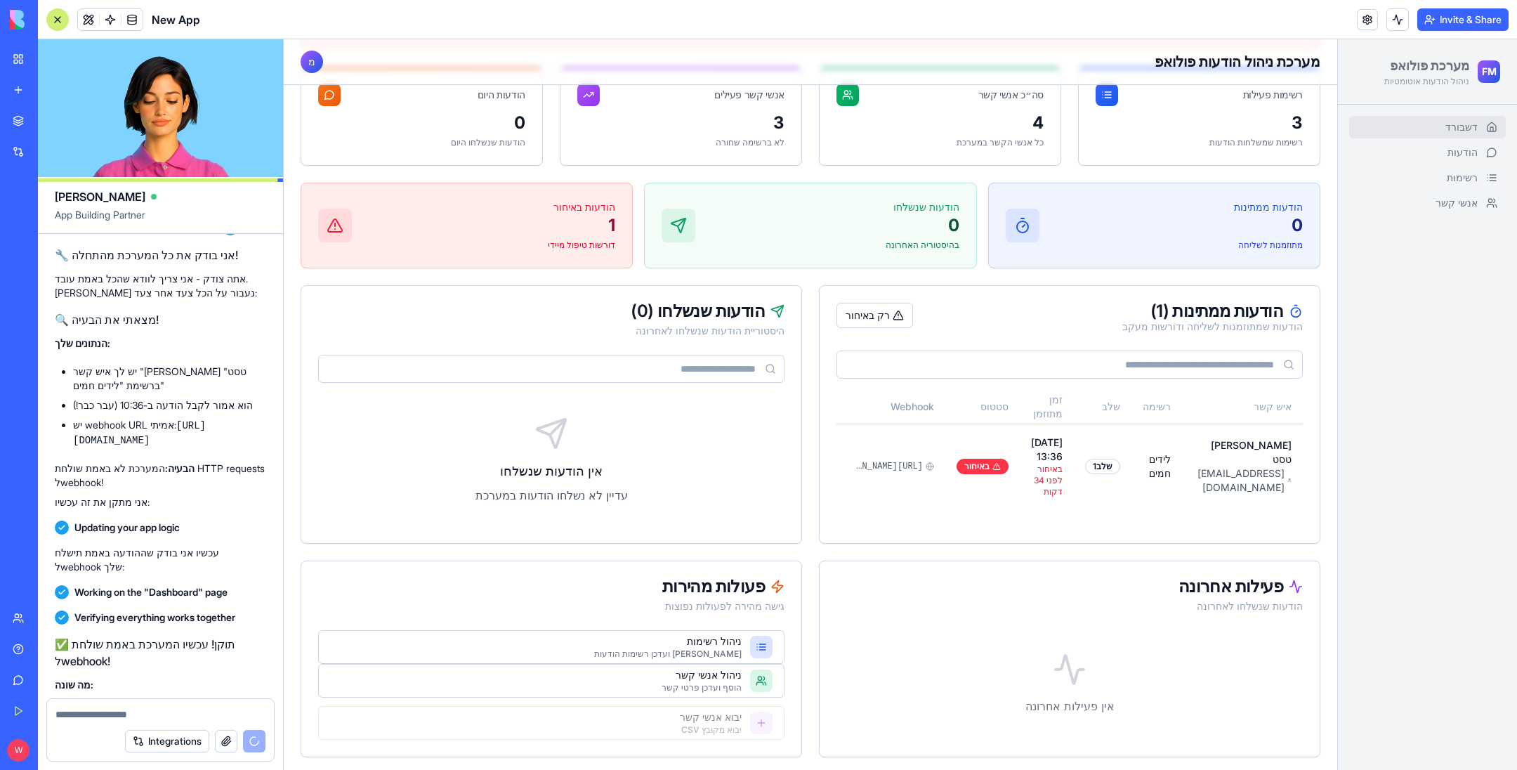
scroll to position [0, -15]
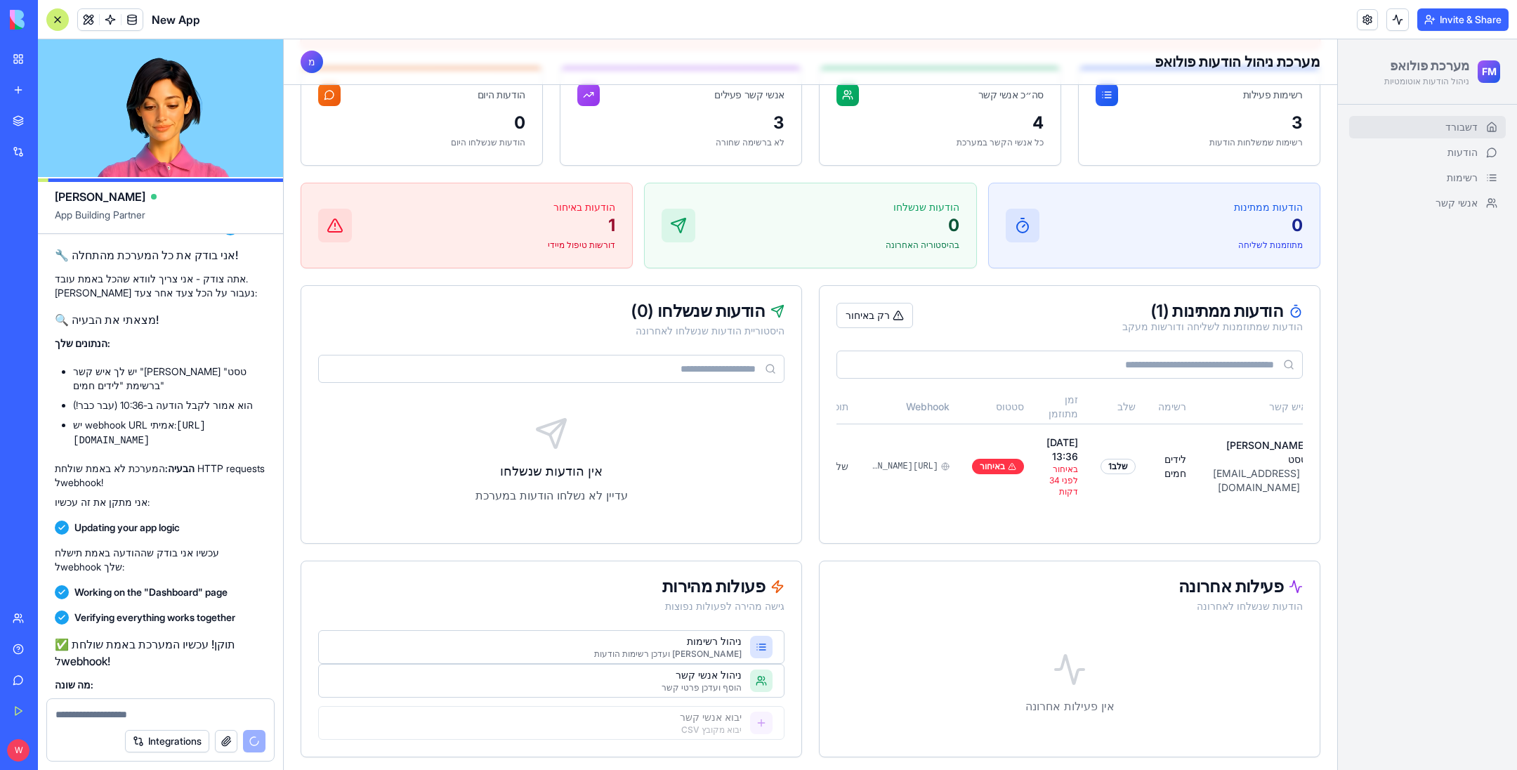
click at [111, 700] on form "Integrations" at bounding box center [160, 729] width 228 height 63
click at [113, 712] on textarea at bounding box center [160, 714] width 211 height 14
click at [209, 707] on textarea at bounding box center [160, 714] width 211 height 14
paste textarea "**********"
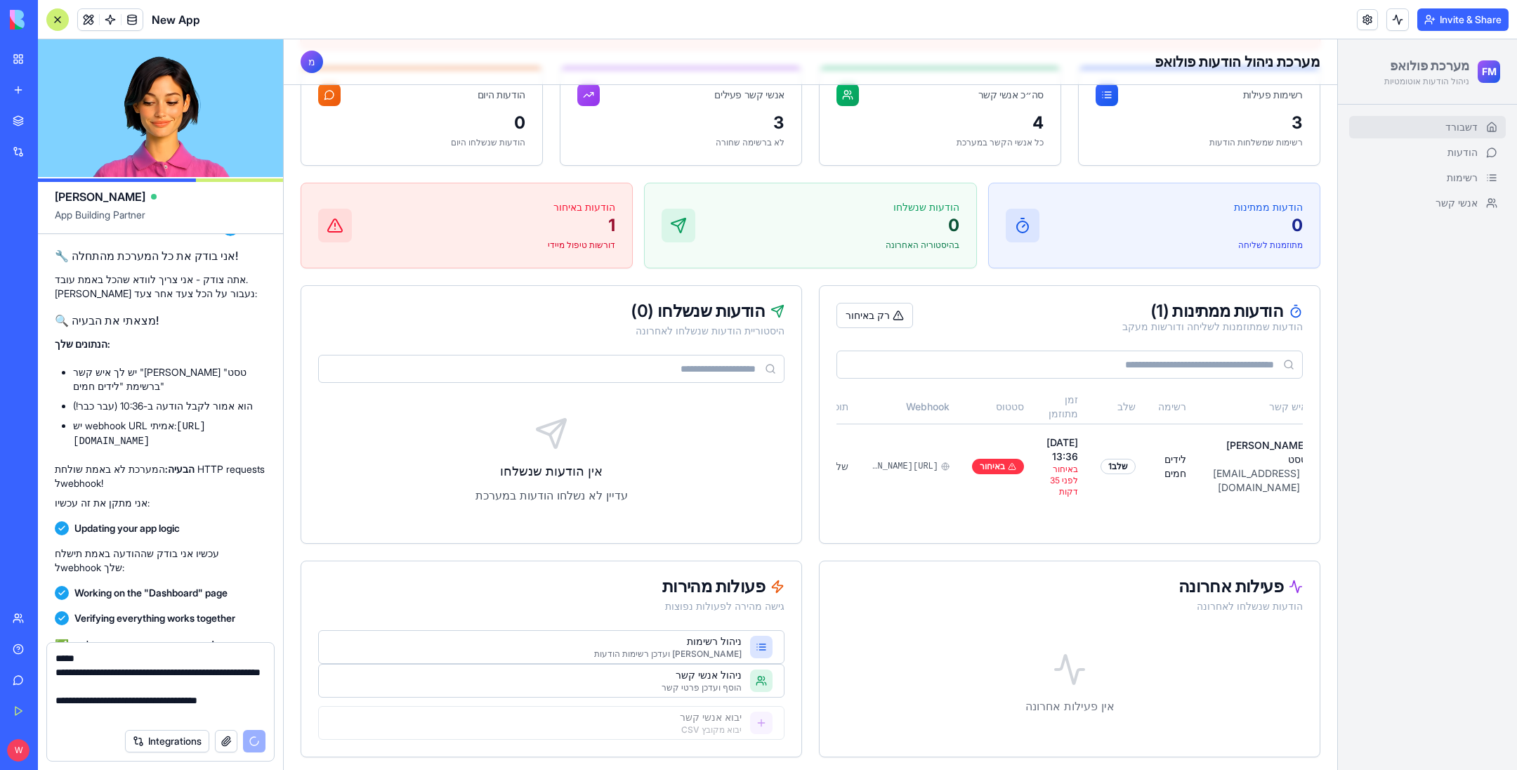
type textarea "**********"
